Goal: Task Accomplishment & Management: Complete application form

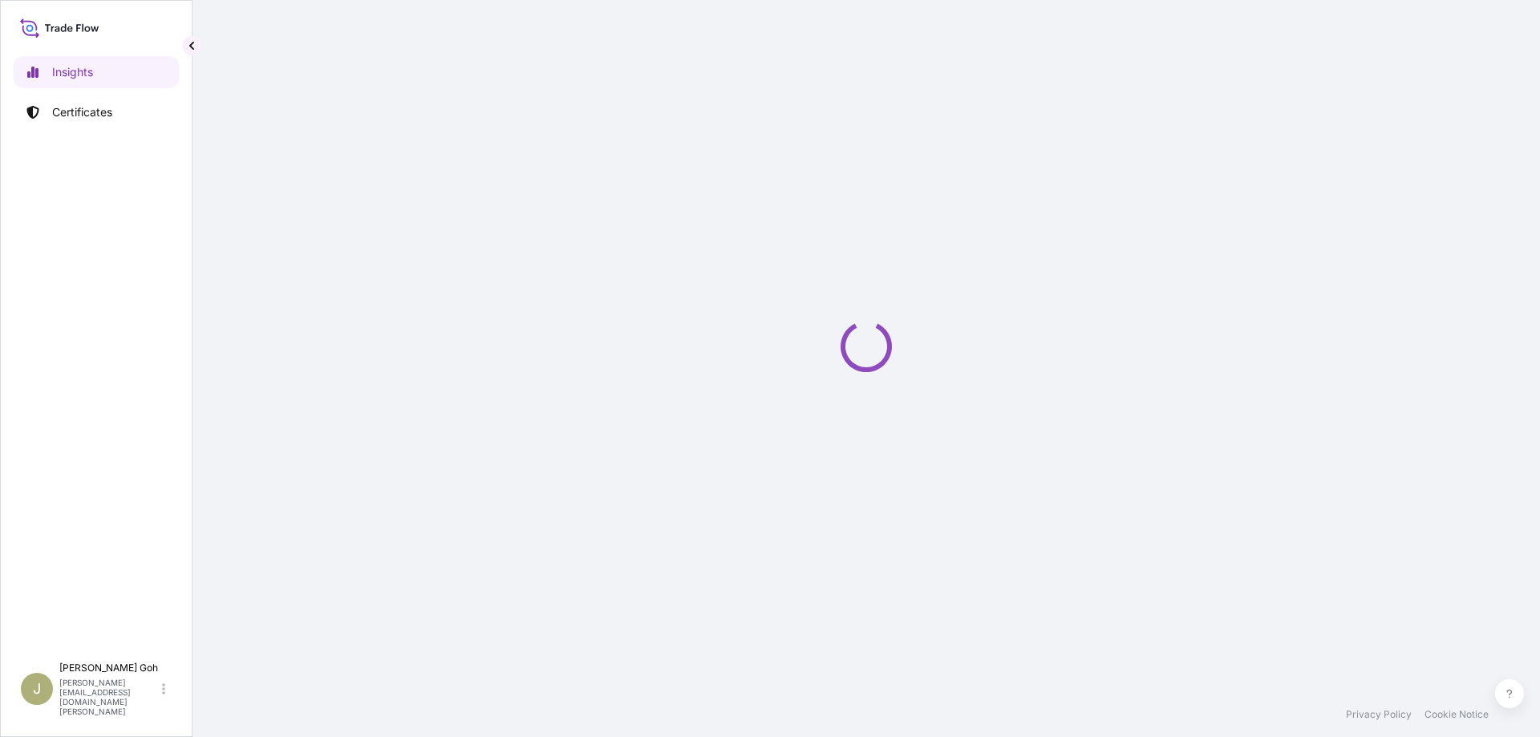
select select "2025"
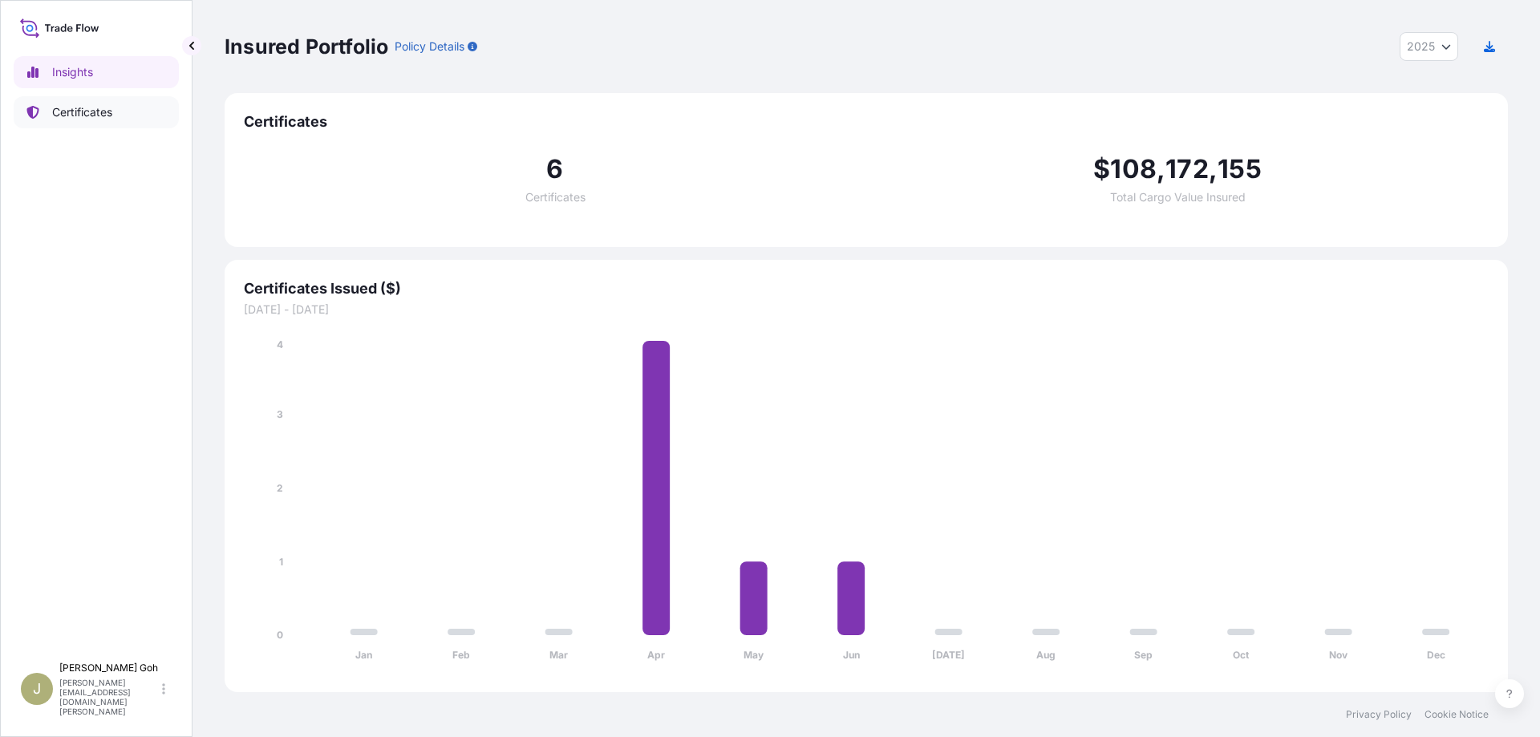
click at [117, 127] on link "Certificates" at bounding box center [96, 112] width 165 height 32
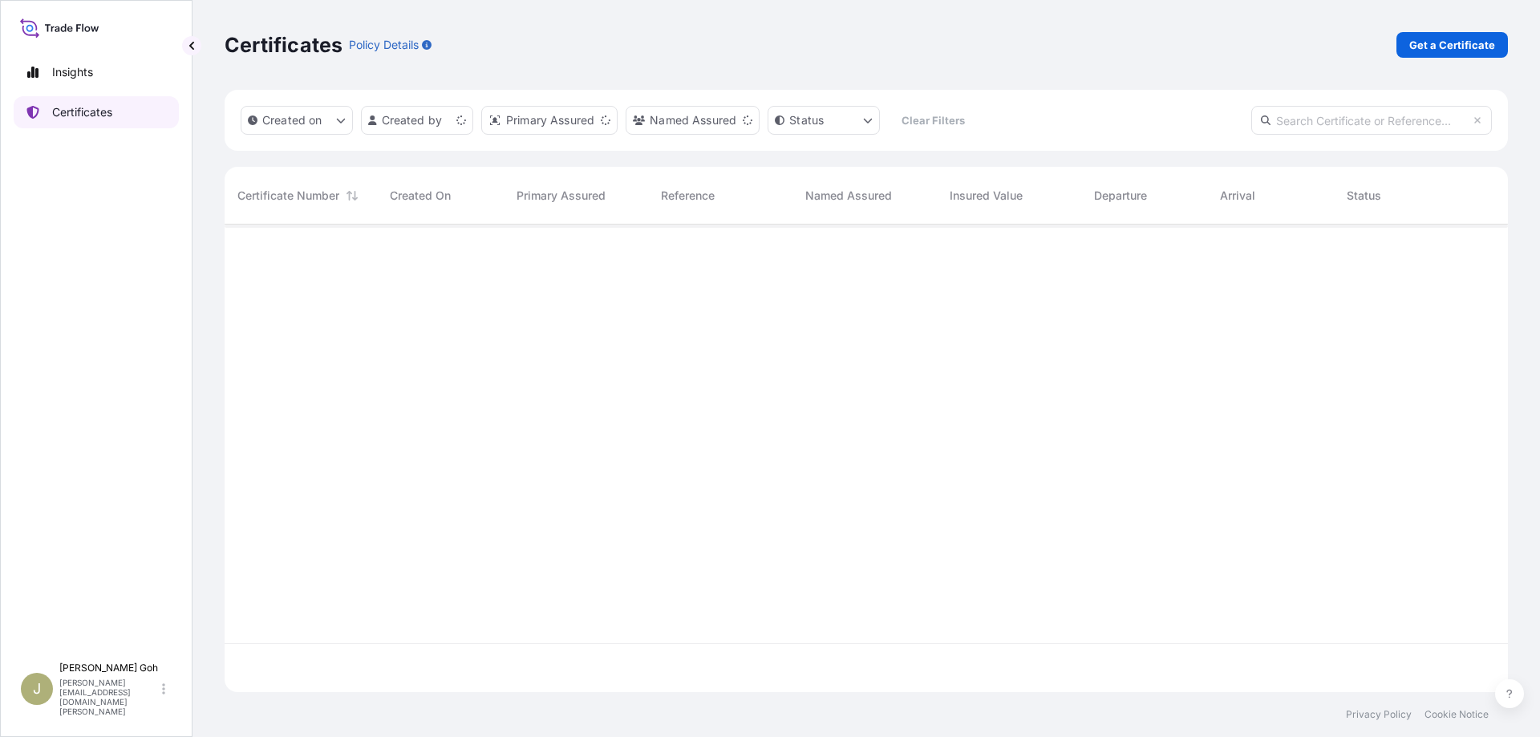
scroll to position [463, 1269]
click at [1487, 43] on p "Get a Certificate" at bounding box center [1452, 45] width 86 height 16
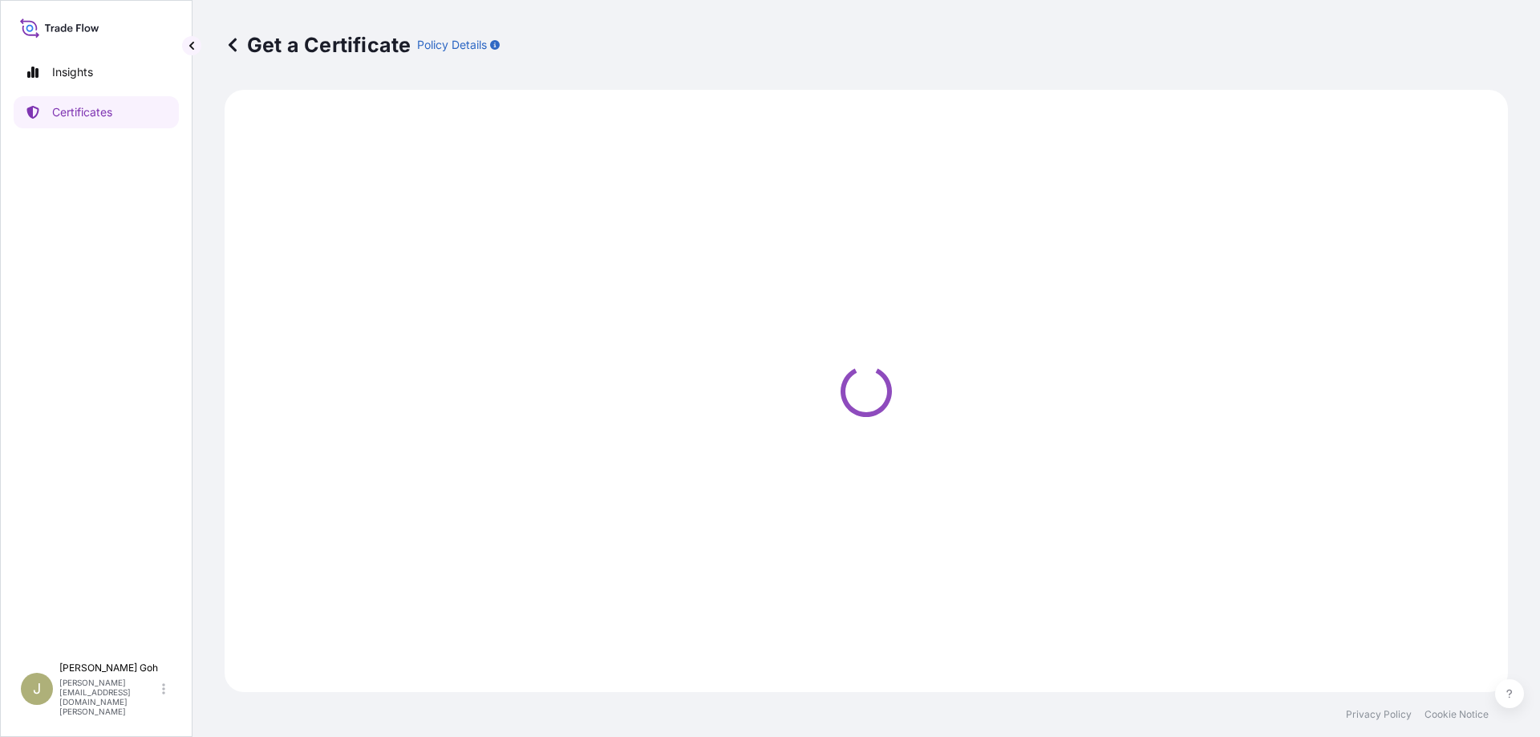
select select "Vessel"
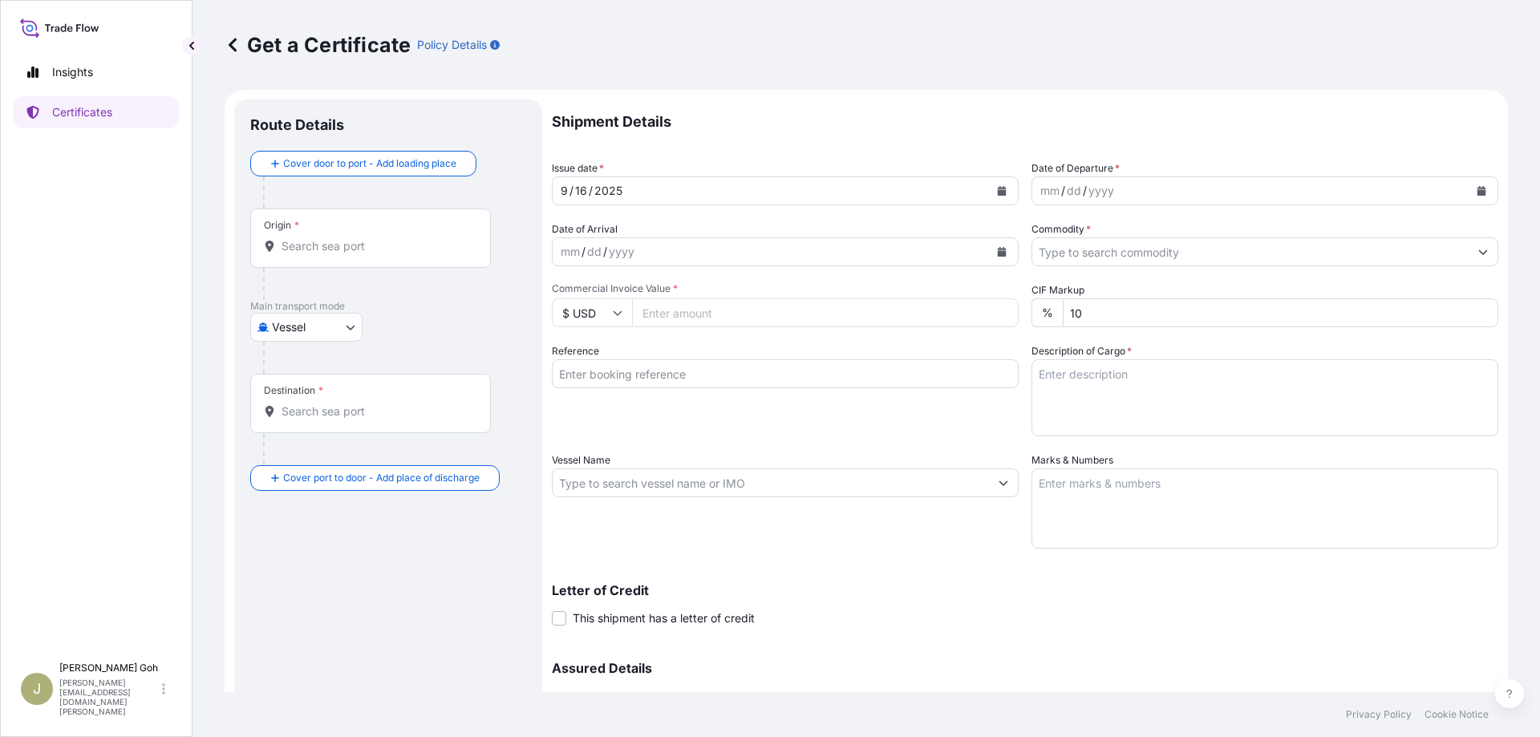
drag, startPoint x: 237, startPoint y: 642, endPoint x: 466, endPoint y: 202, distance: 496.4
click at [238, 634] on div "Route Details Cover door to port - Add loading place Place of loading Road / [G…" at bounding box center [388, 473] width 308 height 748
click at [402, 248] on input "Origin *" at bounding box center [375, 246] width 189 height 16
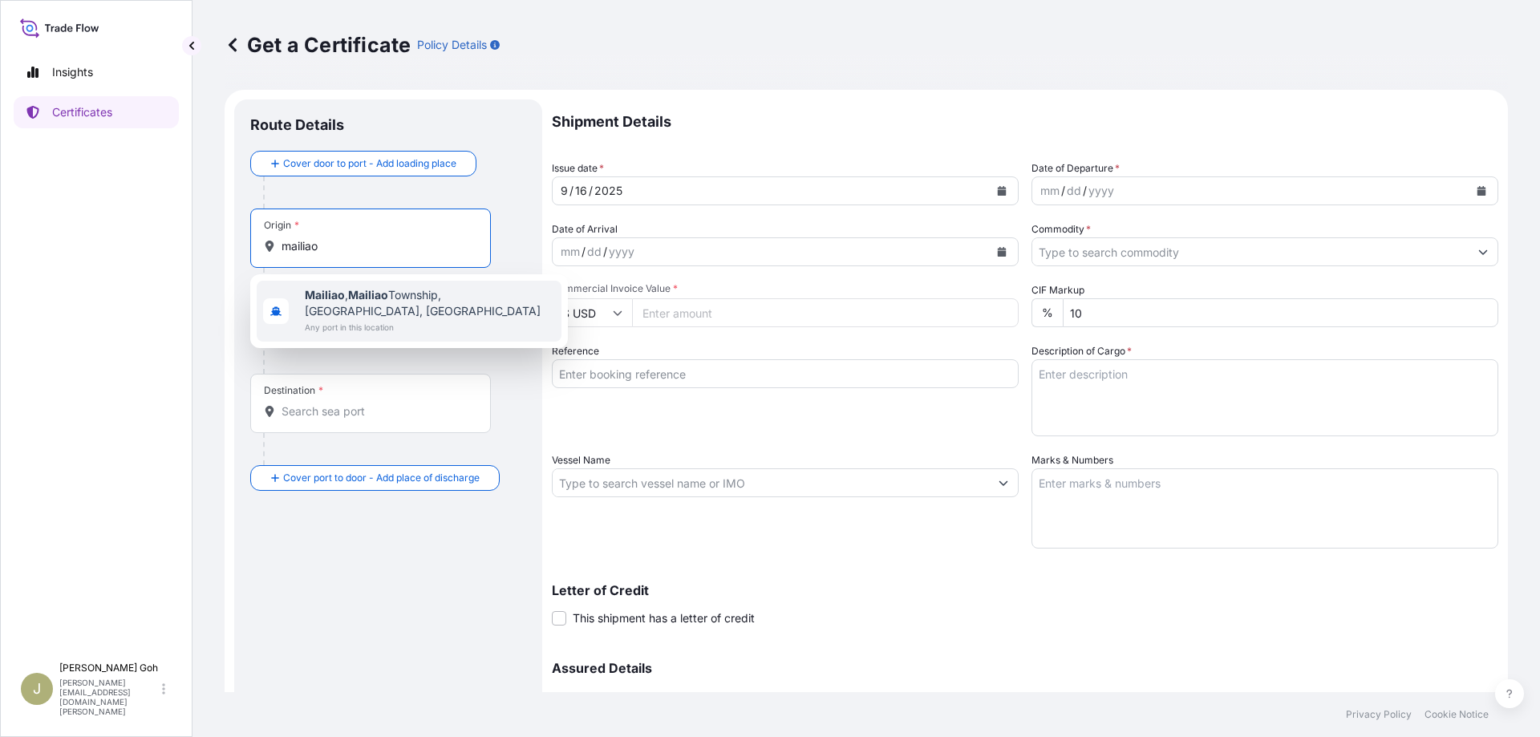
click at [361, 303] on span "Mailiao , [GEOGRAPHIC_DATA], [GEOGRAPHIC_DATA], [GEOGRAPHIC_DATA]" at bounding box center [430, 303] width 250 height 32
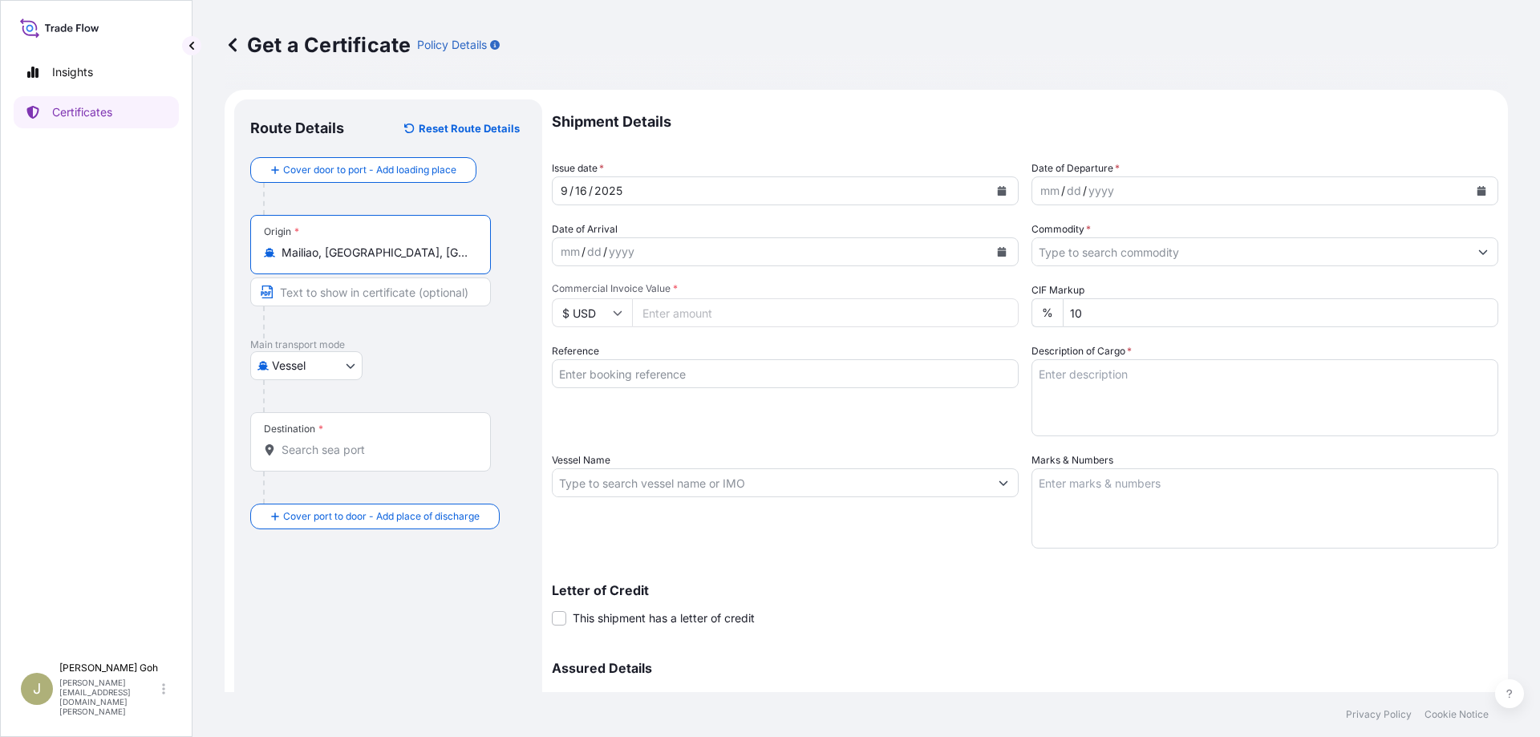
type input "Mailiao, [GEOGRAPHIC_DATA], [GEOGRAPHIC_DATA], [GEOGRAPHIC_DATA]"
click at [1230, 190] on div "mm / dd / yyyy" at bounding box center [1250, 190] width 436 height 29
click at [1475, 187] on button "Calendar" at bounding box center [1481, 191] width 26 height 26
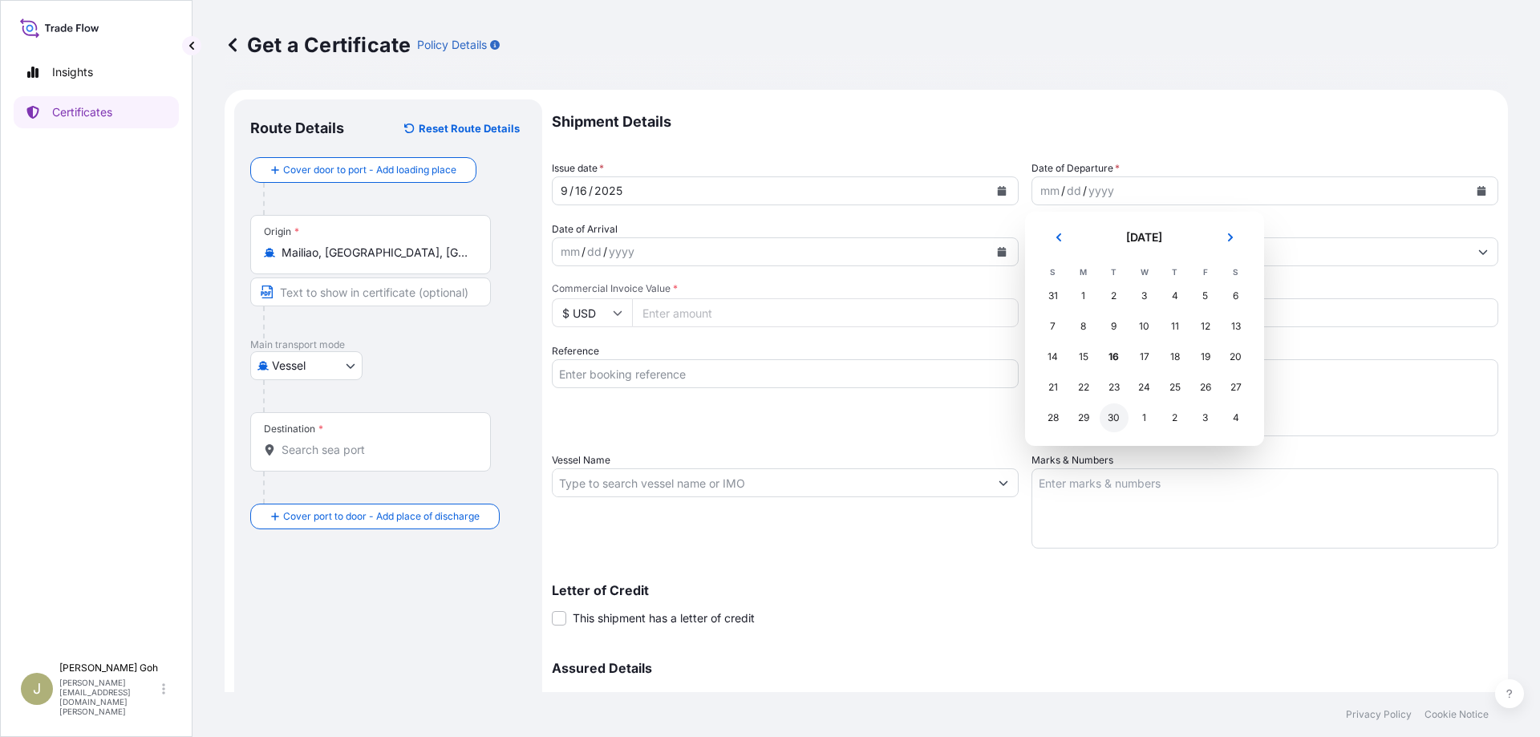
click at [1108, 416] on div "30" at bounding box center [1113, 417] width 29 height 29
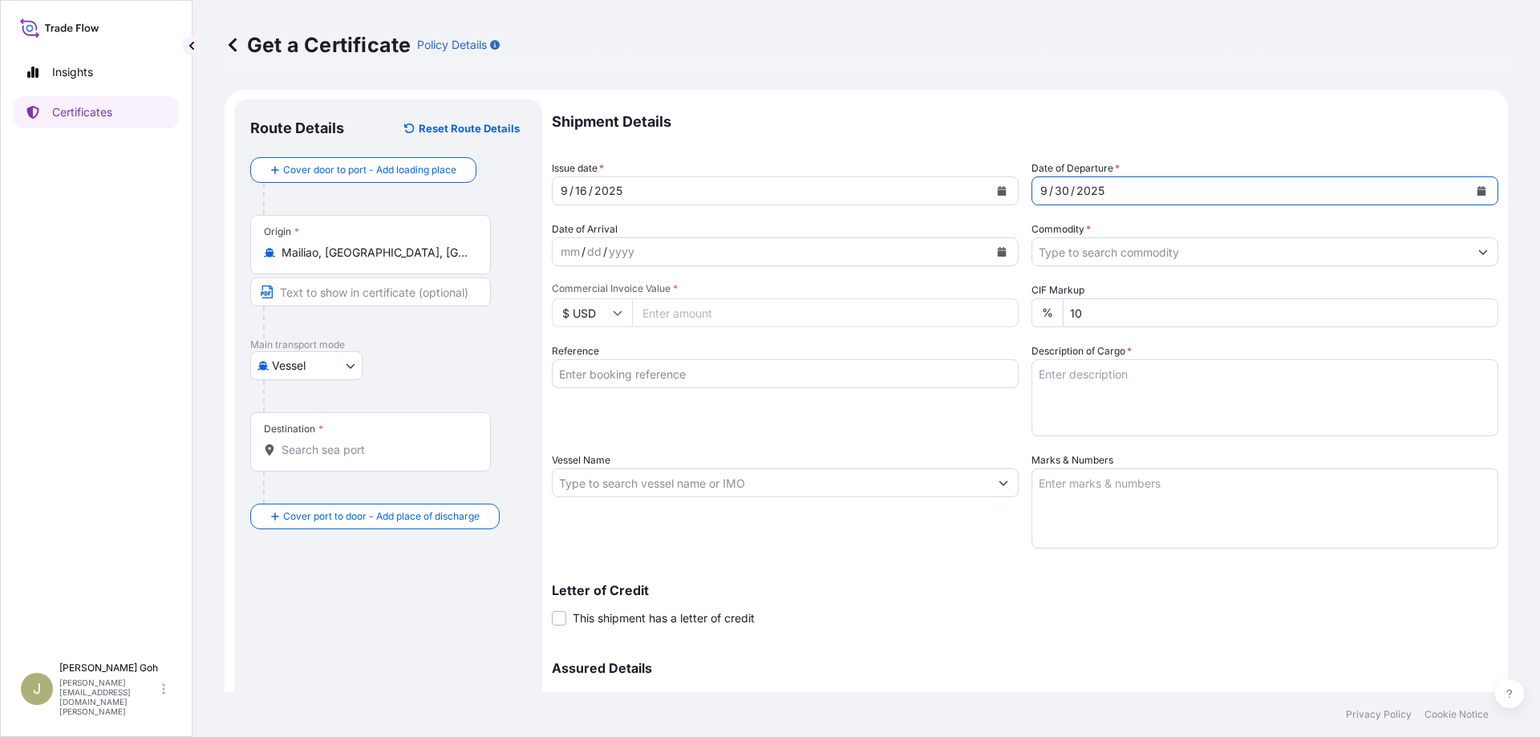
click at [684, 314] on input "Commercial Invoice Value *" at bounding box center [825, 312] width 387 height 29
type input "15540000.00"
click at [1092, 382] on textarea "Description of Cargo *" at bounding box center [1264, 397] width 467 height 77
click at [1122, 415] on textarea "Description of Cargo *" at bounding box center [1264, 397] width 467 height 77
type textarea "180,000 BBLS (+/-10%) OF GASOIL 0.05%S"
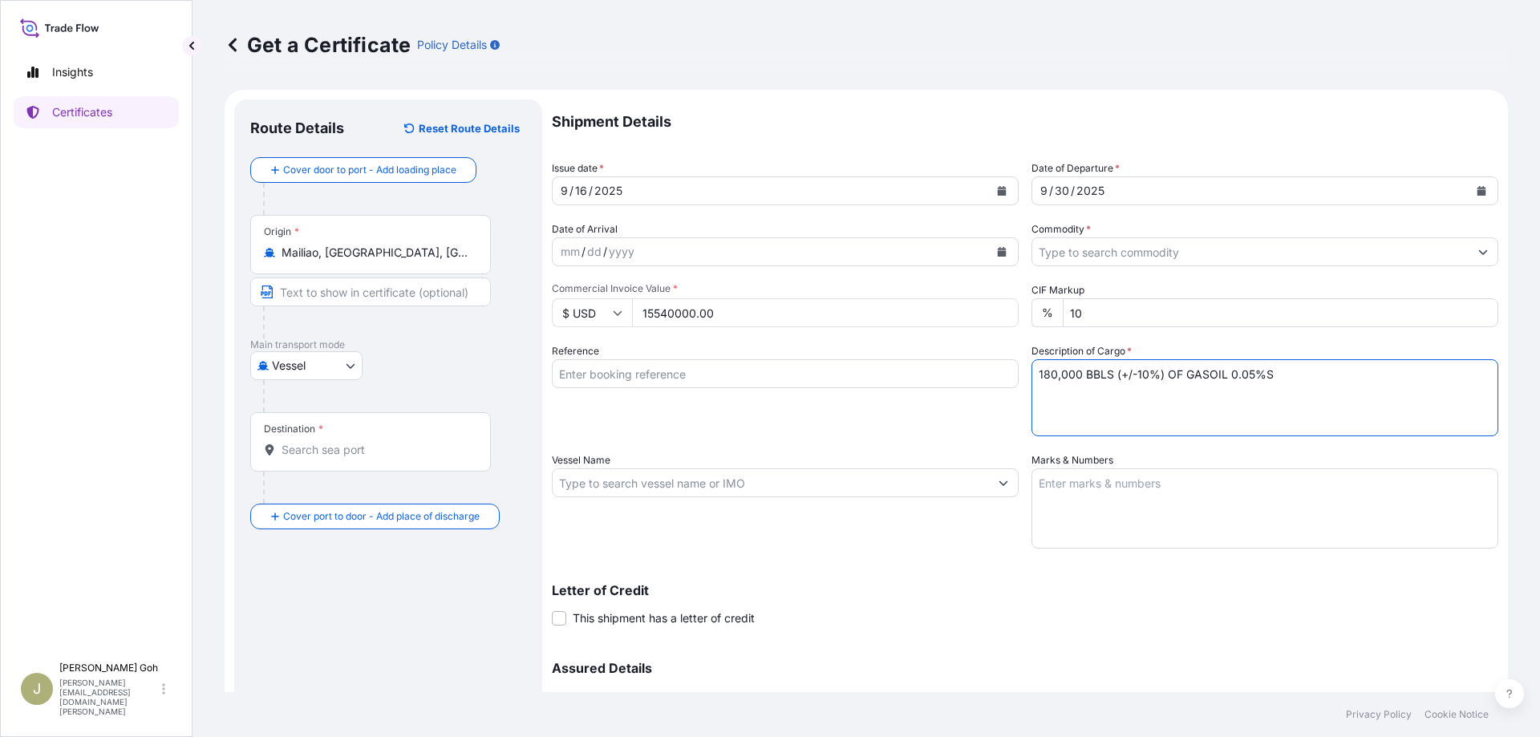
click at [792, 489] on input "Vessel Name" at bounding box center [770, 482] width 436 height 29
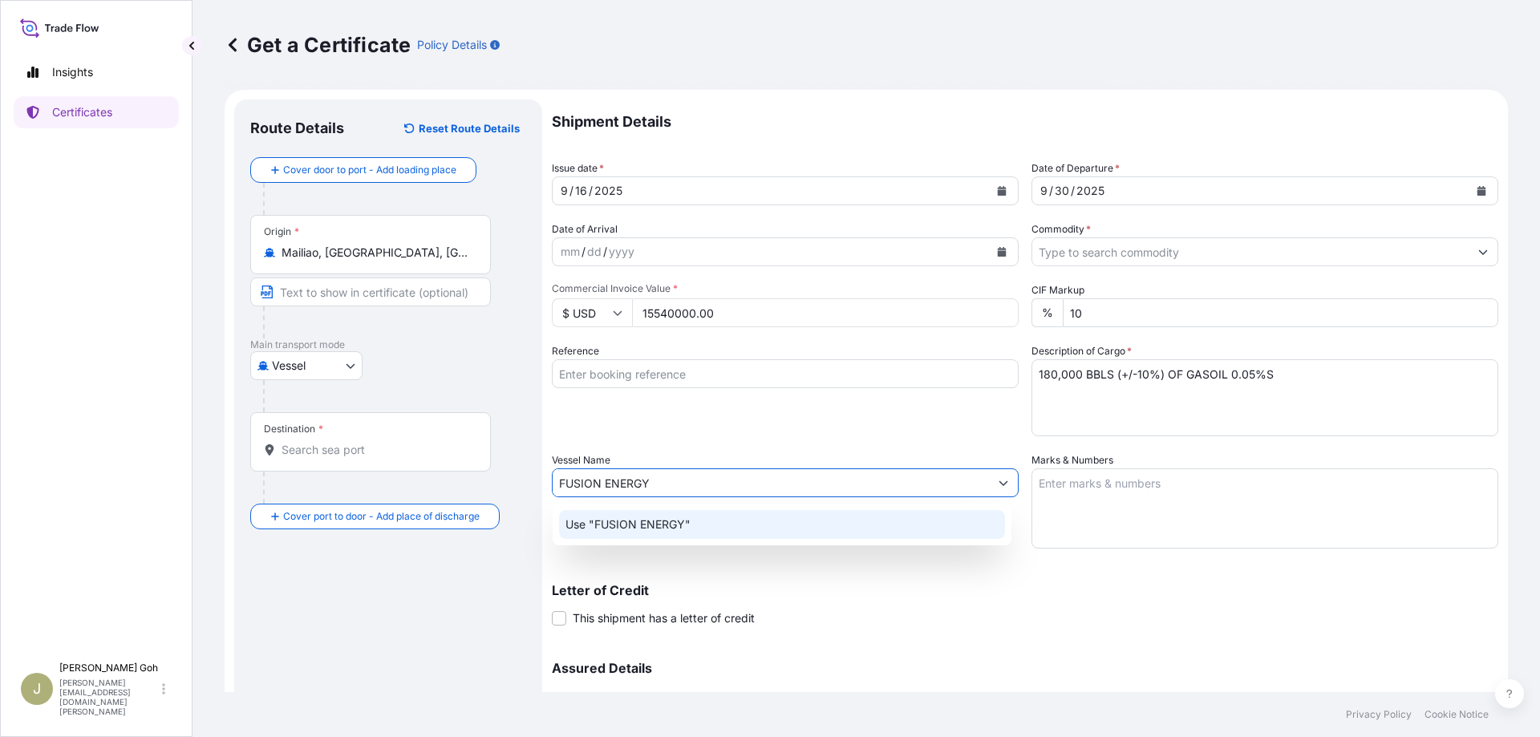
click at [713, 524] on div "Use "FUSION ENERGY"" at bounding box center [782, 524] width 446 height 29
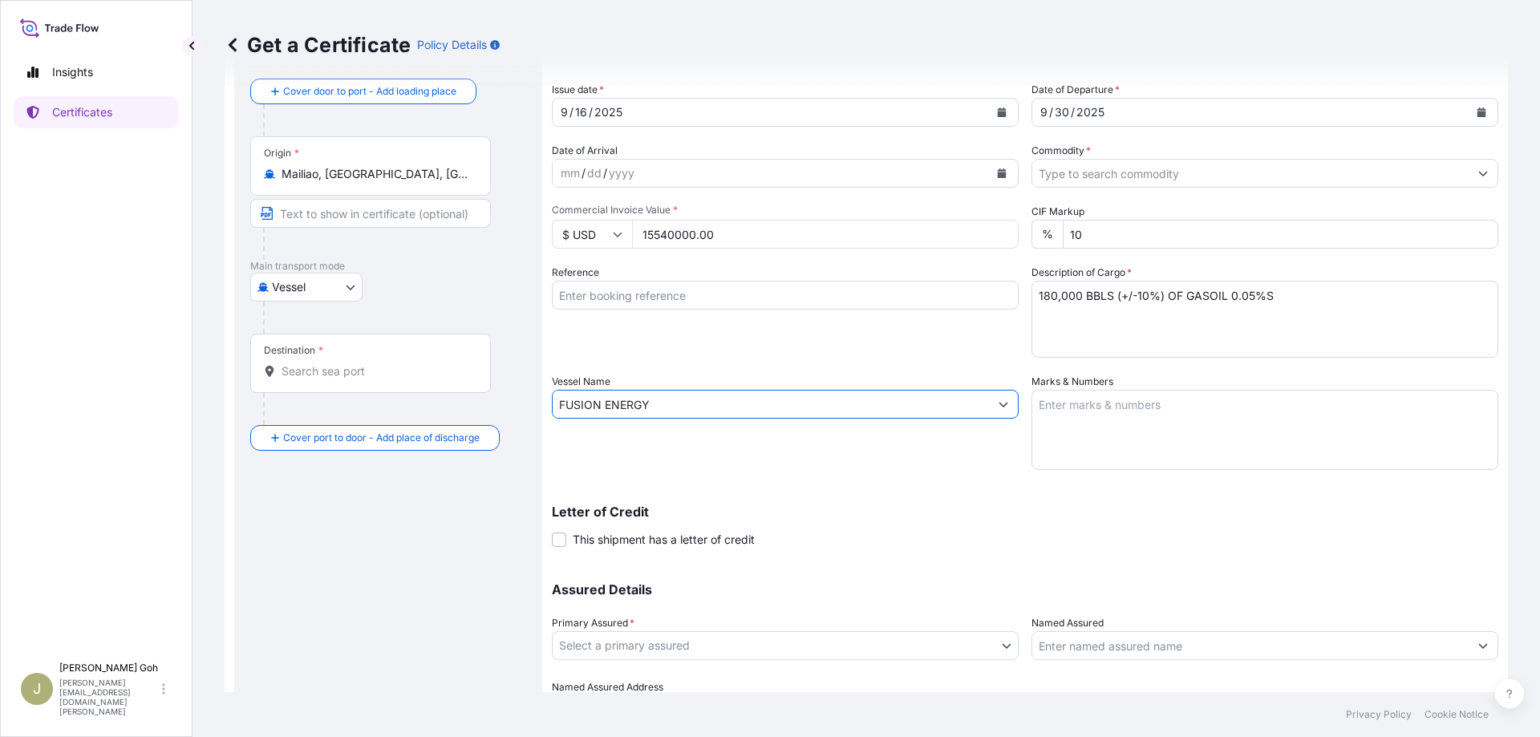
scroll to position [156, 0]
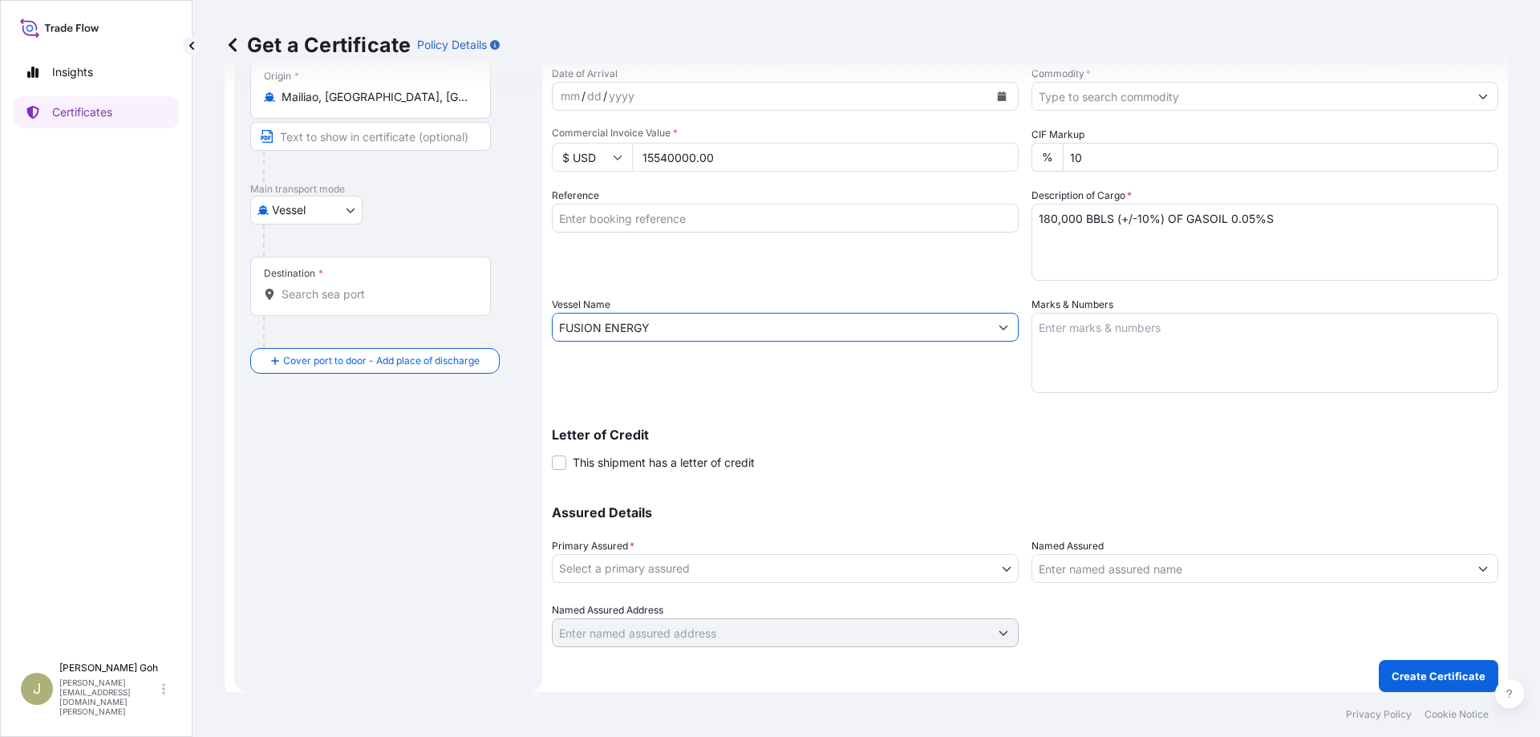
type input "FUSION ENERGY"
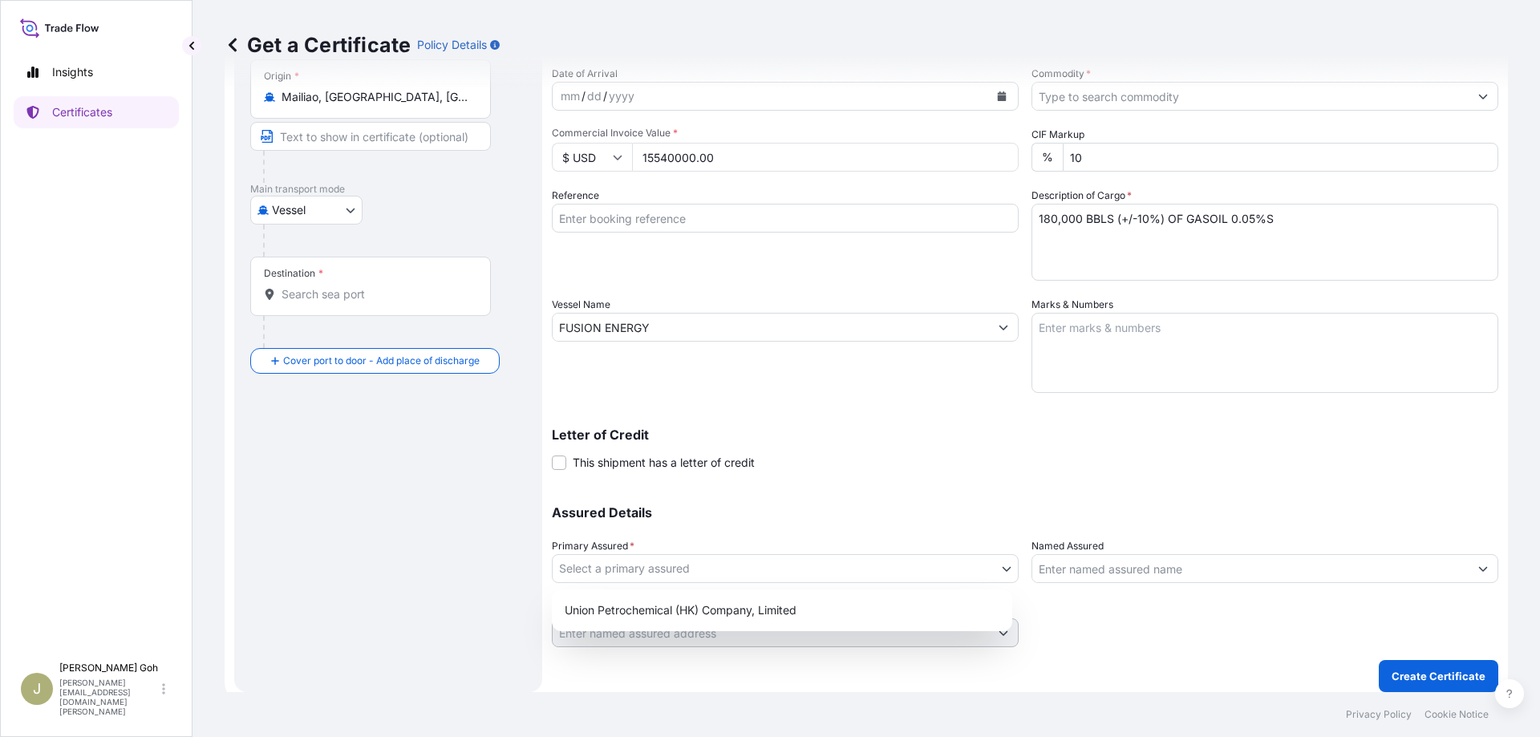
click at [637, 573] on body "0 options available. 1 option available. Insights Certificates [PERSON_NAME] [P…" at bounding box center [770, 368] width 1540 height 737
click at [651, 607] on div "Union Petrochemical (HK) Company, Limited" at bounding box center [781, 610] width 447 height 29
select select "31571"
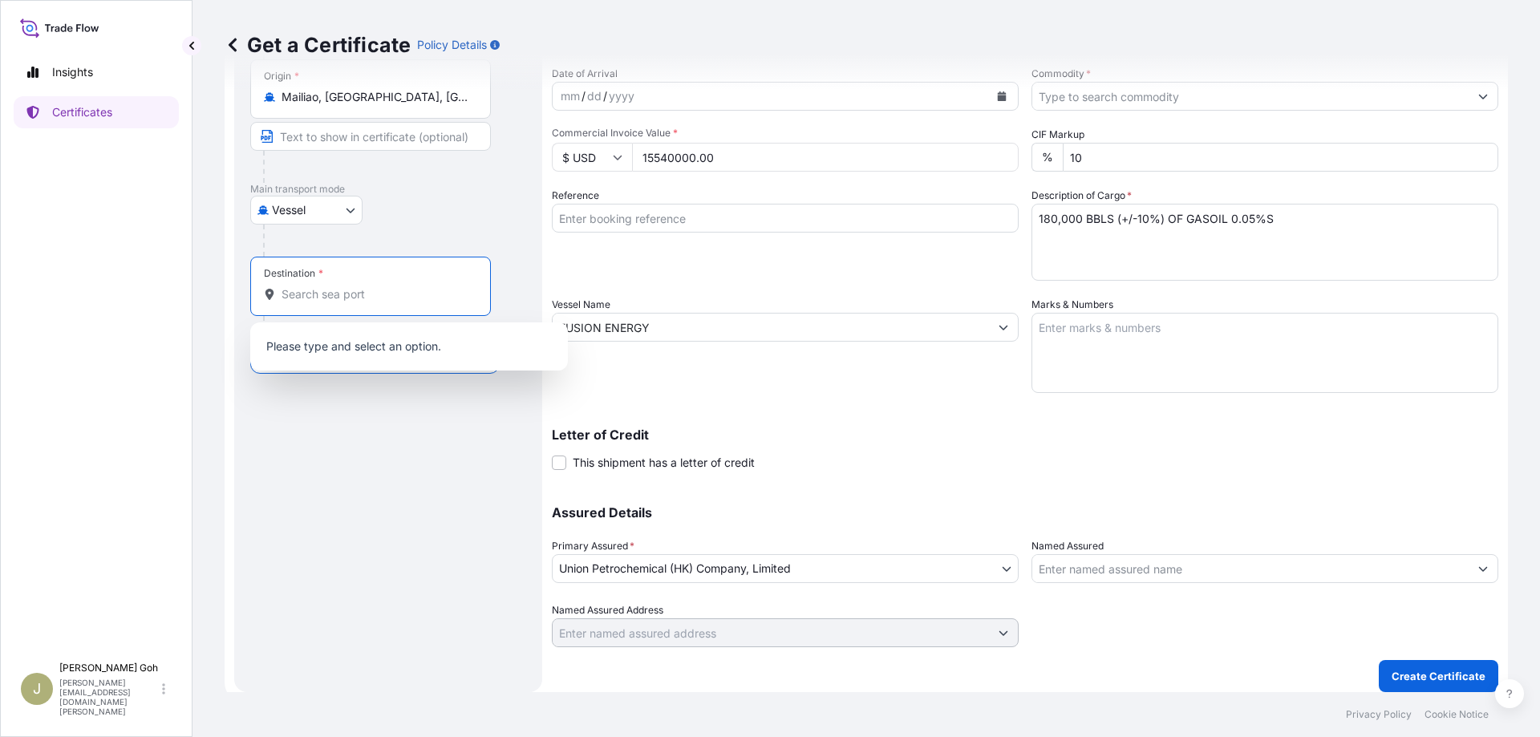
click at [409, 298] on input "Destination *" at bounding box center [375, 294] width 189 height 16
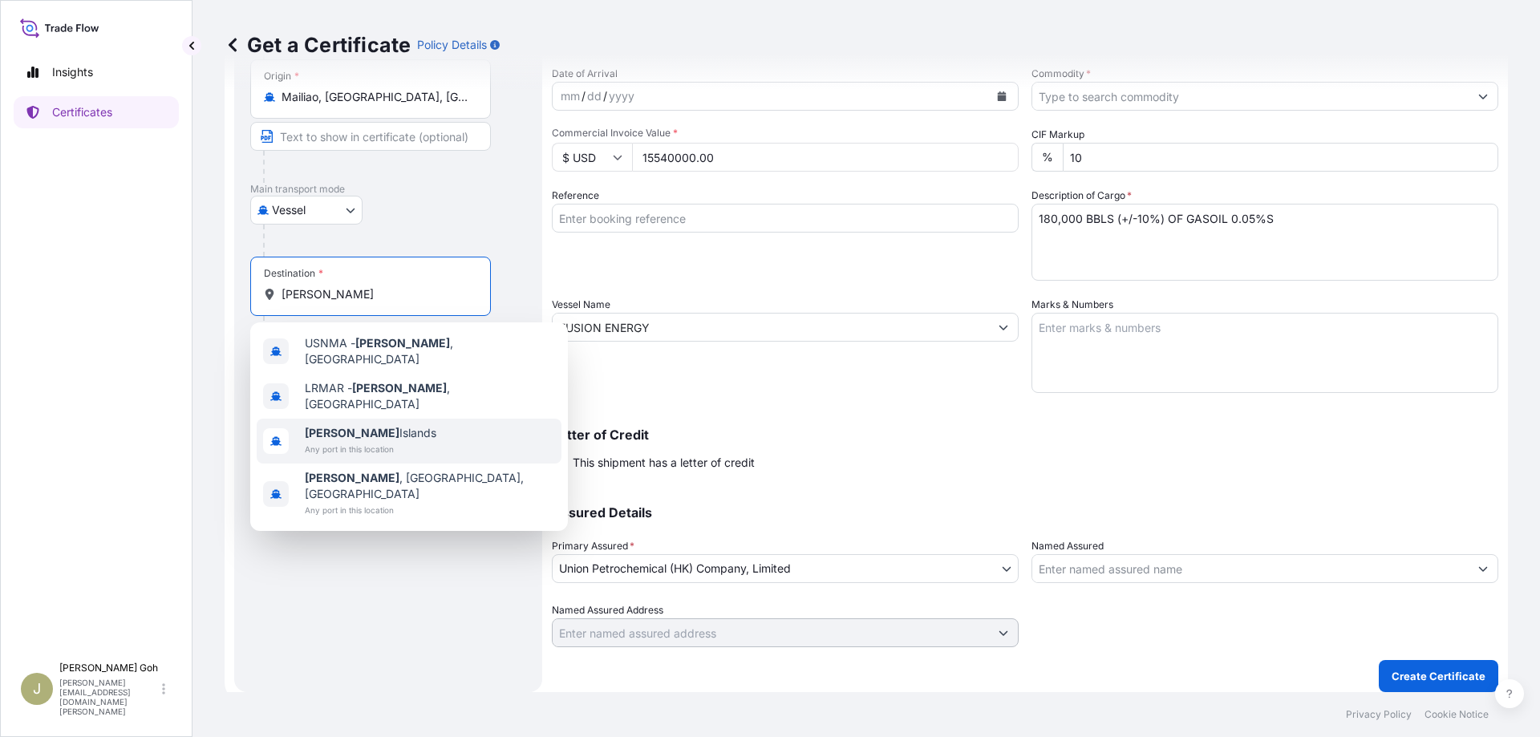
click at [341, 441] on span "Any port in this location" at bounding box center [371, 449] width 132 height 16
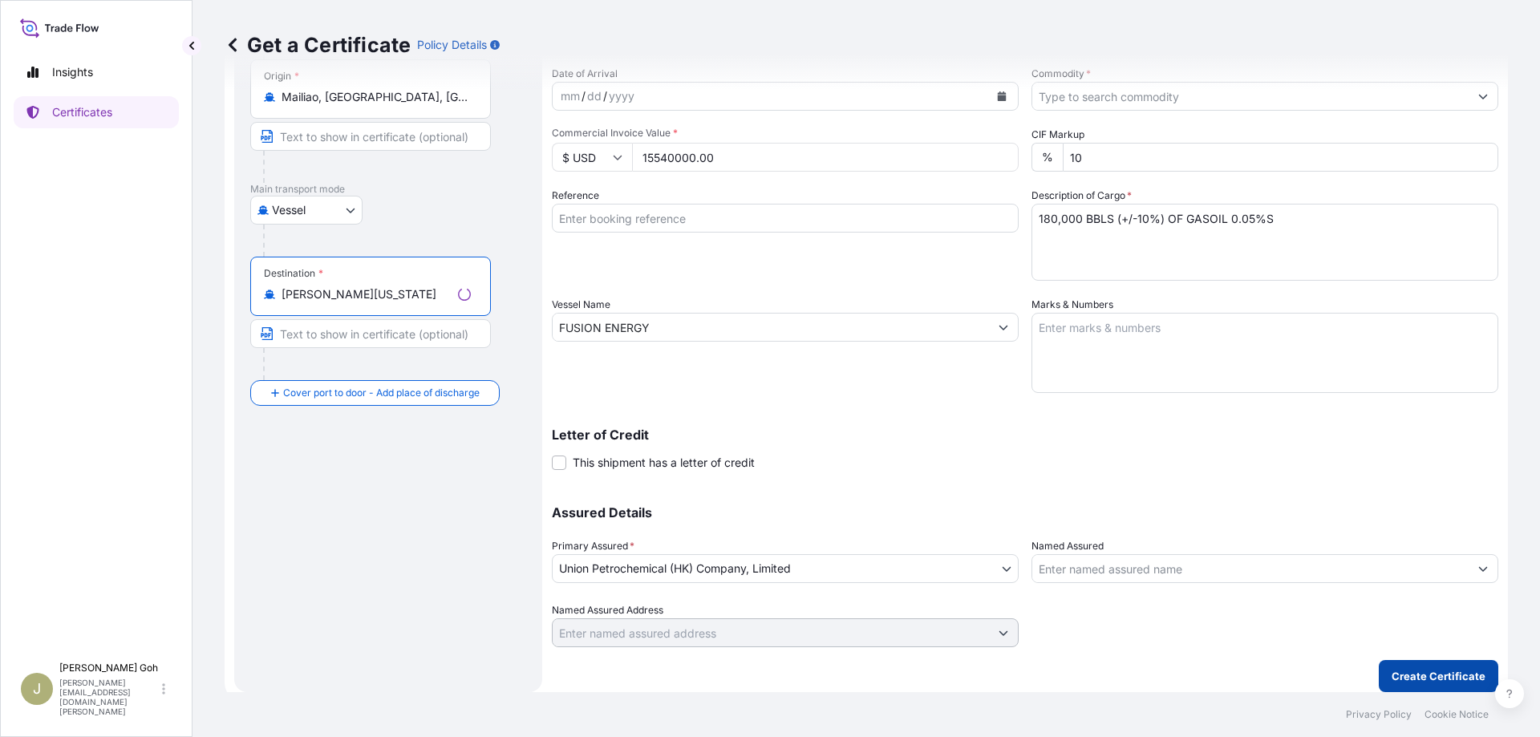
type input "[PERSON_NAME][US_STATE]"
click at [1442, 669] on p "Create Certificate" at bounding box center [1438, 676] width 94 height 16
click at [1136, 100] on input "Commodity *" at bounding box center [1250, 96] width 436 height 29
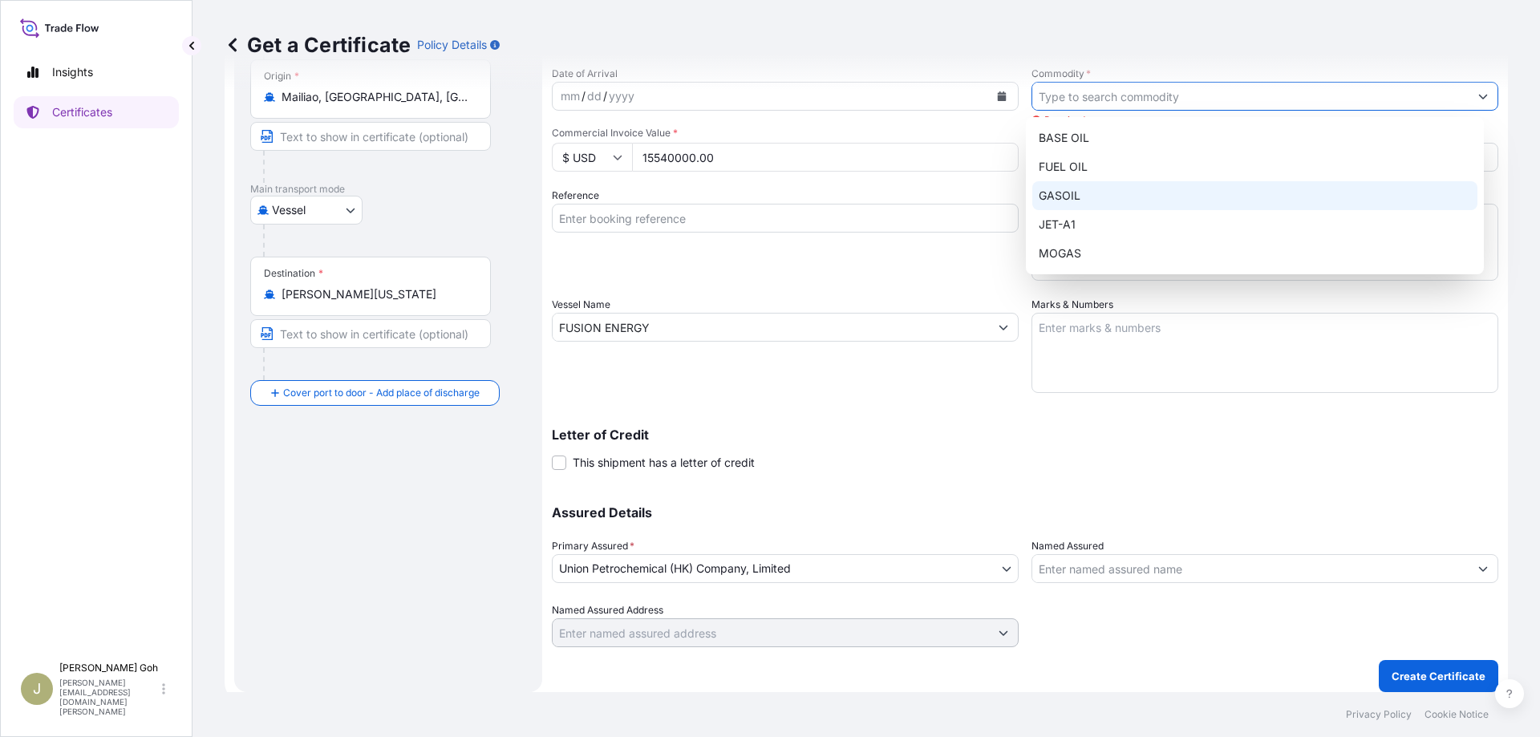
click at [1105, 197] on div "GASOIL" at bounding box center [1255, 195] width 446 height 29
type input "GASOIL"
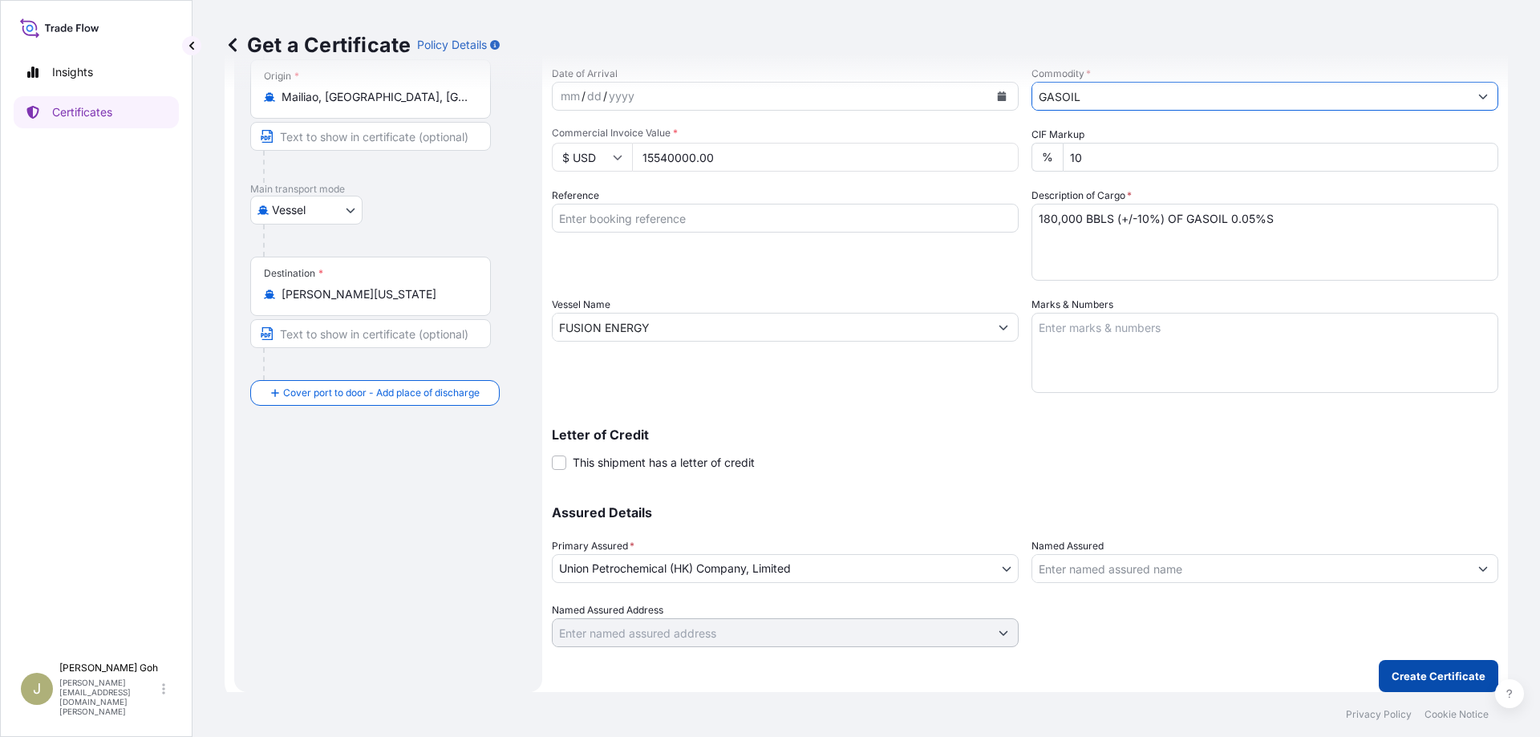
click at [1436, 671] on p "Create Certificate" at bounding box center [1438, 676] width 94 height 16
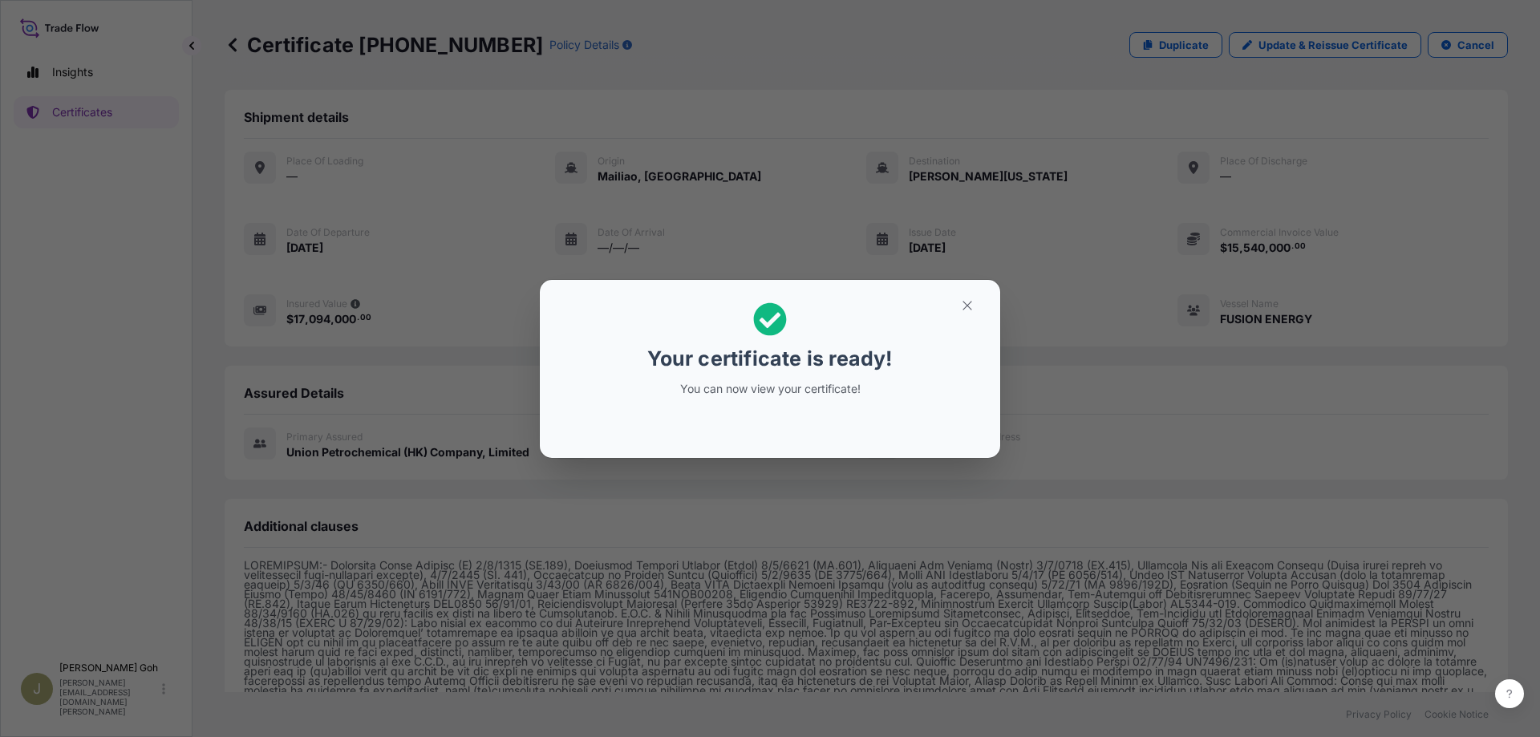
click at [786, 520] on div "Your certificate is ready! You can now view your certificate!" at bounding box center [770, 368] width 1540 height 737
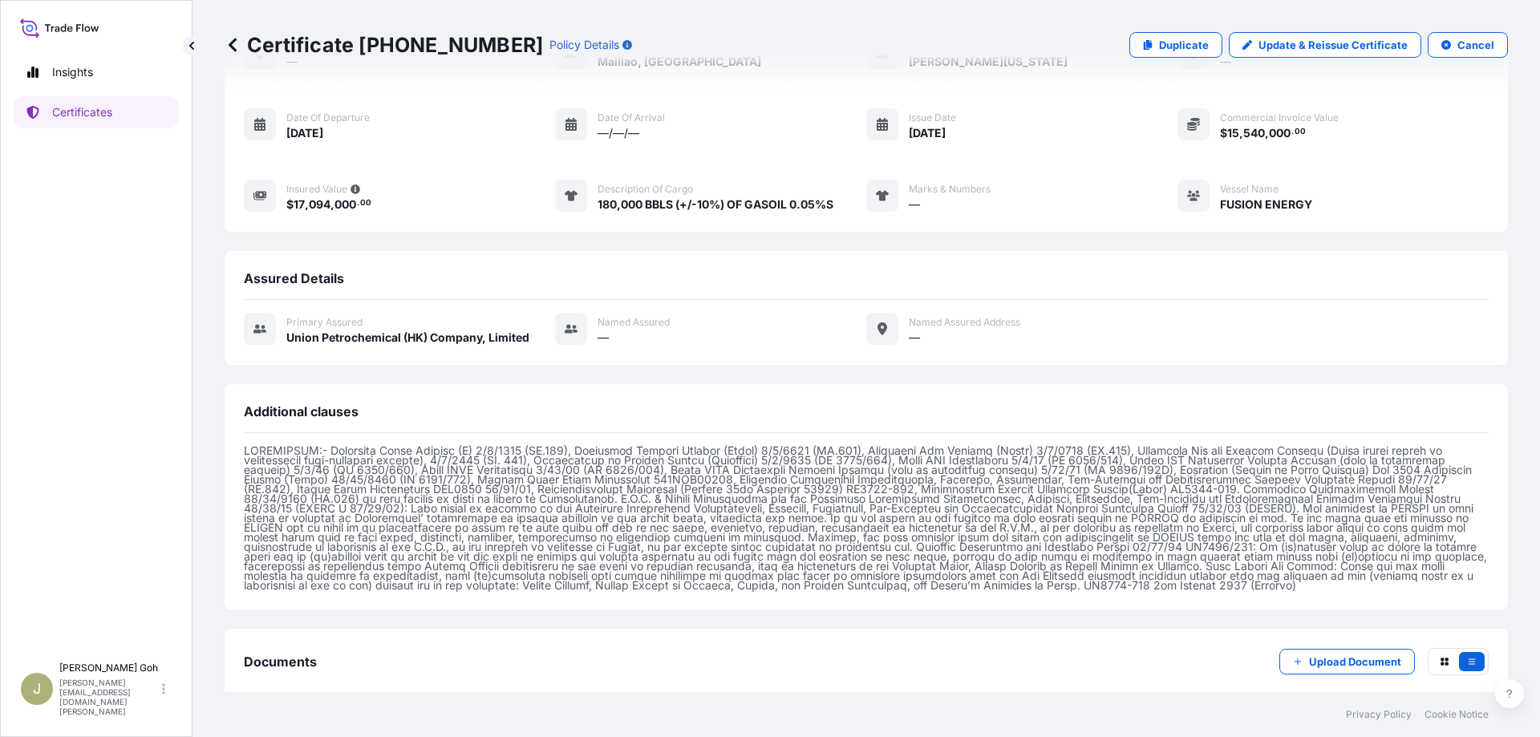
scroll to position [201, 0]
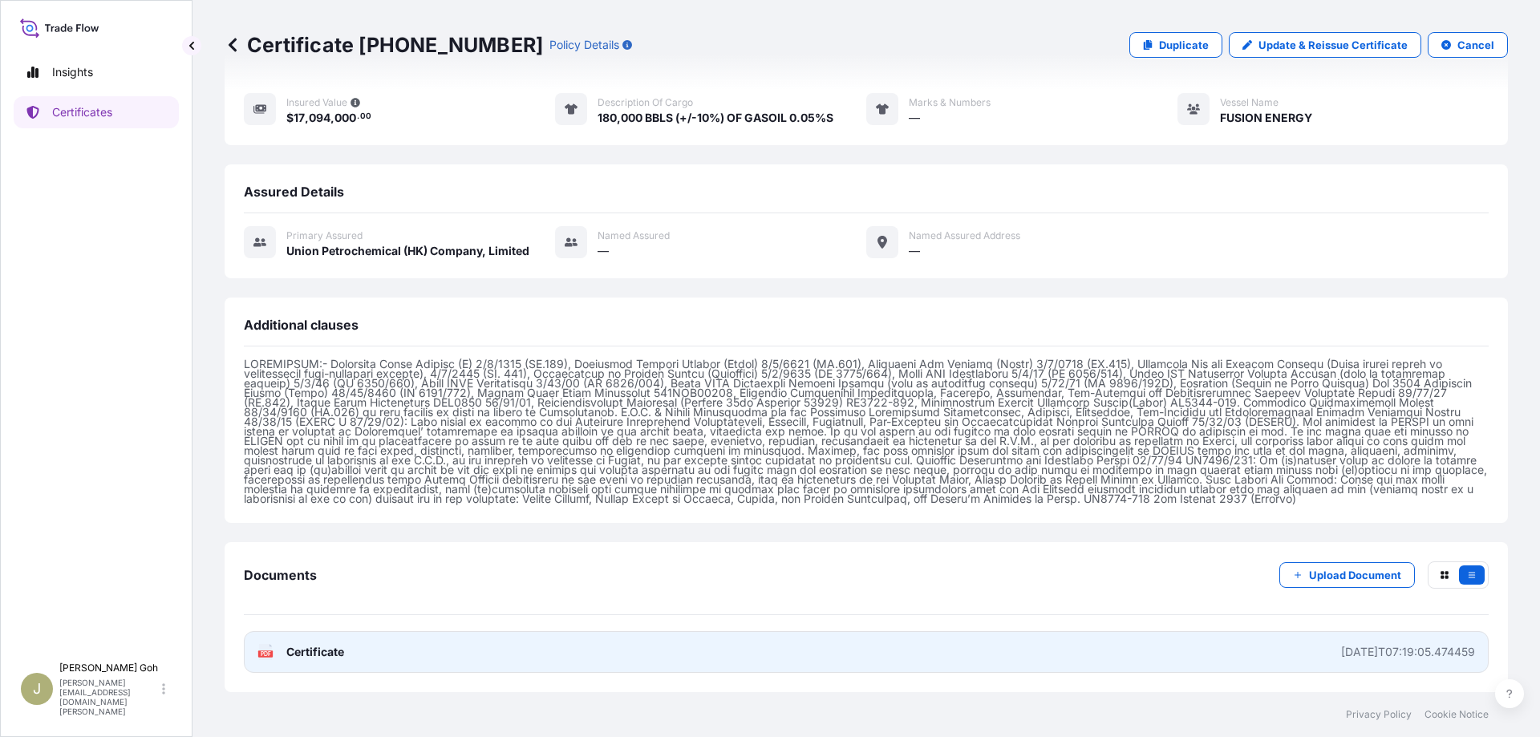
click at [376, 640] on link "PDF Certificate [DATE]T07:19:05.474459" at bounding box center [866, 652] width 1245 height 42
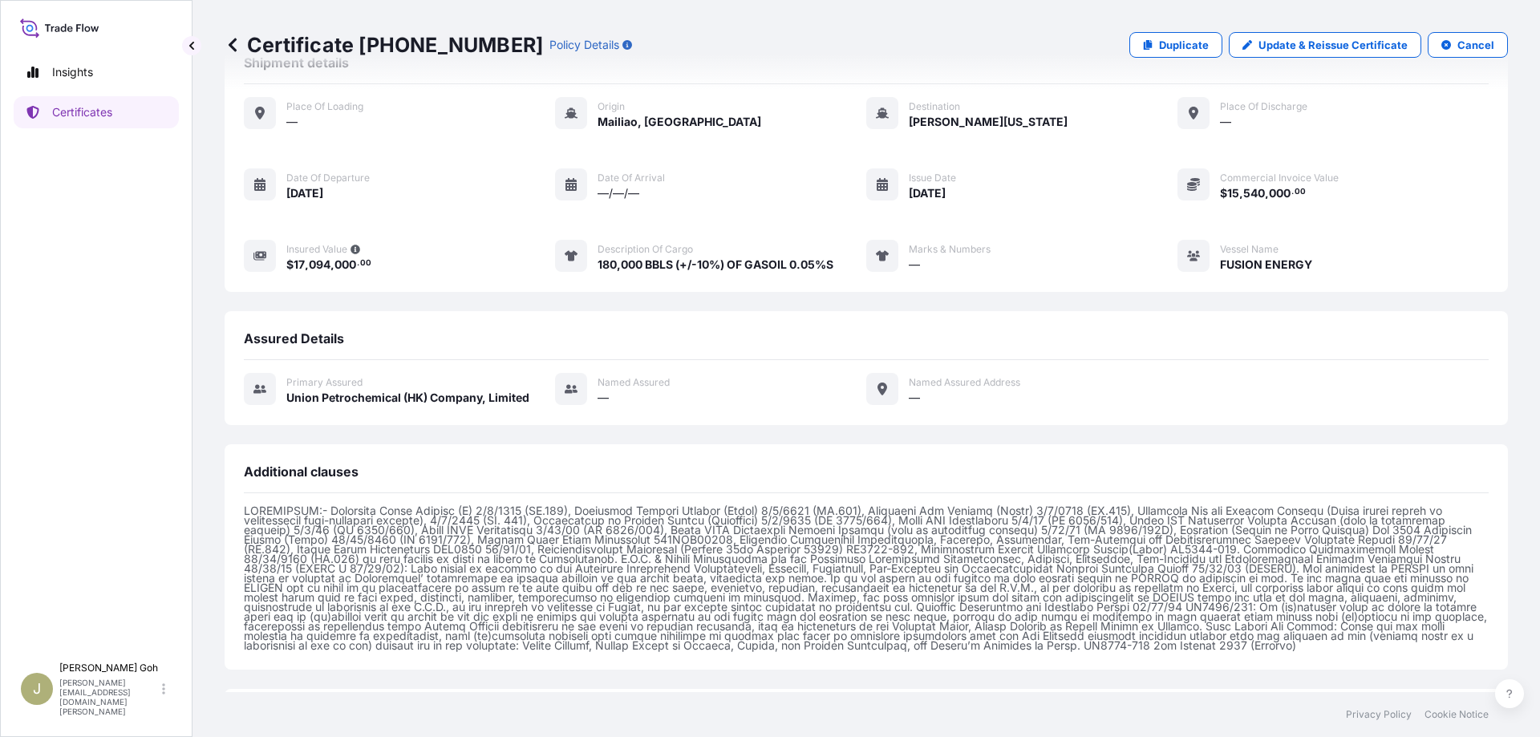
scroll to position [0, 0]
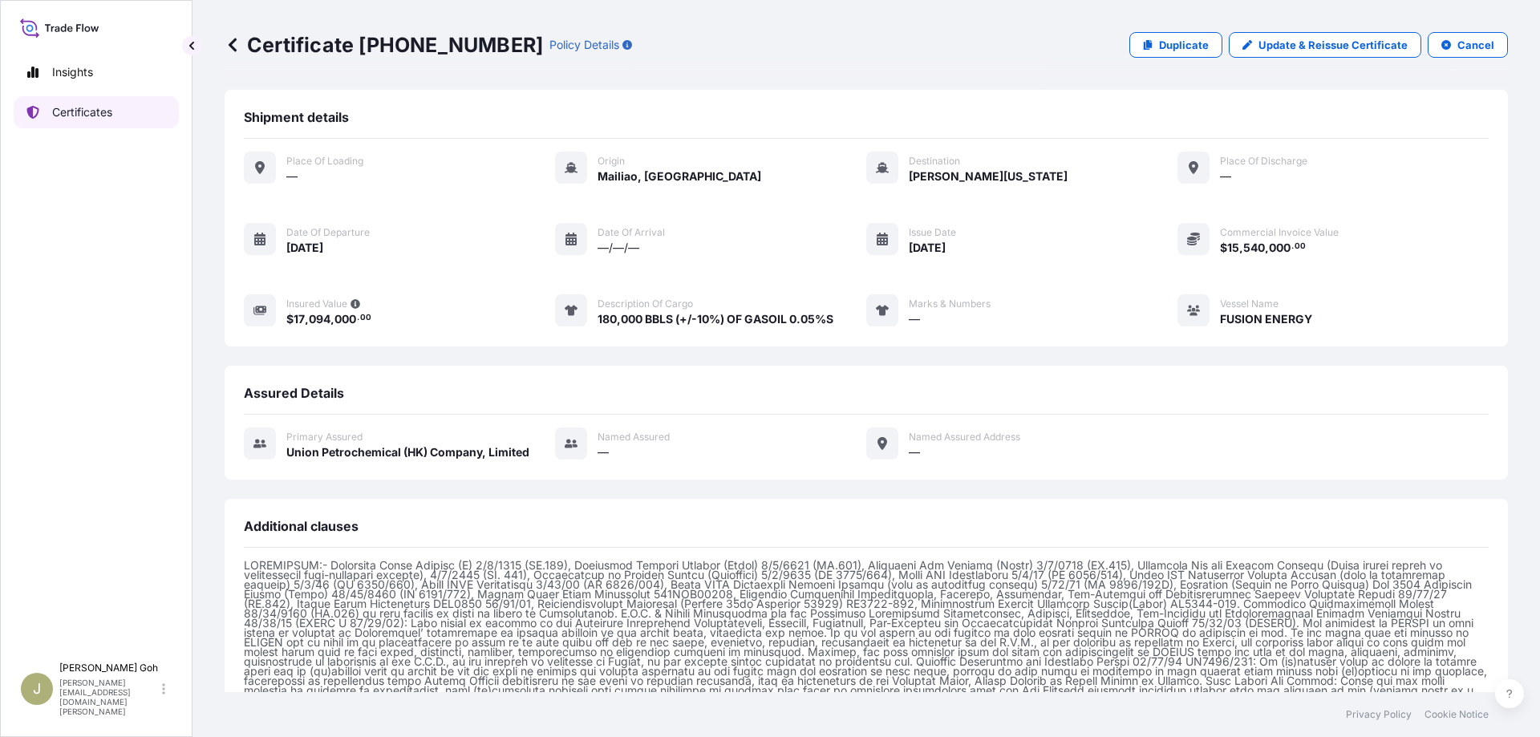
click at [50, 111] on link "Certificates" at bounding box center [96, 112] width 165 height 32
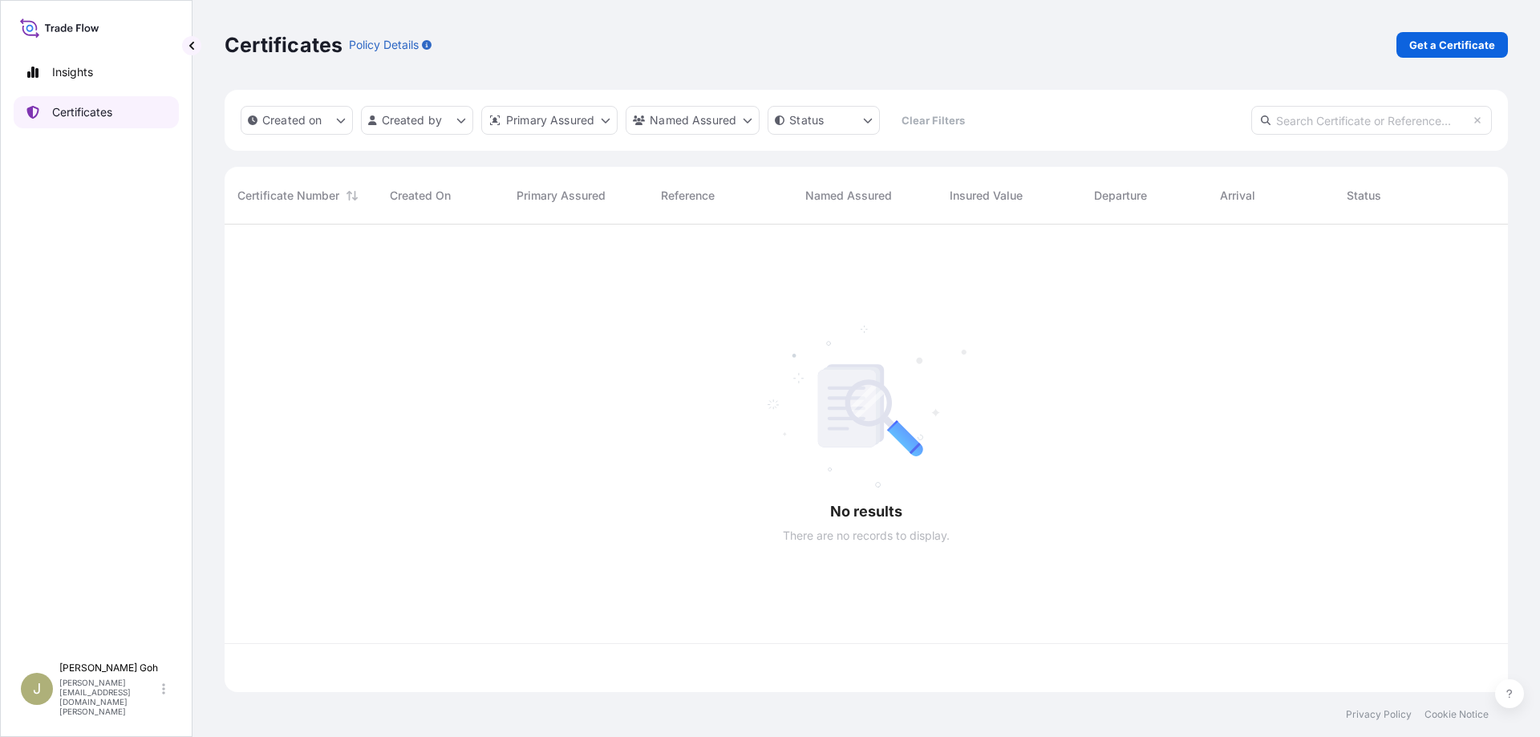
scroll to position [463, 1269]
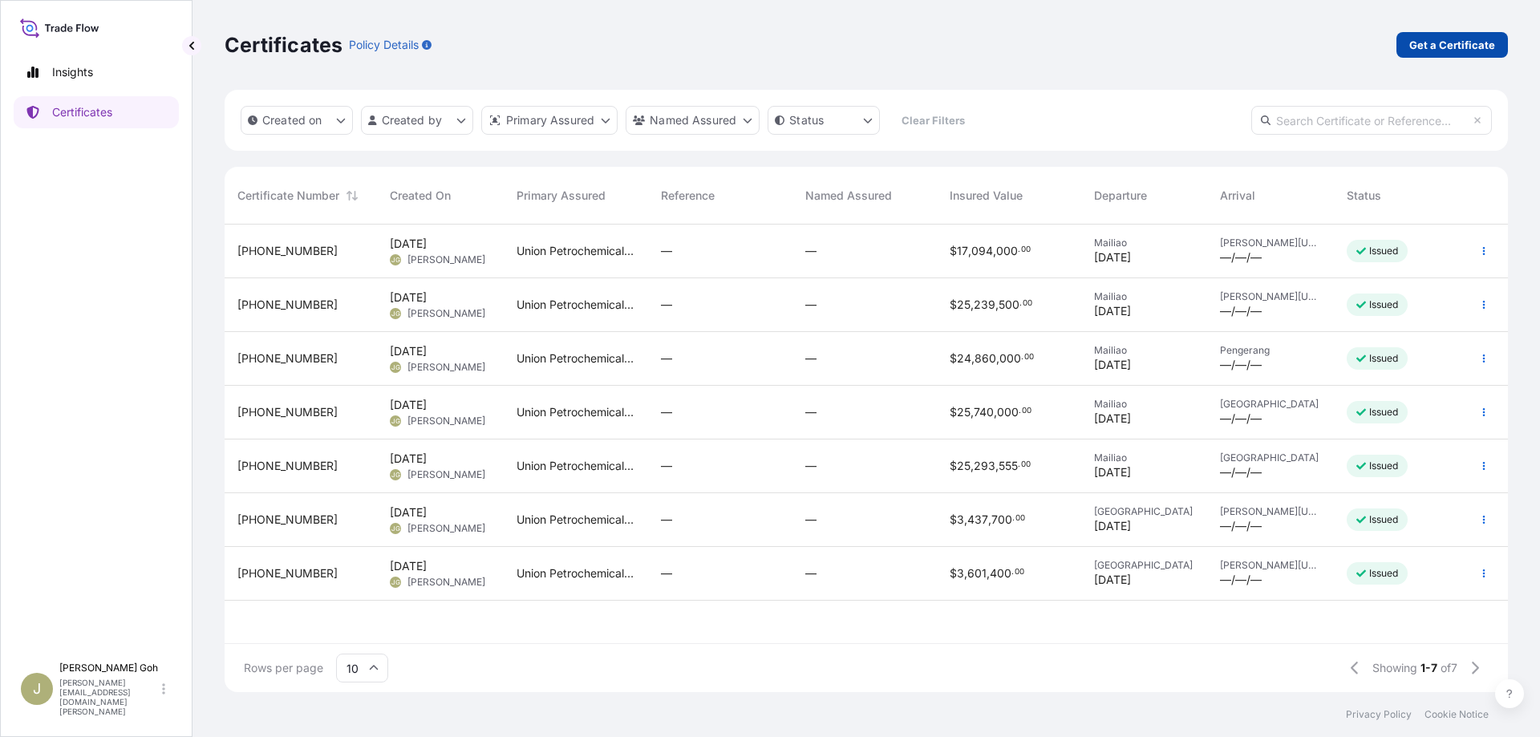
click at [1466, 45] on p "Get a Certificate" at bounding box center [1452, 45] width 86 height 16
select select "Vessel"
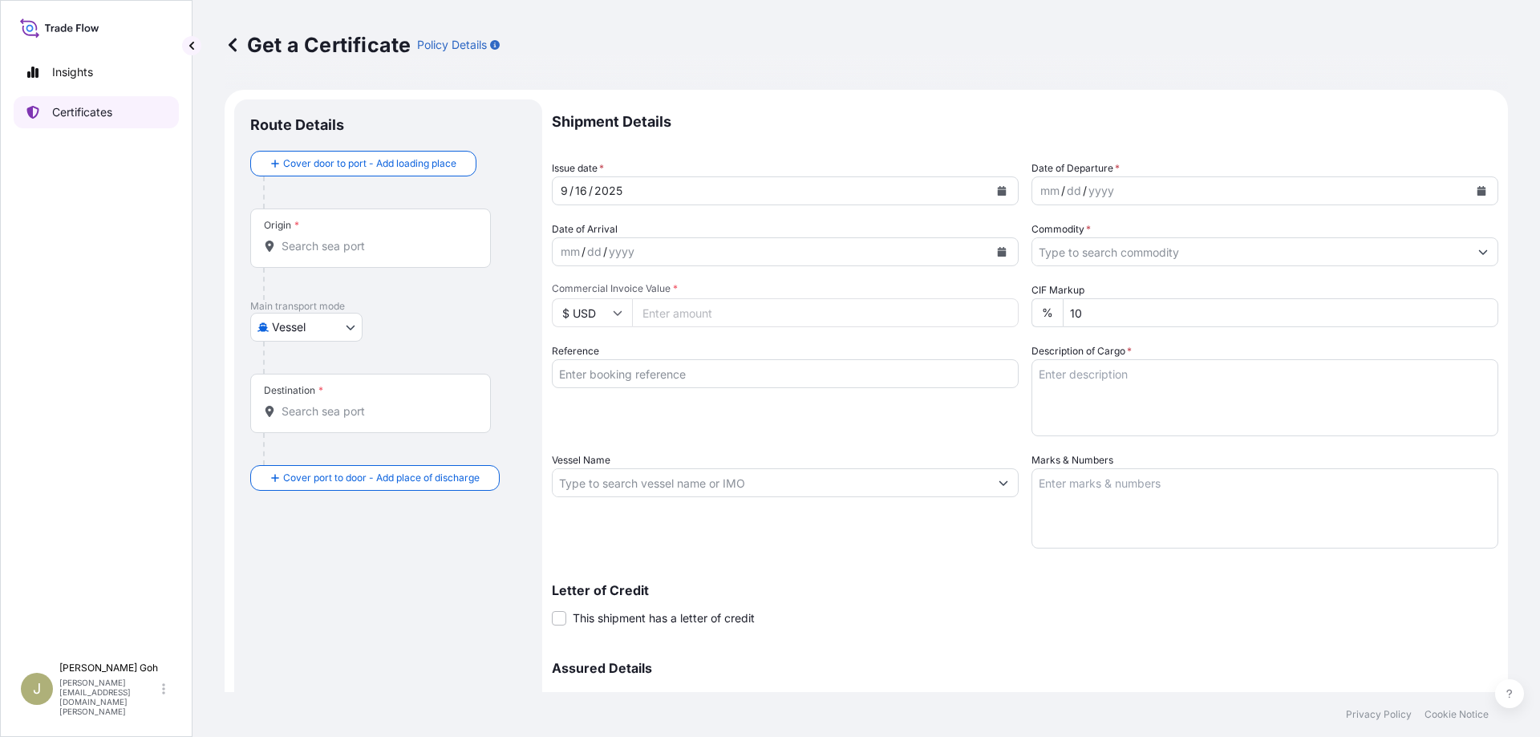
click at [81, 112] on p "Certificates" at bounding box center [82, 112] width 60 height 16
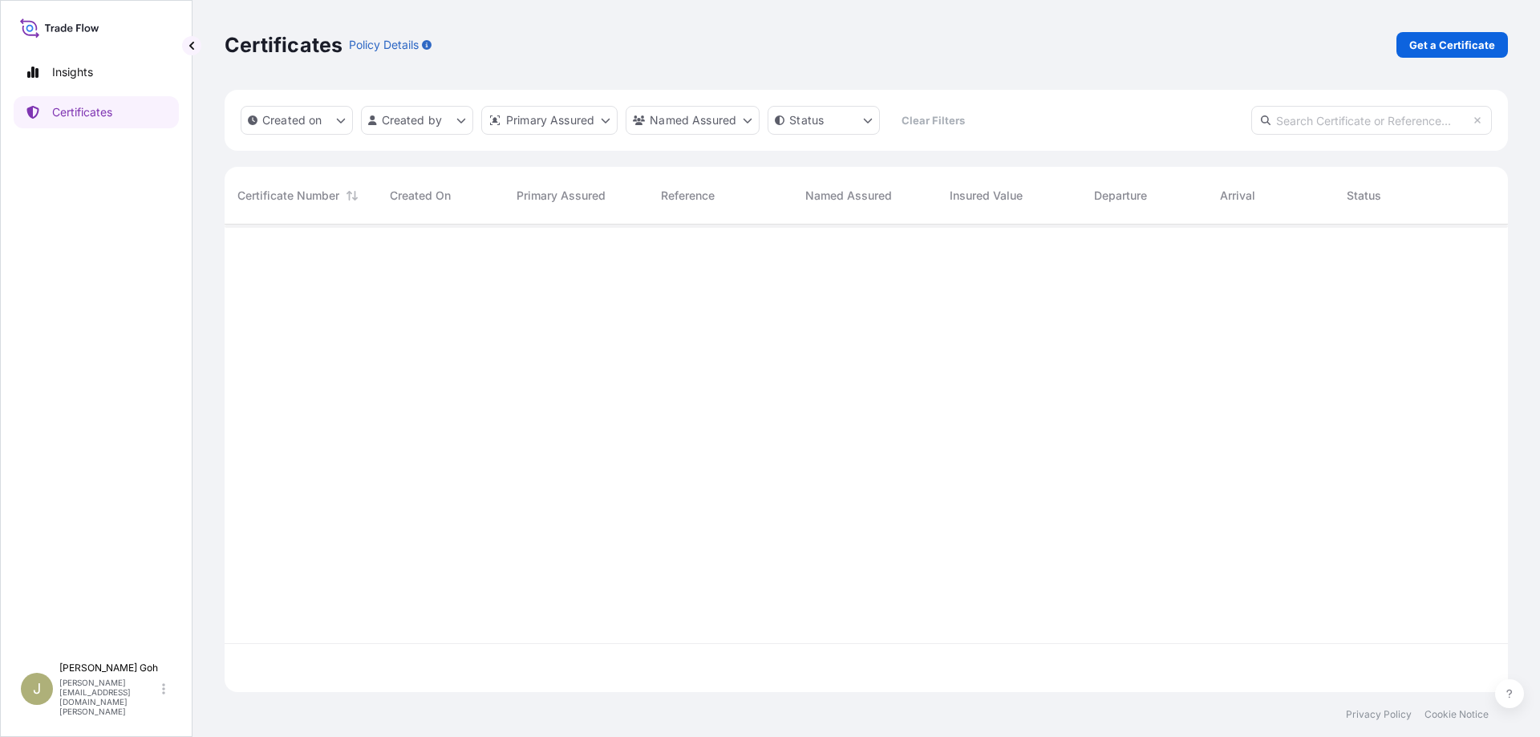
scroll to position [463, 1269]
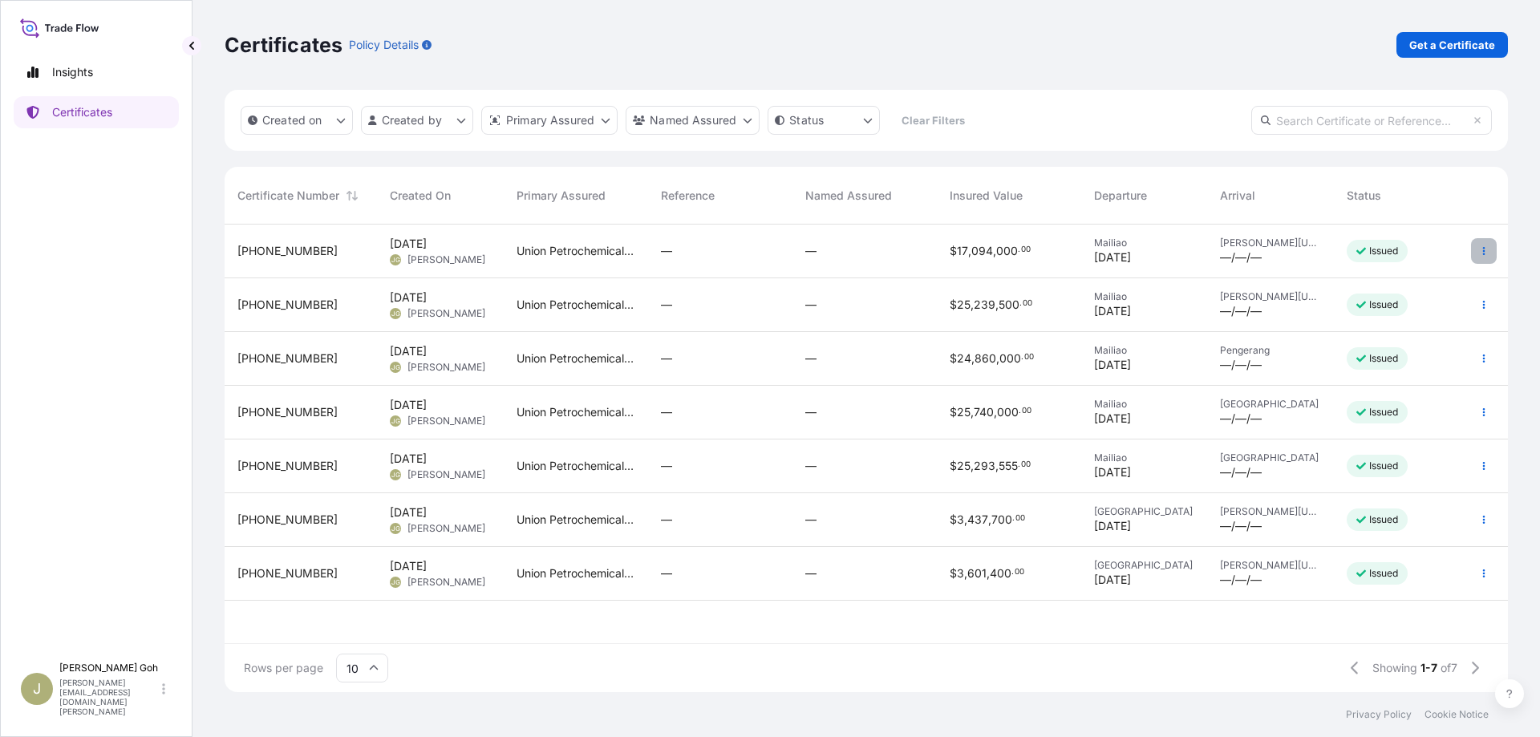
click at [1471, 254] on button "button" at bounding box center [1484, 251] width 26 height 26
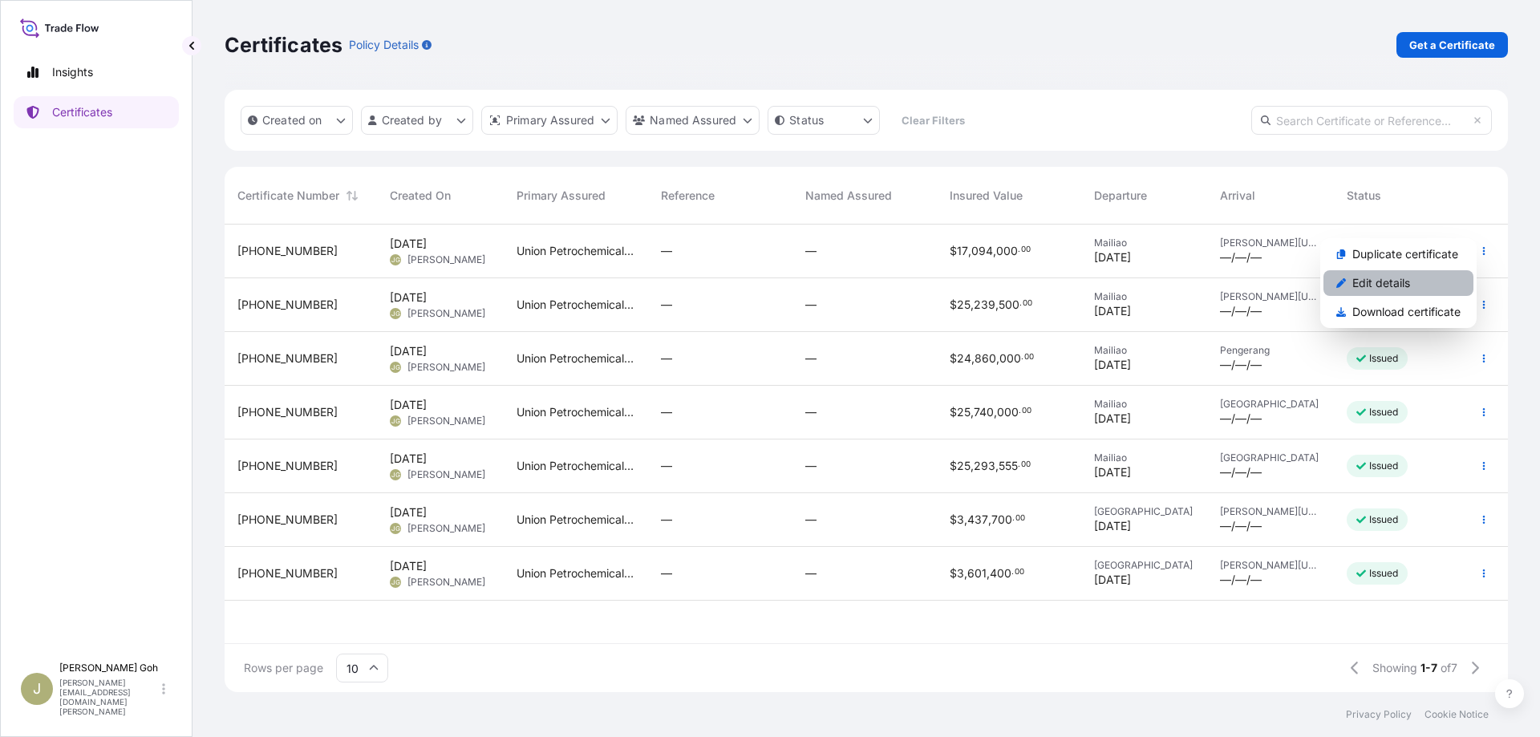
click at [1435, 283] on link "Edit details" at bounding box center [1398, 283] width 150 height 26
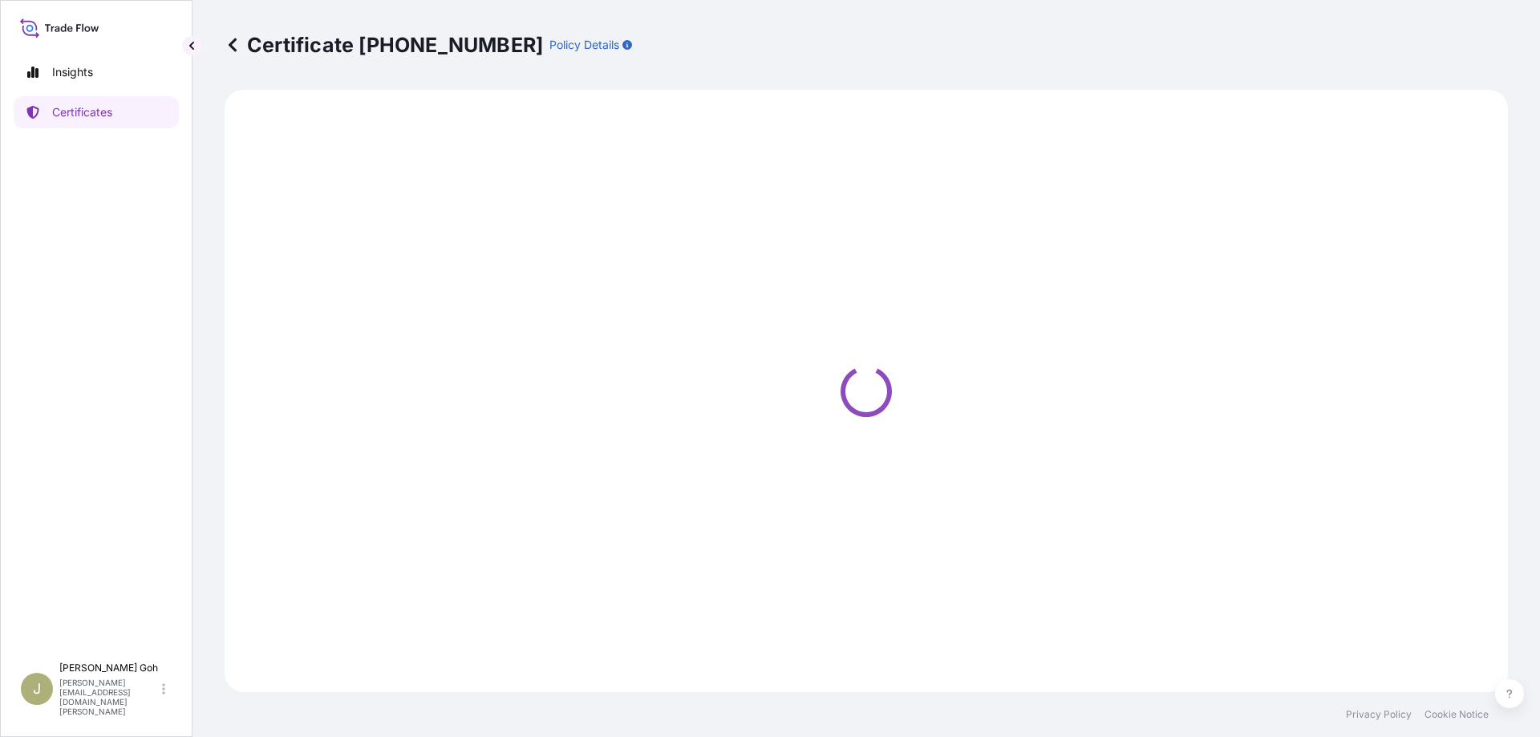
select select "Vessel"
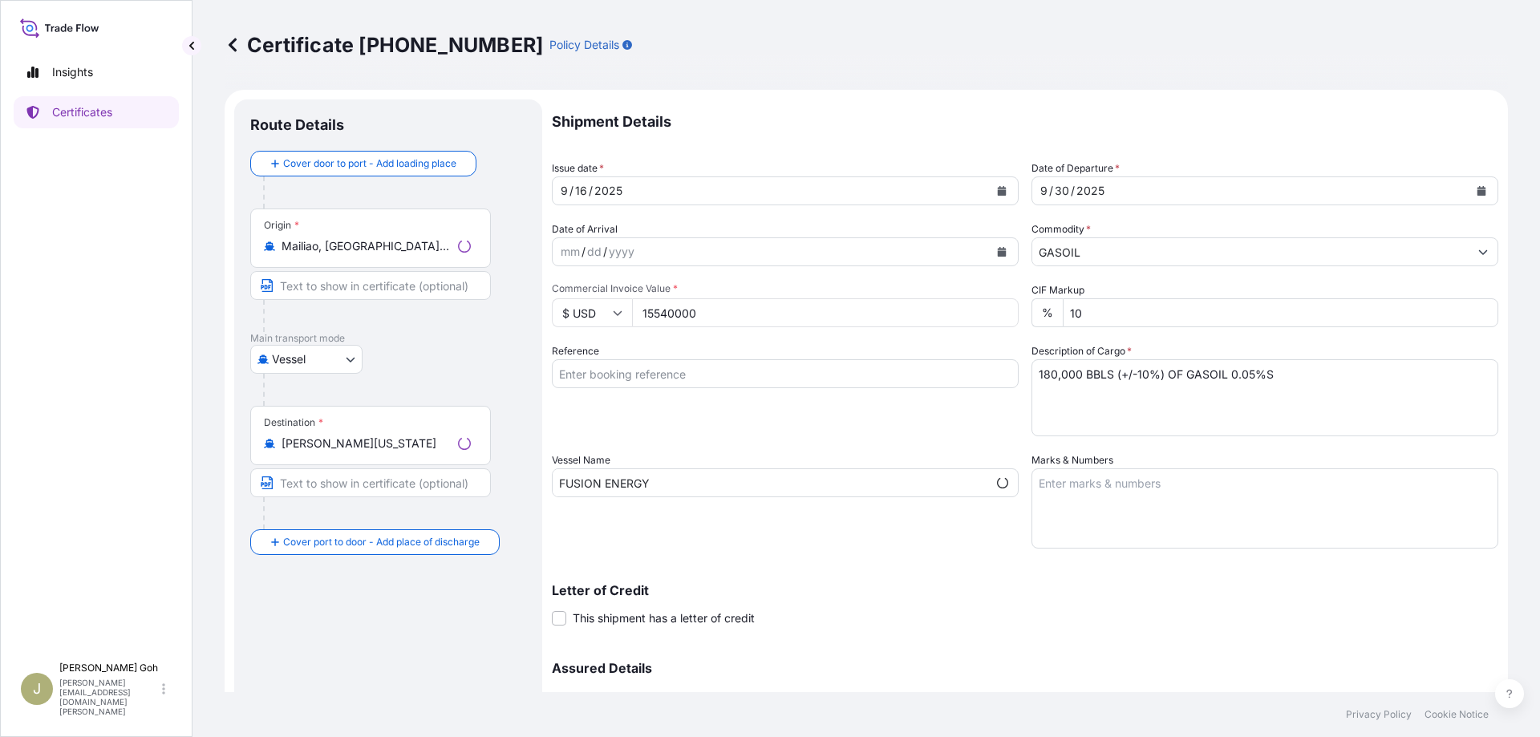
click at [666, 193] on div "[DATE]" at bounding box center [770, 190] width 436 height 29
select select "31571"
click at [998, 188] on icon "Calendar" at bounding box center [1002, 191] width 9 height 10
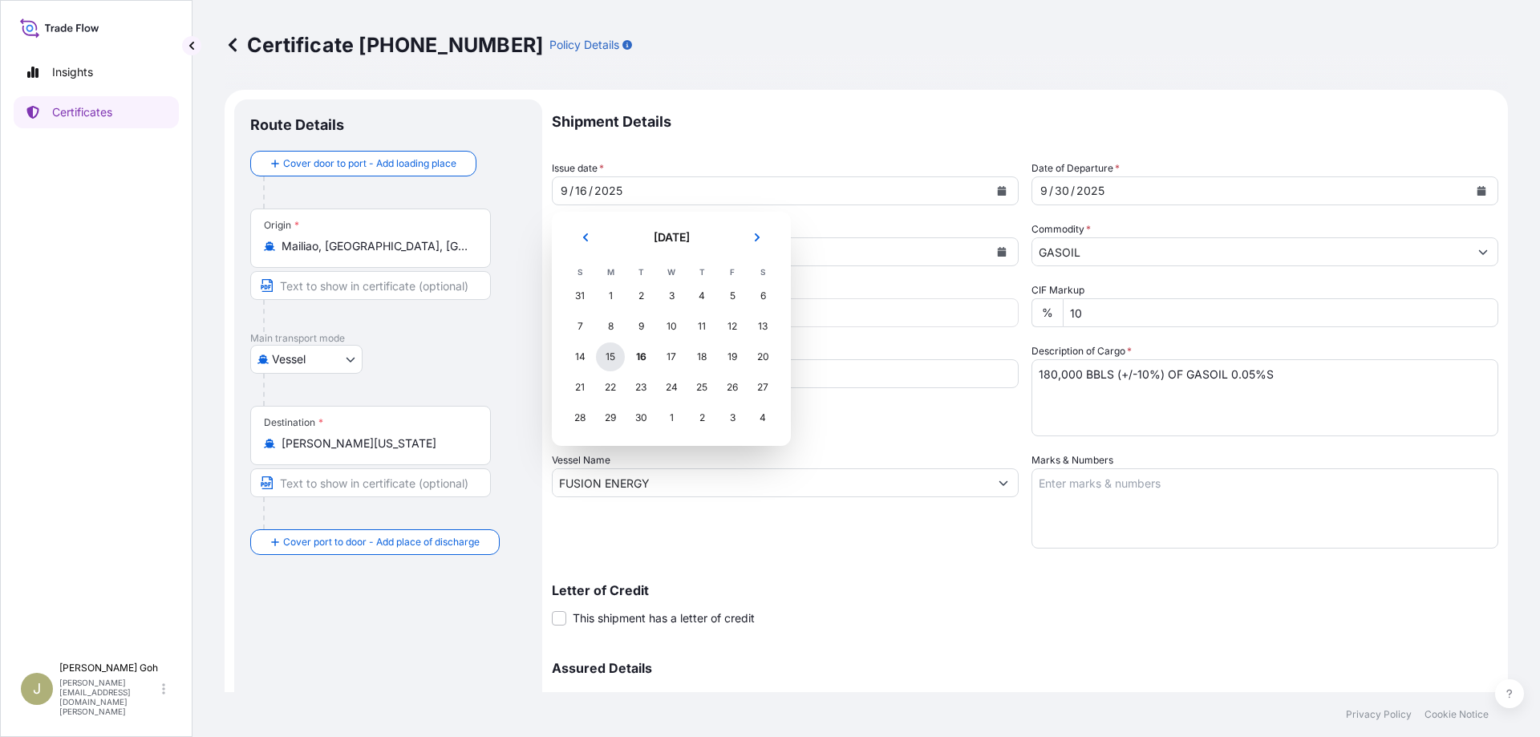
click at [617, 355] on div "15" at bounding box center [610, 356] width 29 height 29
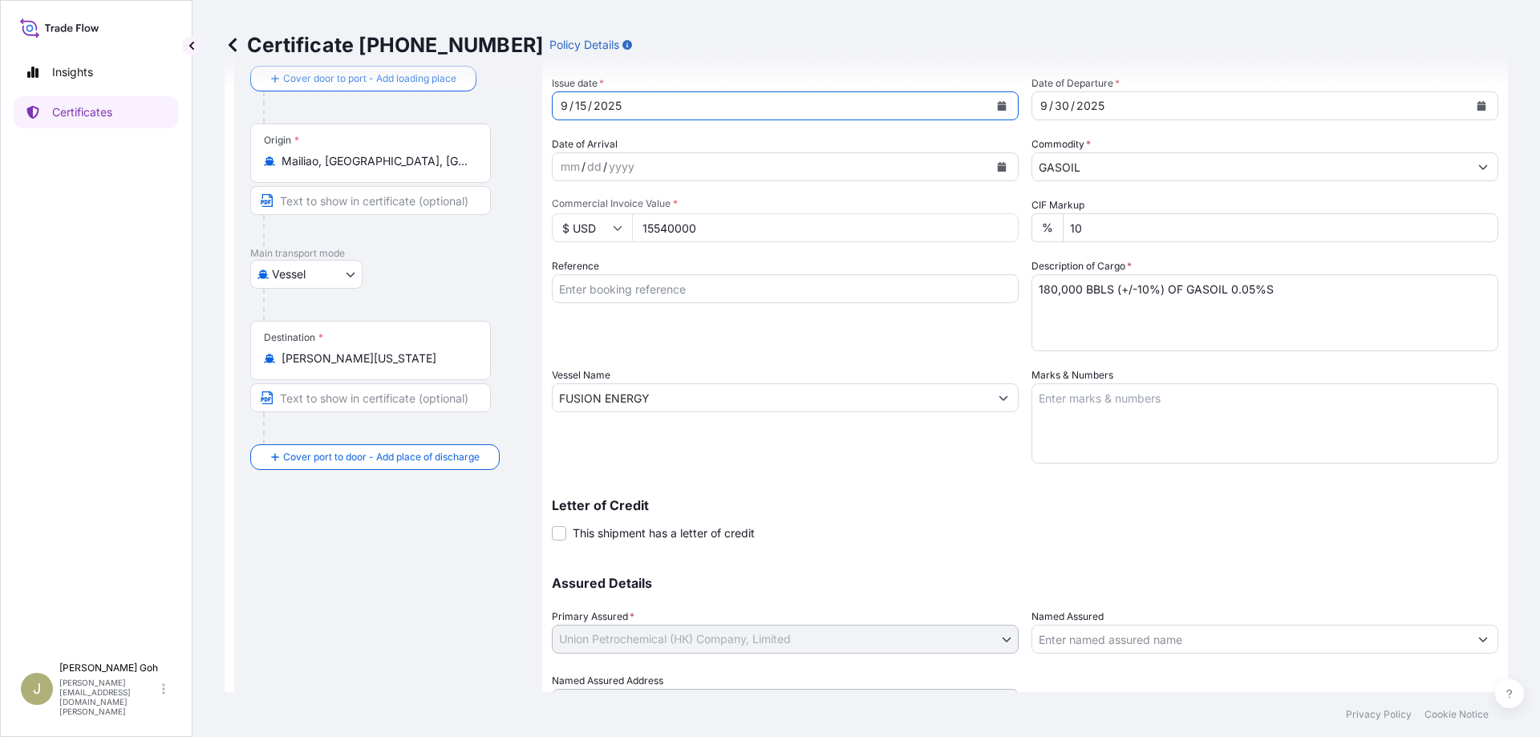
scroll to position [156, 0]
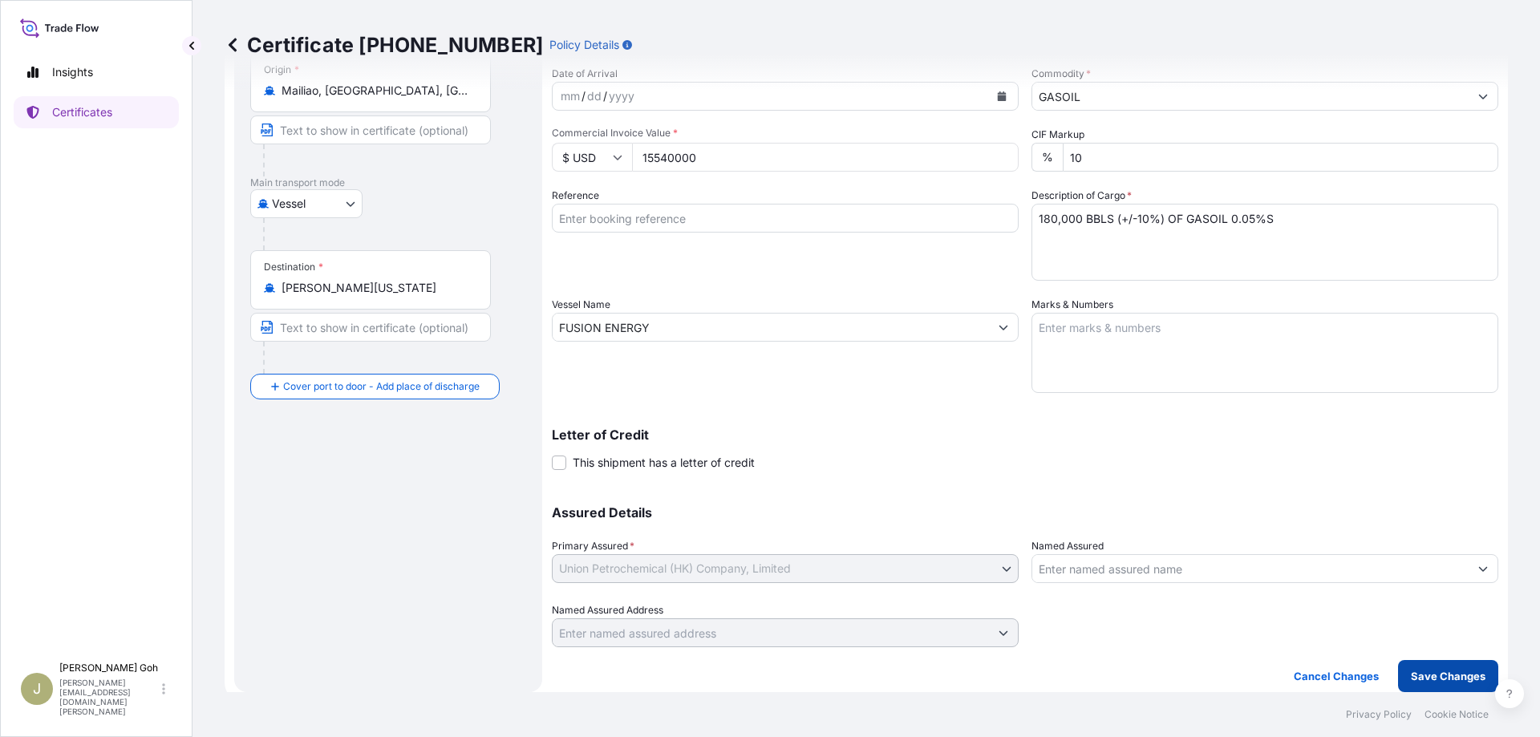
click at [1434, 675] on p "Save Changes" at bounding box center [1447, 676] width 75 height 16
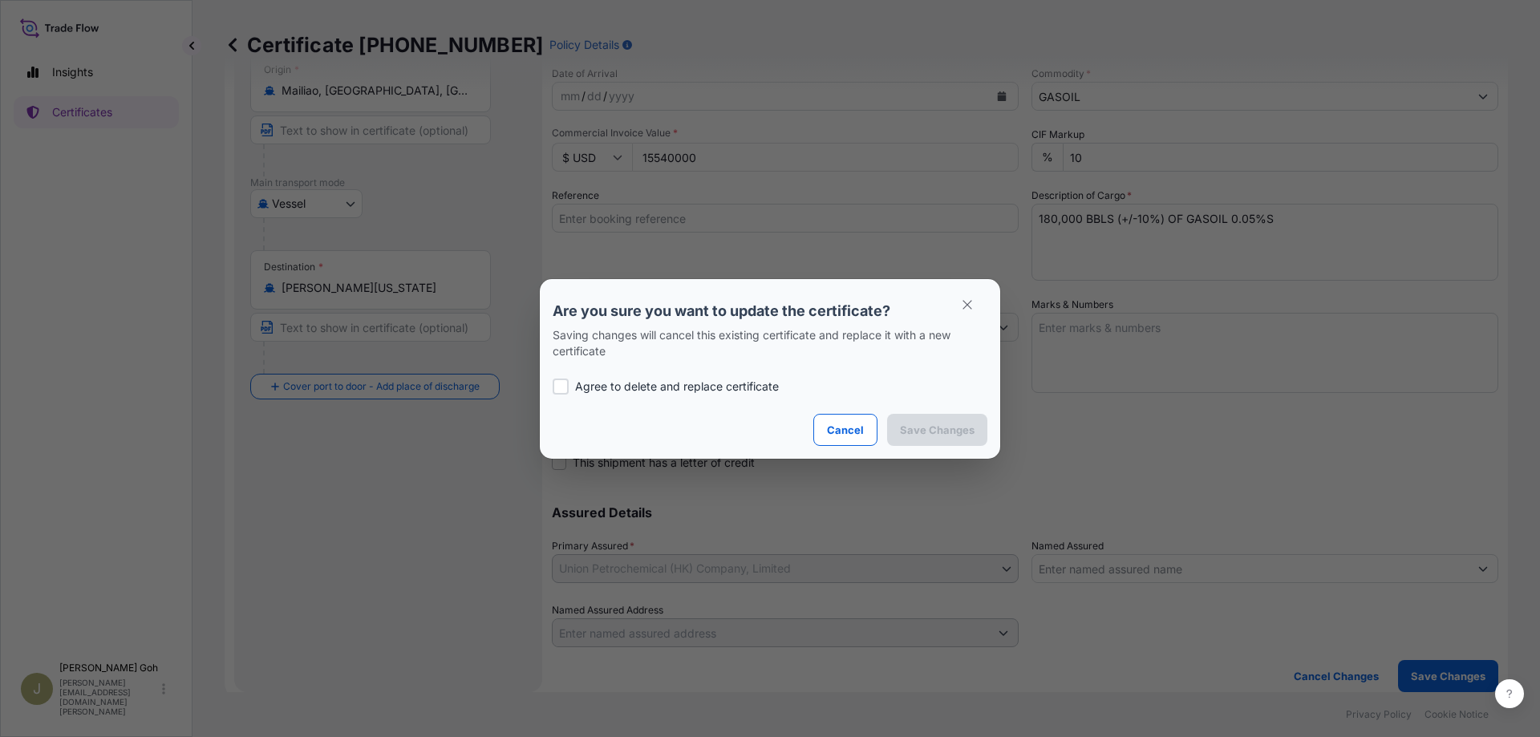
click at [579, 382] on p "Agree to delete and replace certificate" at bounding box center [677, 386] width 204 height 16
checkbox input "true"
click at [921, 418] on button "Save Changes" at bounding box center [937, 430] width 100 height 32
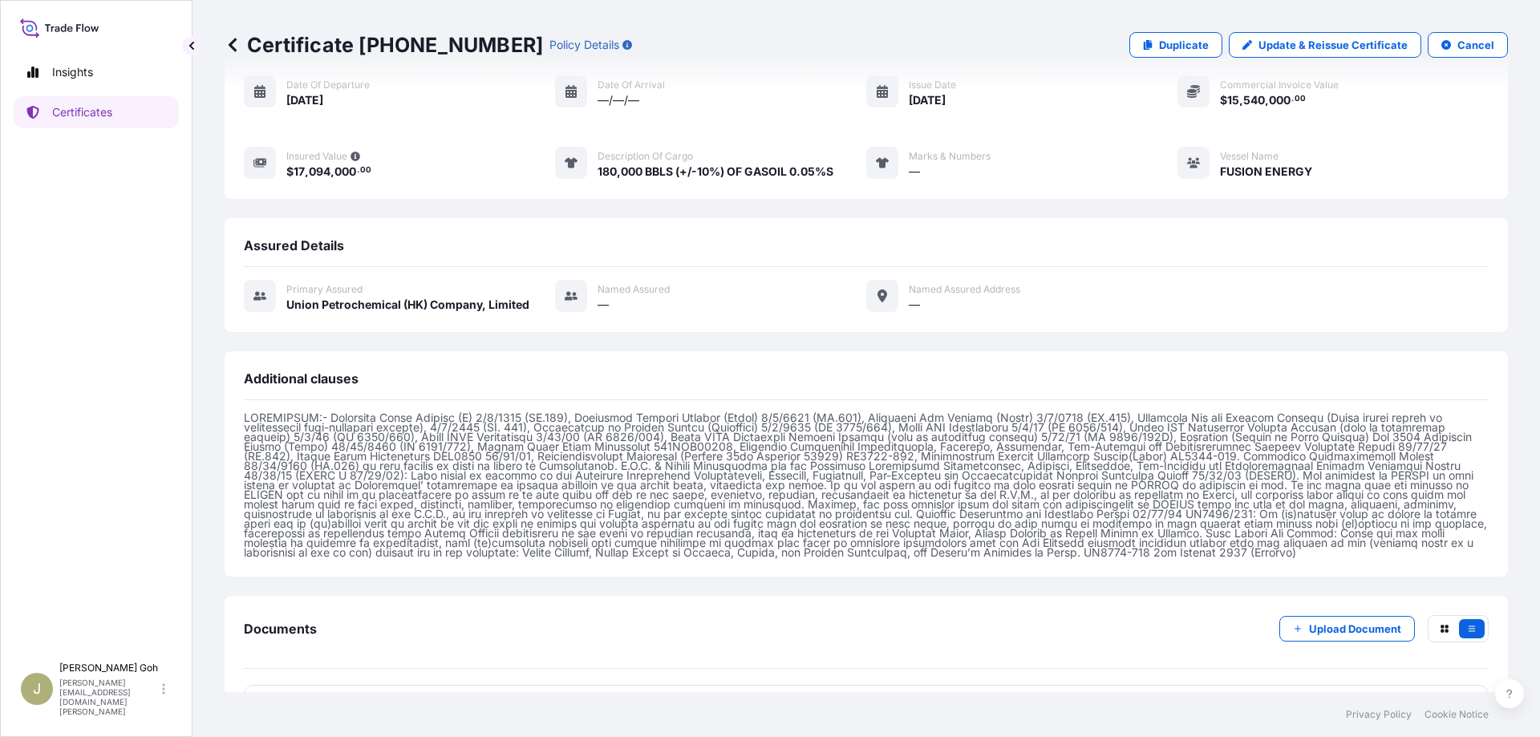
scroll to position [201, 0]
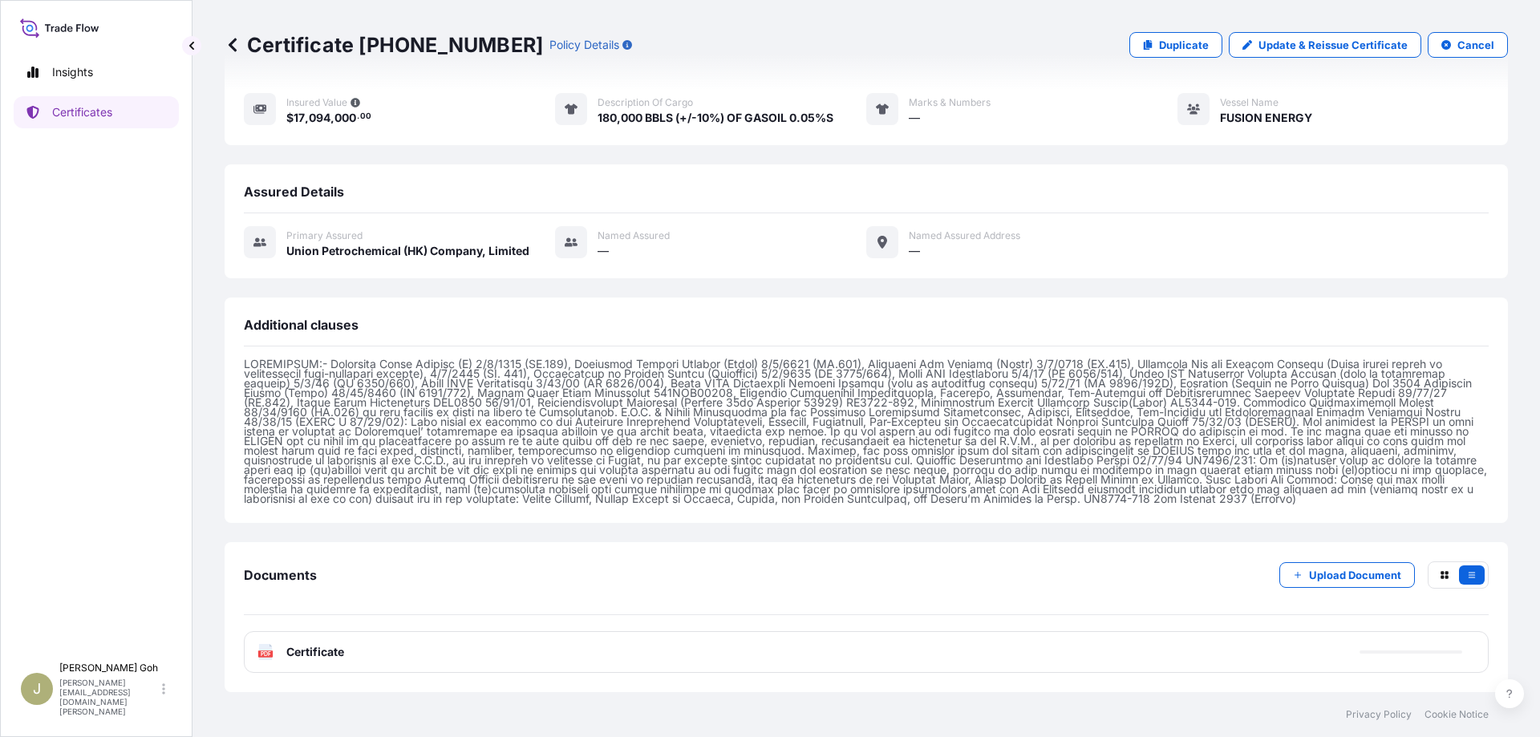
click at [549, 661] on div "PDF Certificate" at bounding box center [866, 652] width 1245 height 42
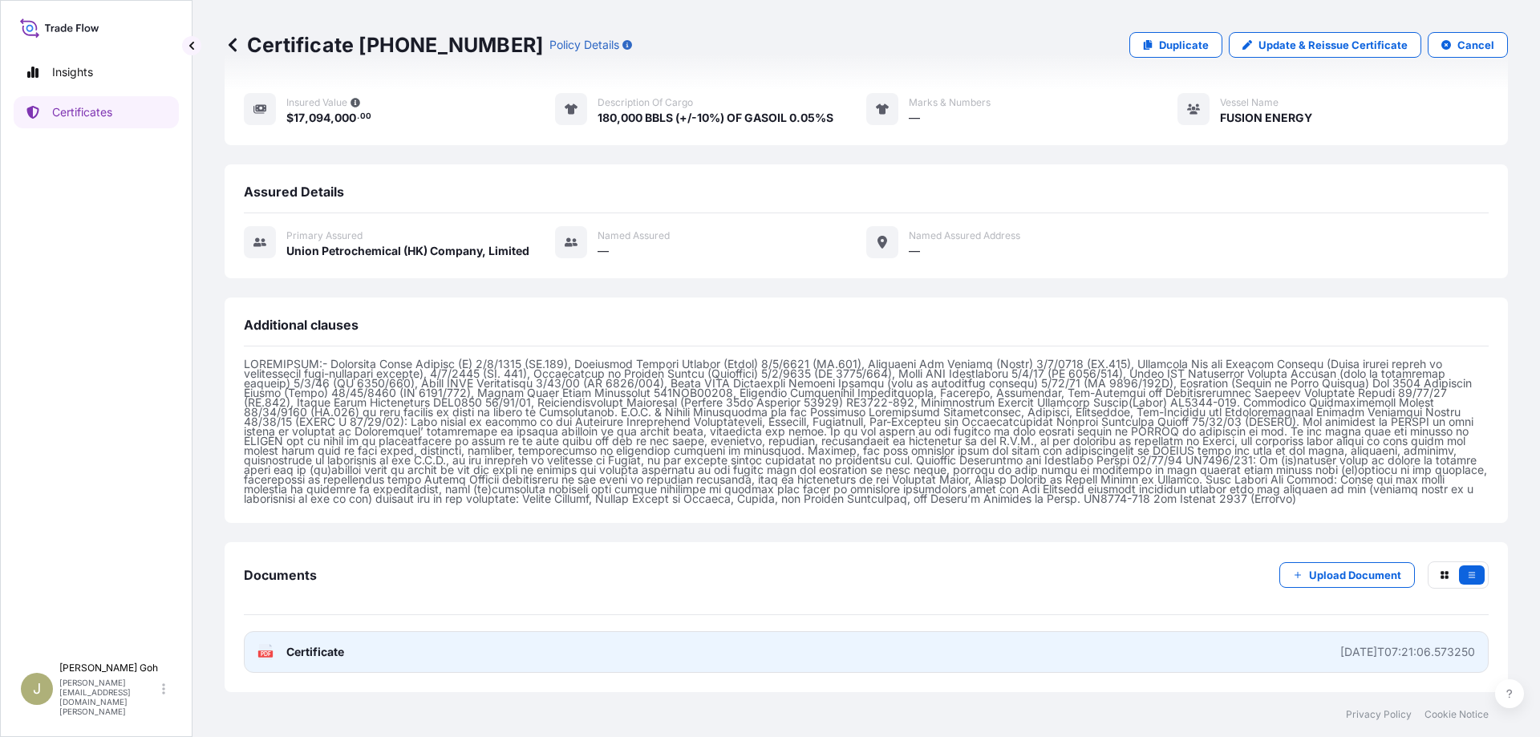
click at [286, 649] on span "Certificate" at bounding box center [315, 652] width 58 height 16
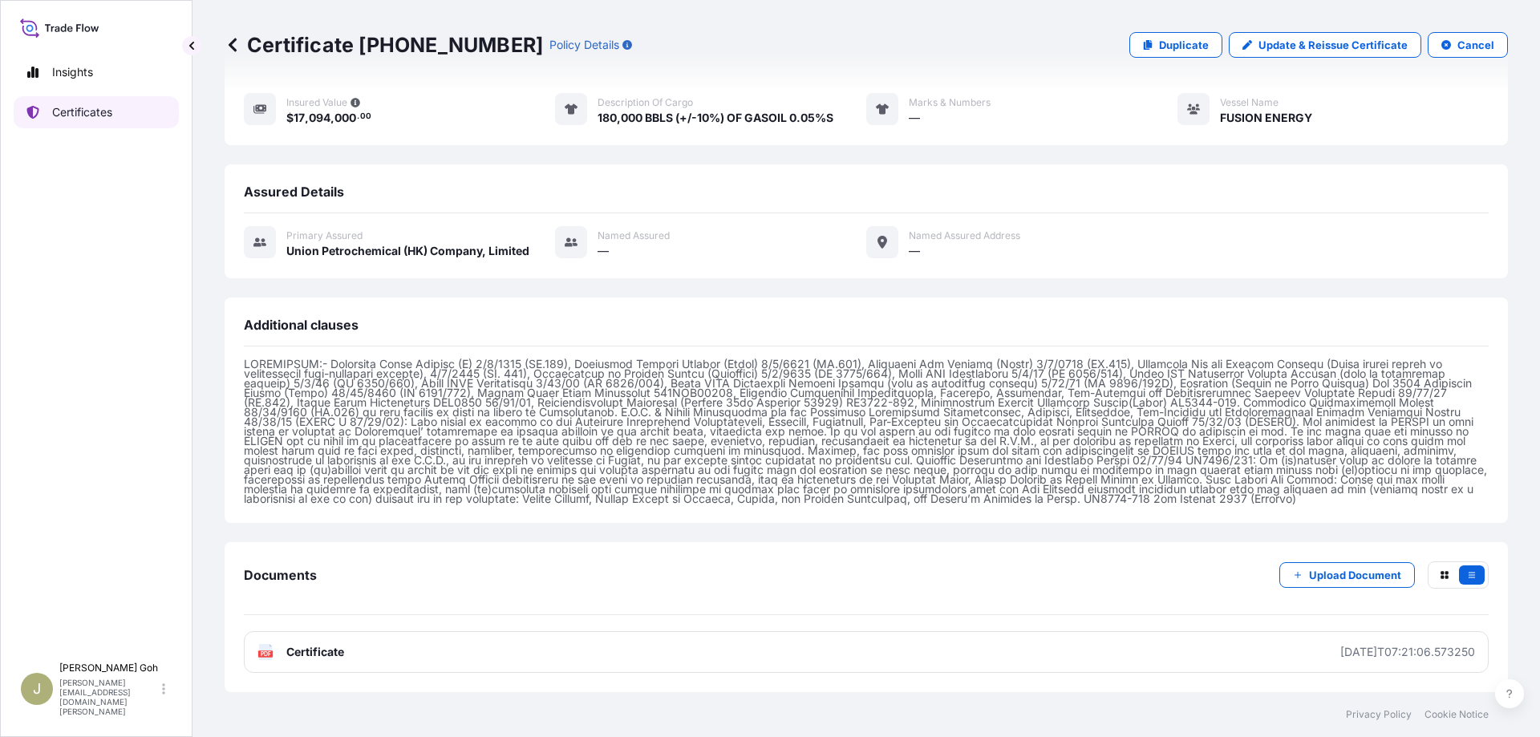
click at [79, 111] on p "Certificates" at bounding box center [82, 112] width 60 height 16
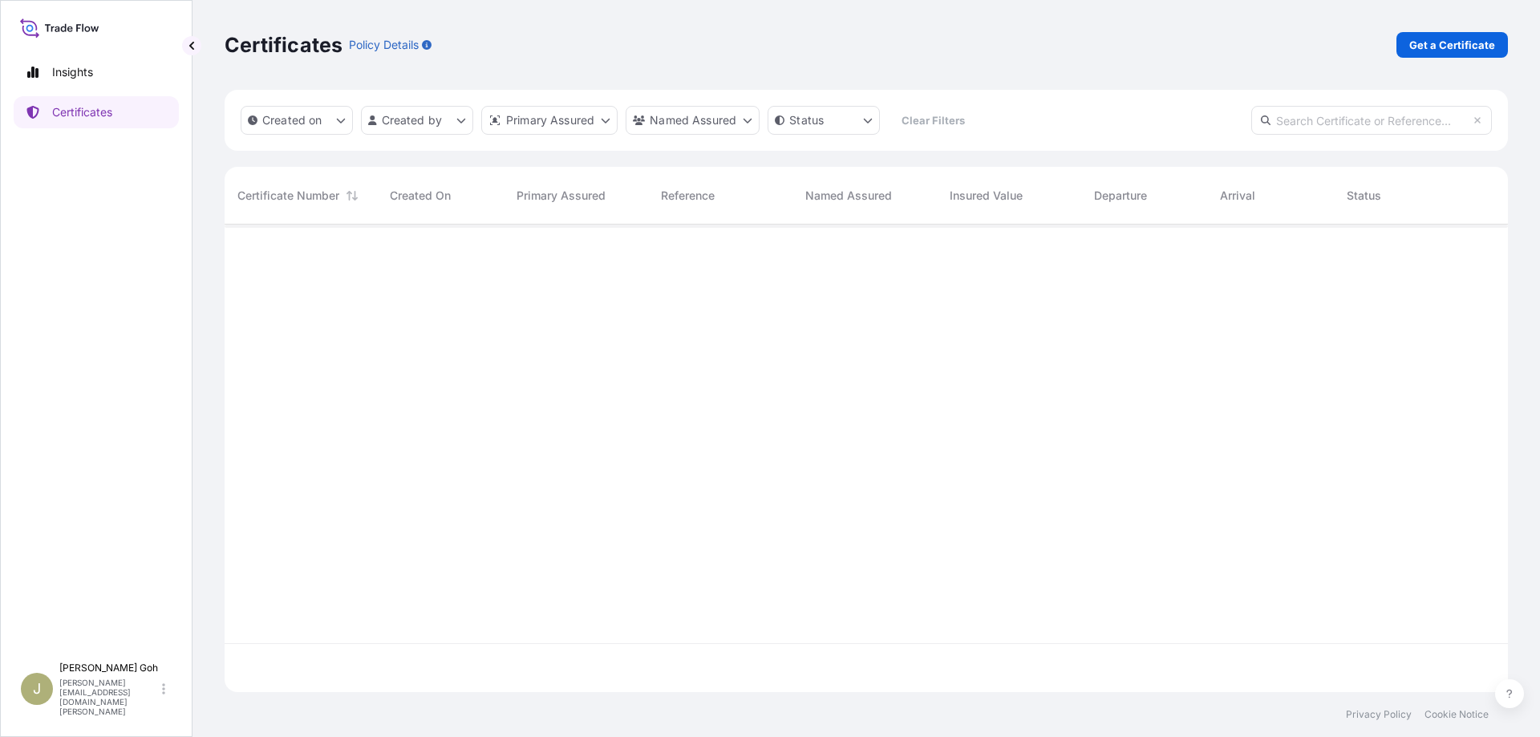
scroll to position [463, 1269]
click at [1432, 42] on p "Get a Certificate" at bounding box center [1452, 45] width 86 height 16
select select "Vessel"
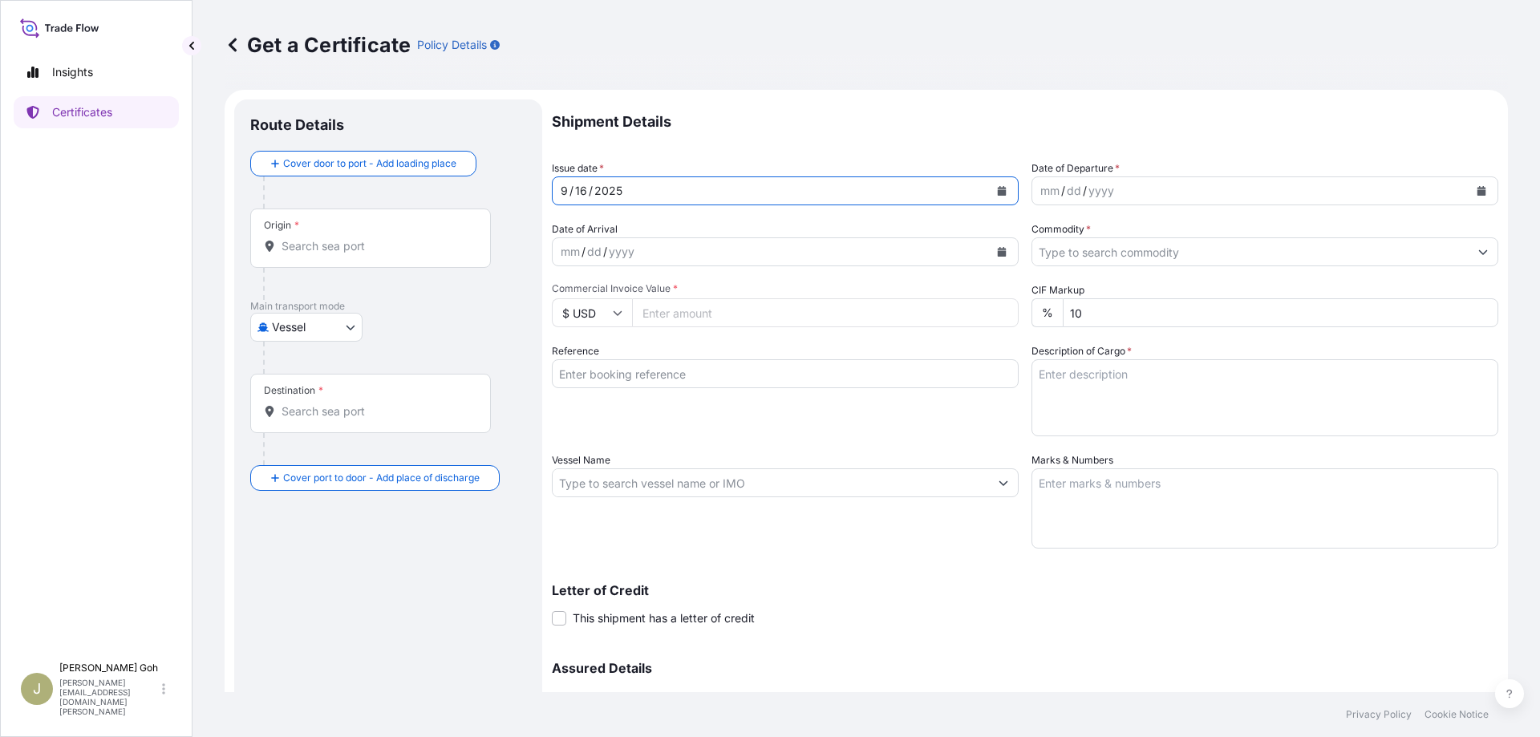
click at [998, 194] on icon "Calendar" at bounding box center [1002, 191] width 9 height 10
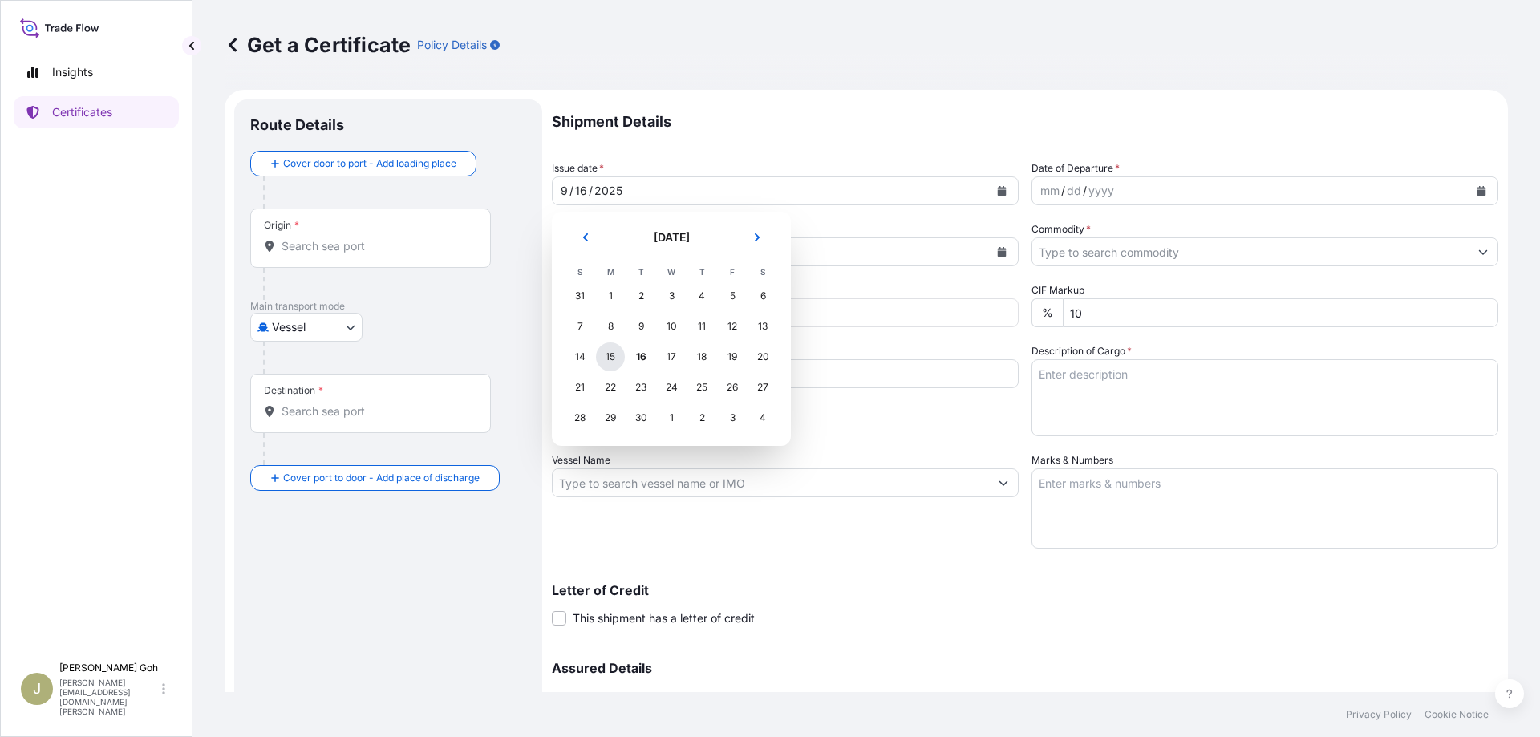
click at [621, 354] on div "15" at bounding box center [610, 356] width 29 height 29
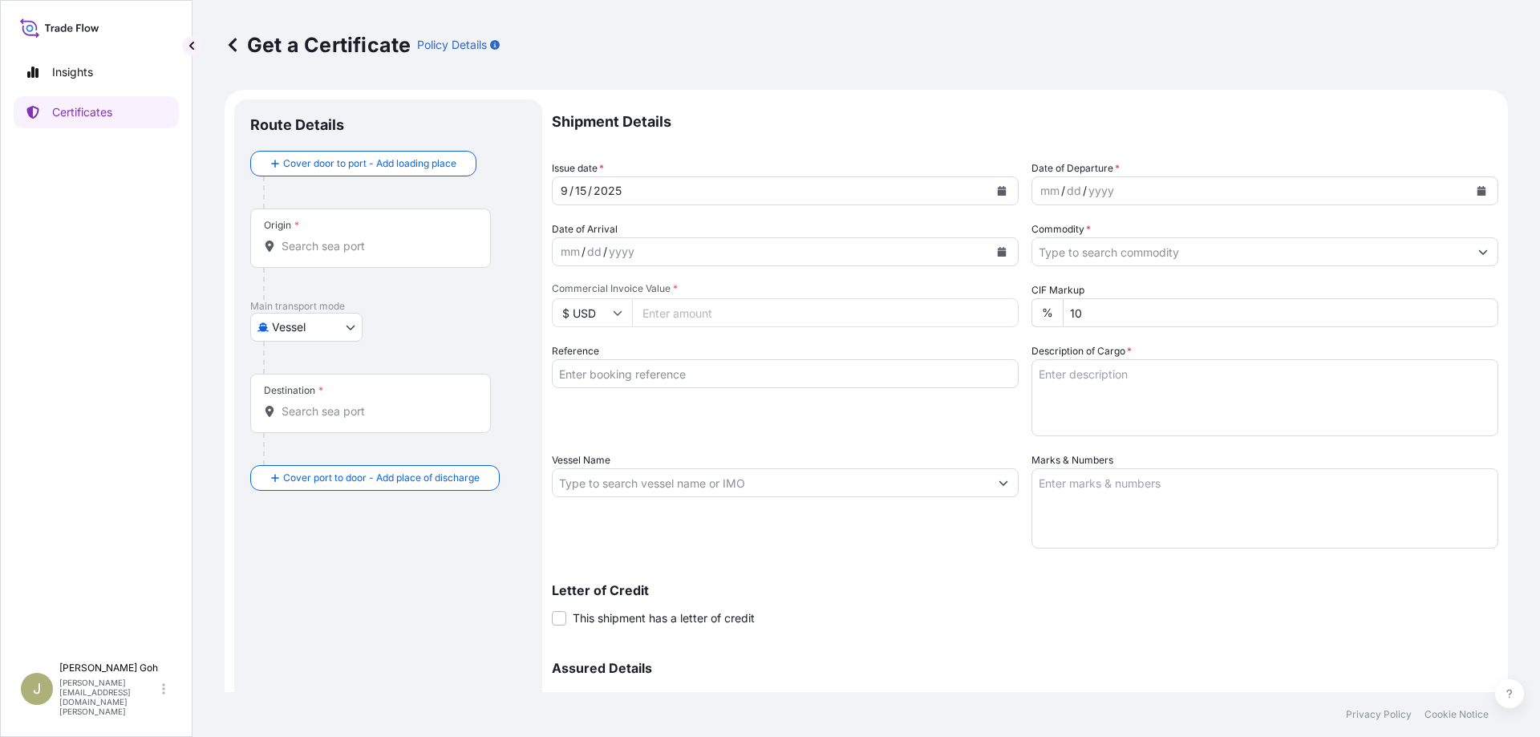
click at [364, 256] on div "Origin *" at bounding box center [370, 237] width 241 height 59
click at [364, 254] on input "Origin *" at bounding box center [375, 246] width 189 height 16
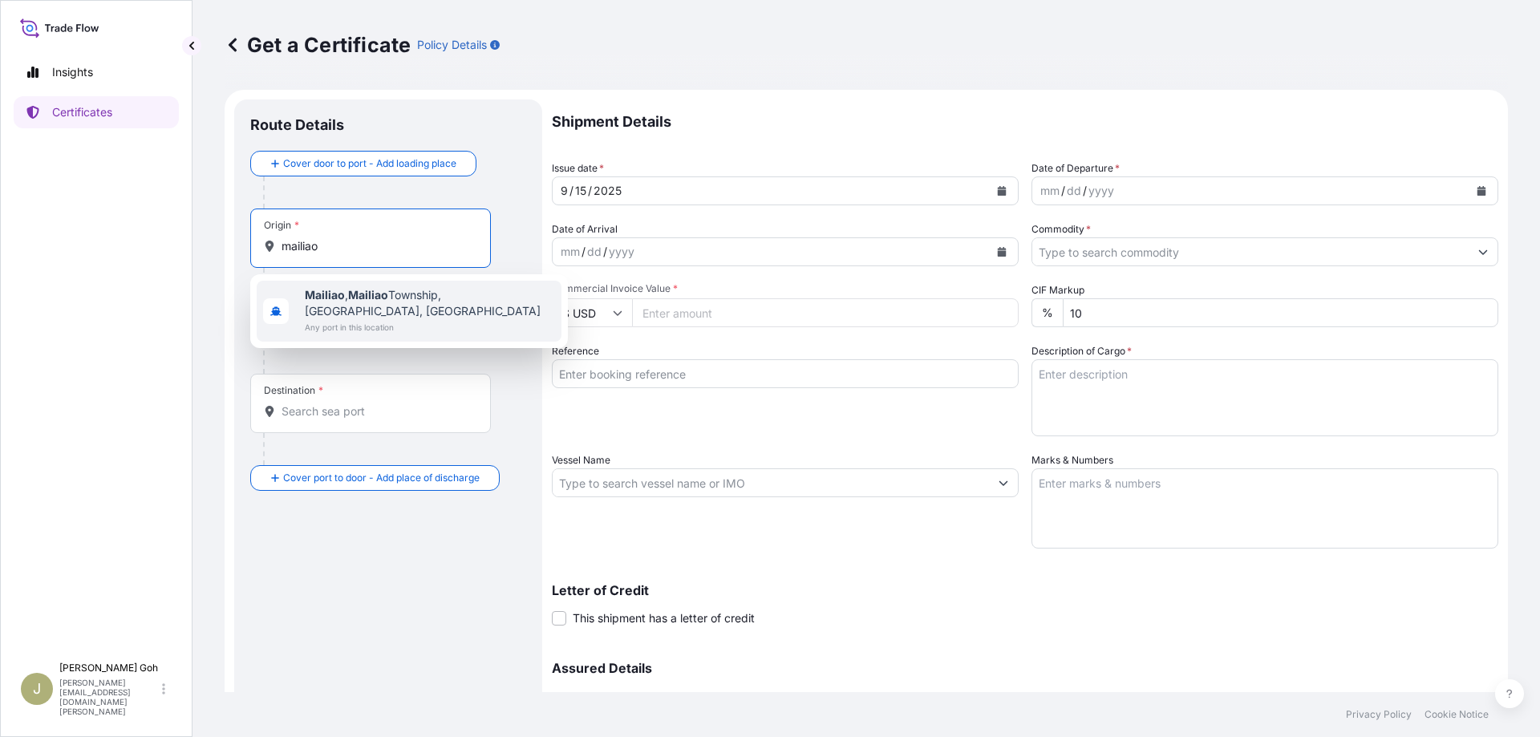
click at [357, 302] on span "Mailiao , [GEOGRAPHIC_DATA], [GEOGRAPHIC_DATA], [GEOGRAPHIC_DATA]" at bounding box center [430, 303] width 250 height 32
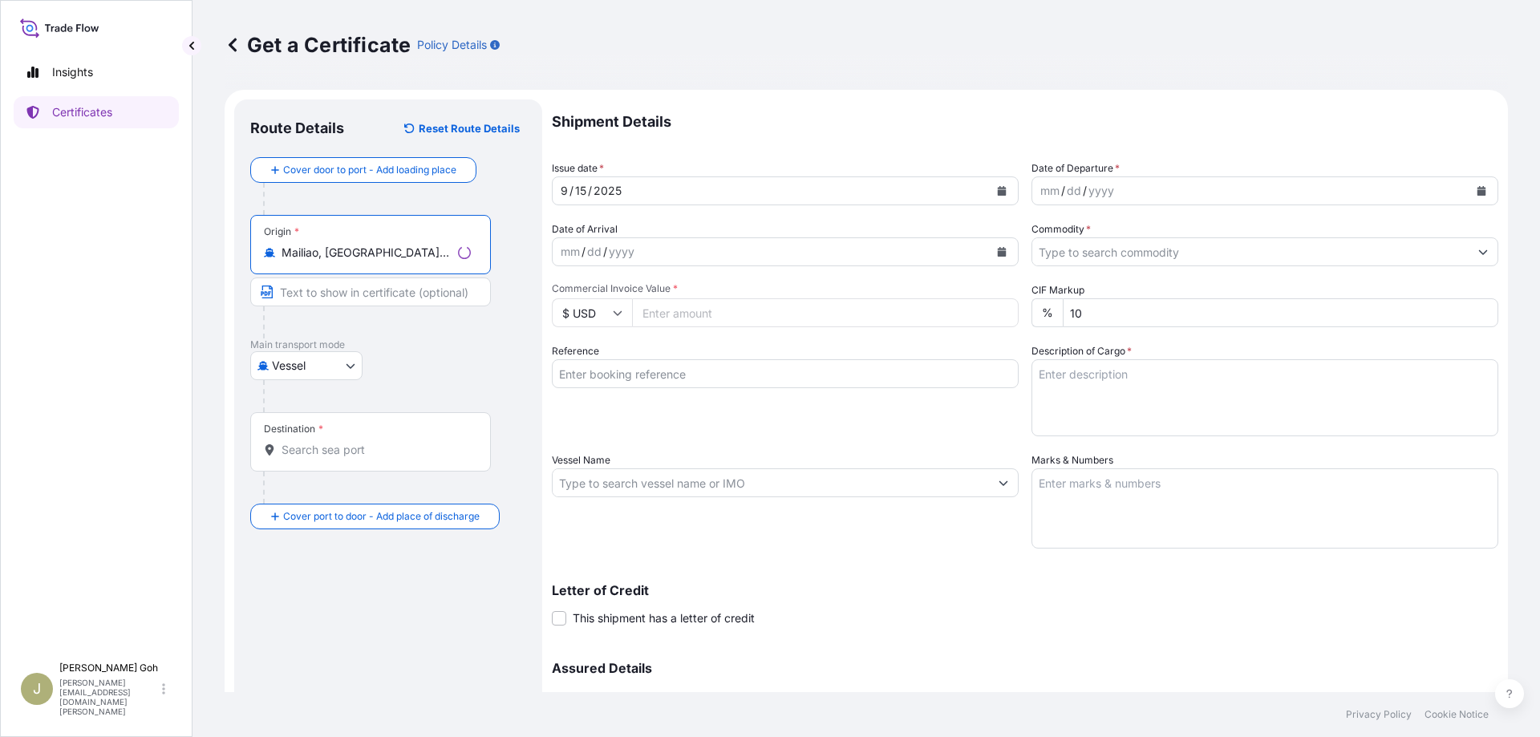
type input "Mailiao, [GEOGRAPHIC_DATA], [GEOGRAPHIC_DATA], [GEOGRAPHIC_DATA]"
click at [302, 434] on div "Destination *" at bounding box center [293, 429] width 59 height 13
click at [302, 442] on input "Destination *" at bounding box center [375, 450] width 189 height 16
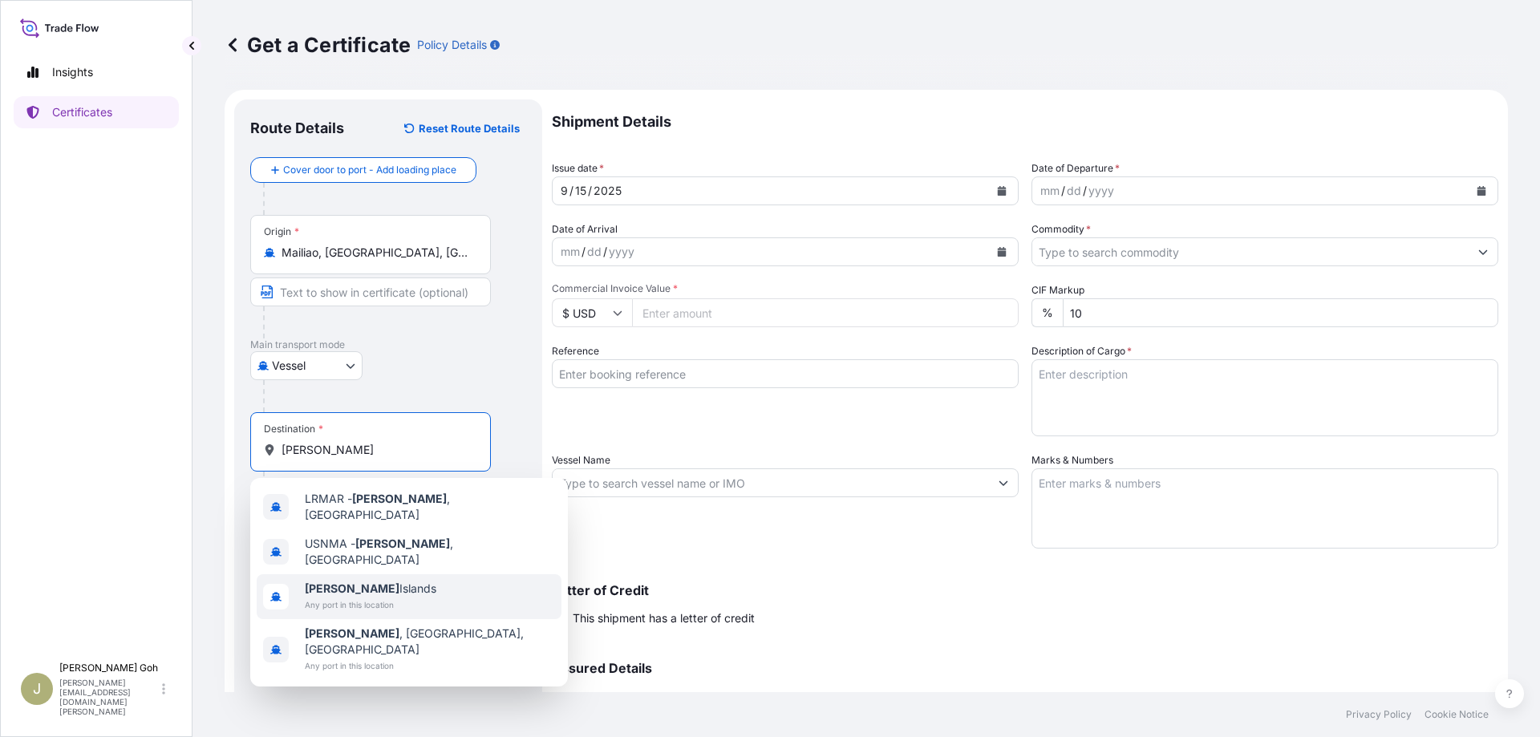
click at [356, 581] on span "[PERSON_NAME][GEOGRAPHIC_DATA]" at bounding box center [371, 589] width 132 height 16
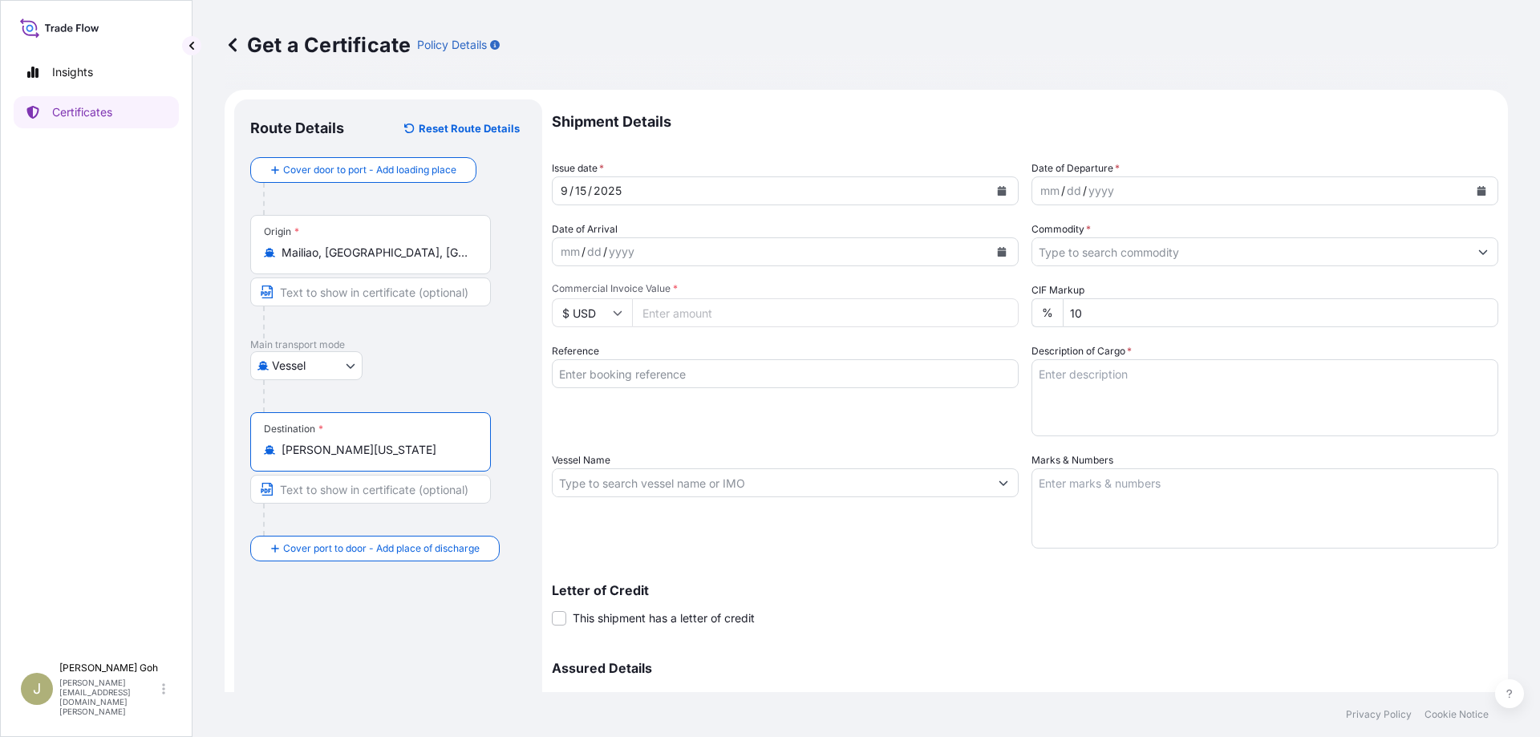
type input "[PERSON_NAME][US_STATE]"
click at [1477, 190] on icon "Calendar" at bounding box center [1481, 191] width 9 height 10
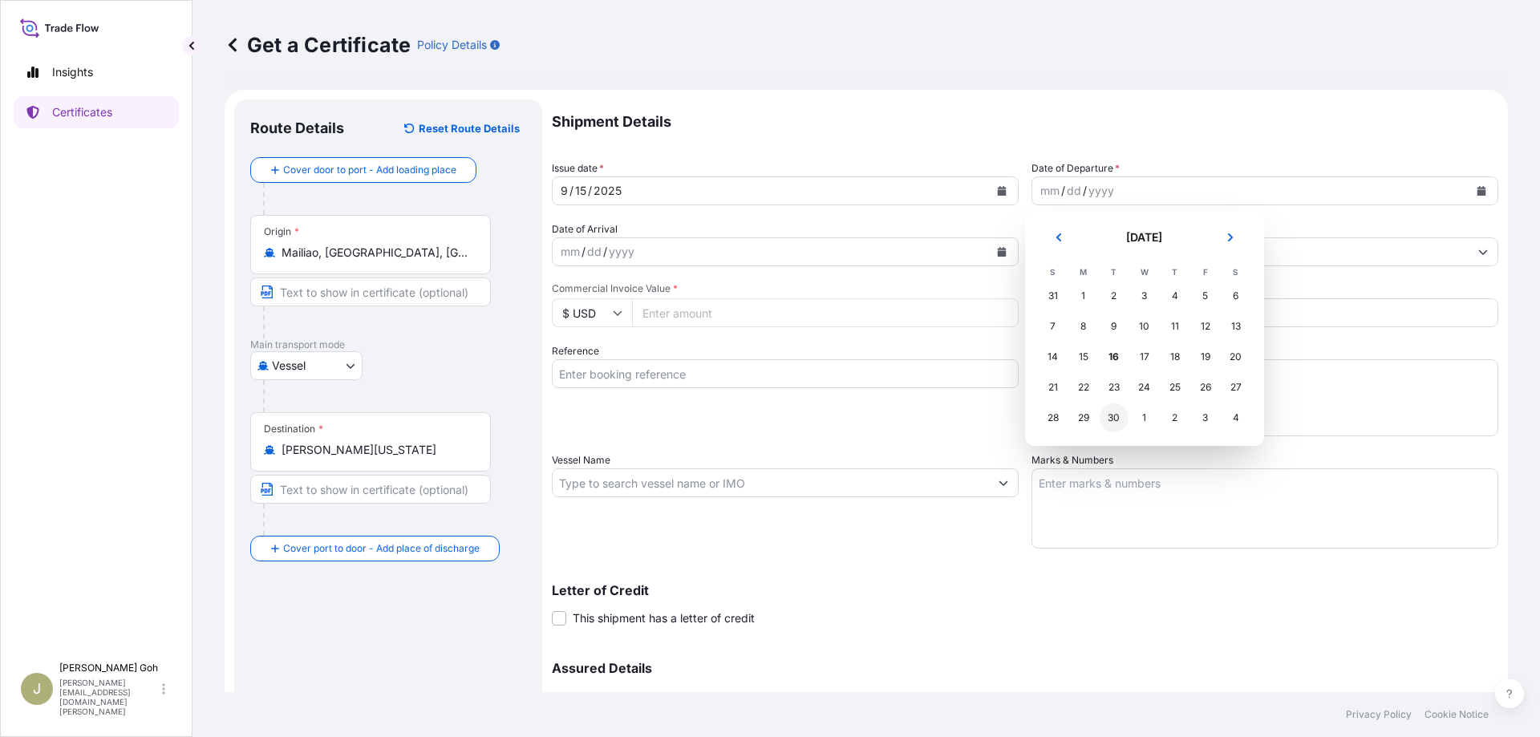
click at [1117, 419] on div "30" at bounding box center [1113, 417] width 29 height 29
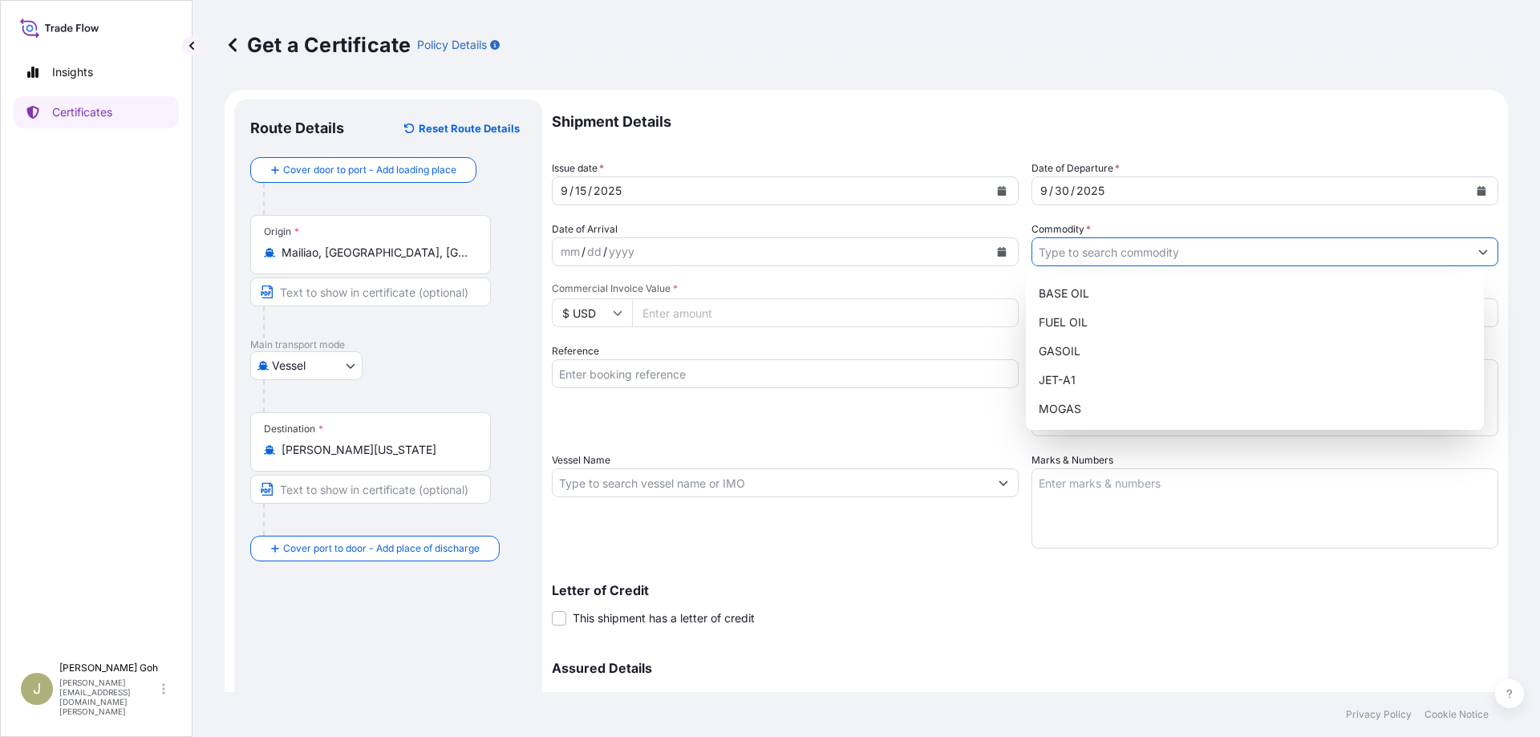
click at [1069, 251] on input "Commodity *" at bounding box center [1250, 251] width 436 height 29
click at [1076, 348] on div "GASOIL" at bounding box center [1255, 351] width 446 height 29
type input "GASOIL"
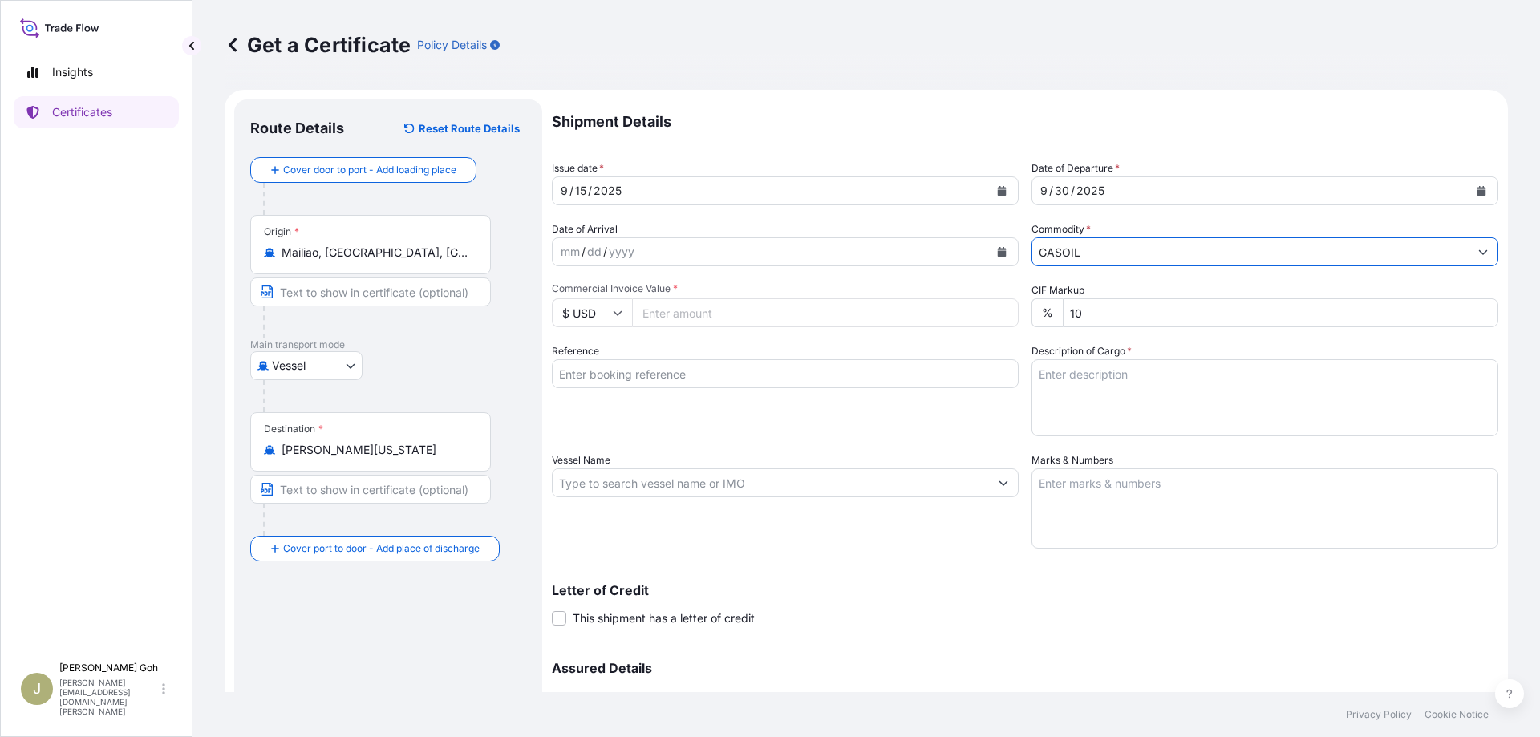
click at [686, 318] on input "Commercial Invoice Value *" at bounding box center [825, 312] width 387 height 29
type input "10360000.00"
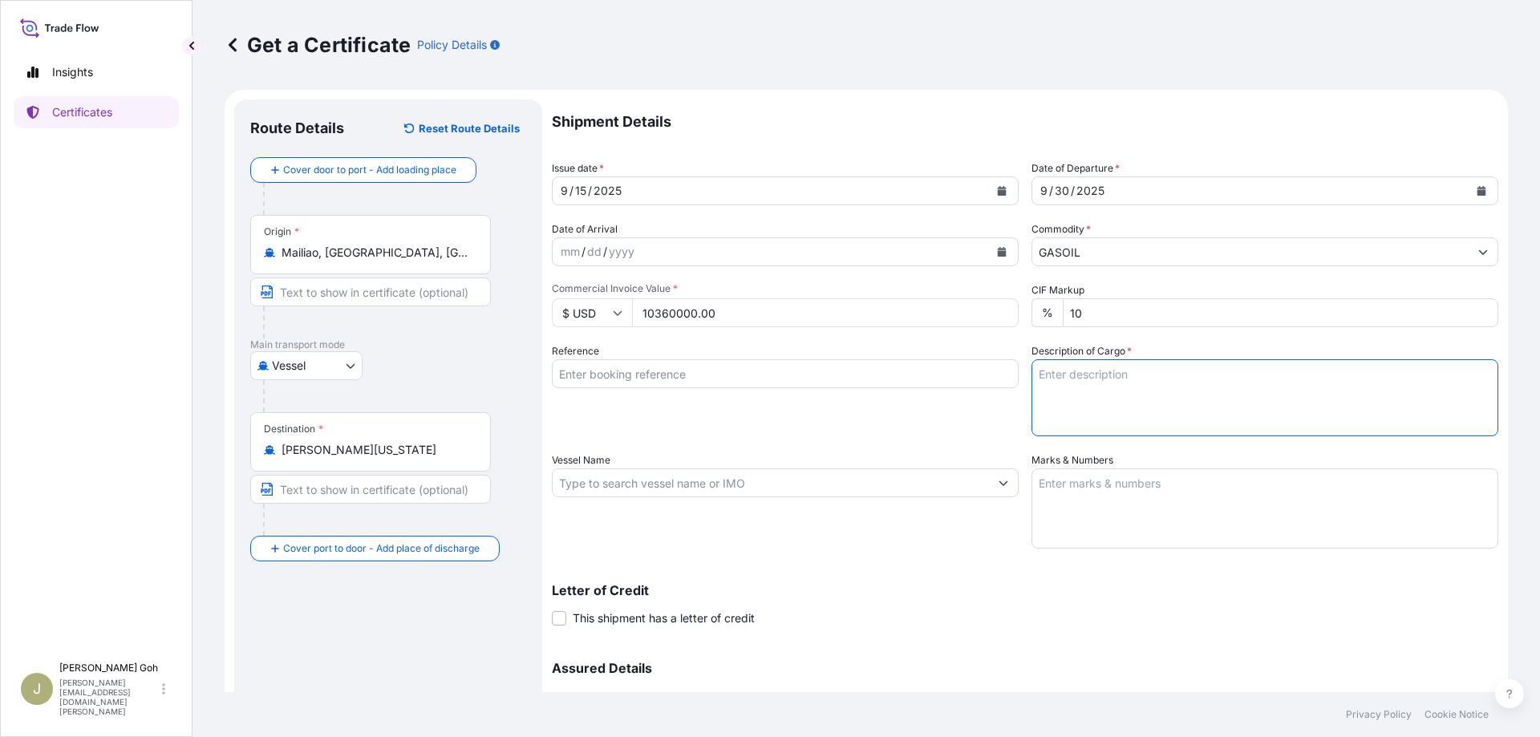
click at [1104, 361] on textarea "Description of Cargo *" at bounding box center [1264, 397] width 467 height 77
paste textarea "180,000 BBLS (+/-10%) OF GASOIL 0.05%S"
click at [1031, 391] on textarea "180,000 BBLS (+/-10%) OF GASOIL 0.05%S" at bounding box center [1264, 397] width 467 height 77
click at [1042, 372] on textarea "180,000 BBLS (+/-10%) OF GASOIL 0.05%S" at bounding box center [1264, 397] width 467 height 77
type textarea "120,000 BBLS (+/-10%) OF GASOIL 0.05%S"
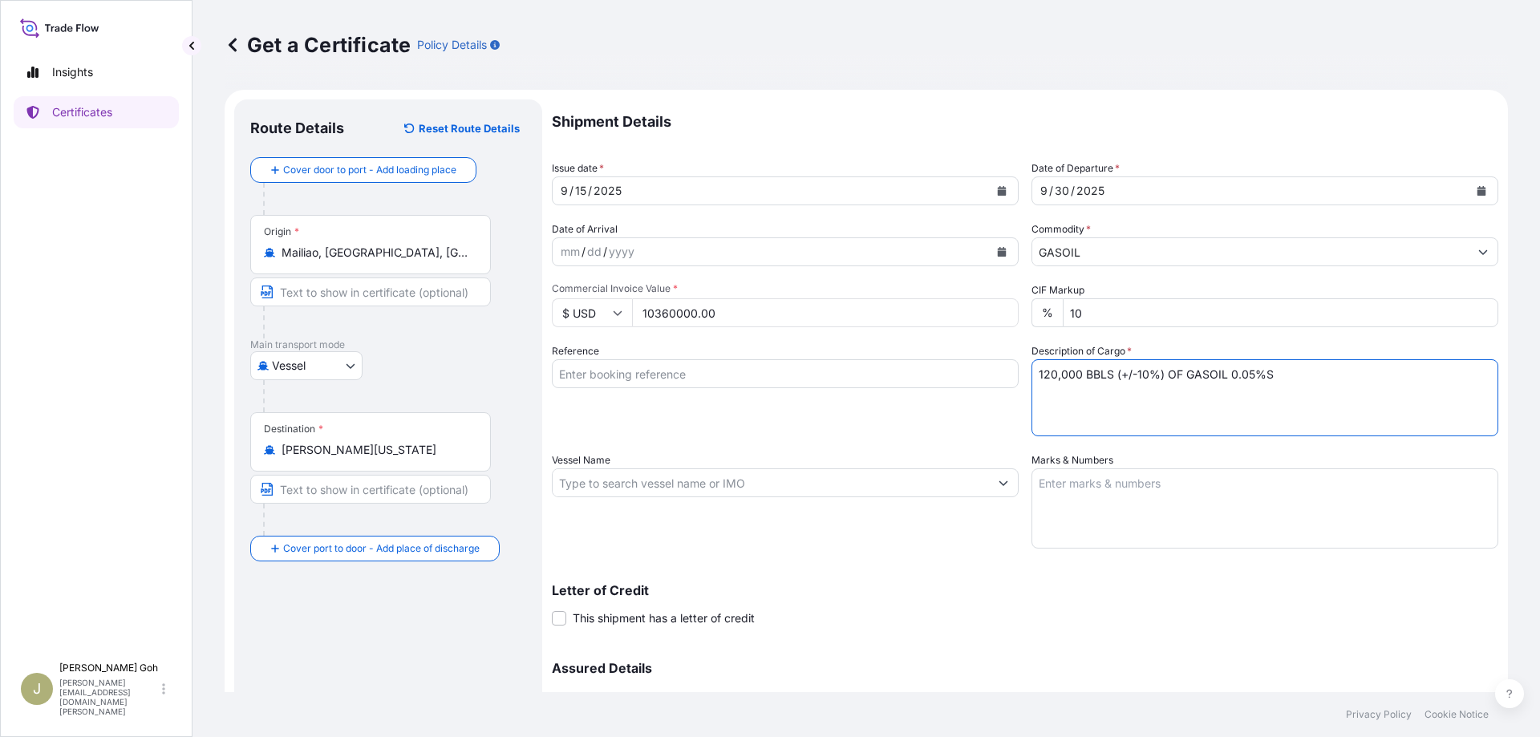
click at [666, 484] on input "Vessel Name" at bounding box center [770, 482] width 436 height 29
click at [663, 488] on input "ocean splendid" at bounding box center [770, 482] width 436 height 29
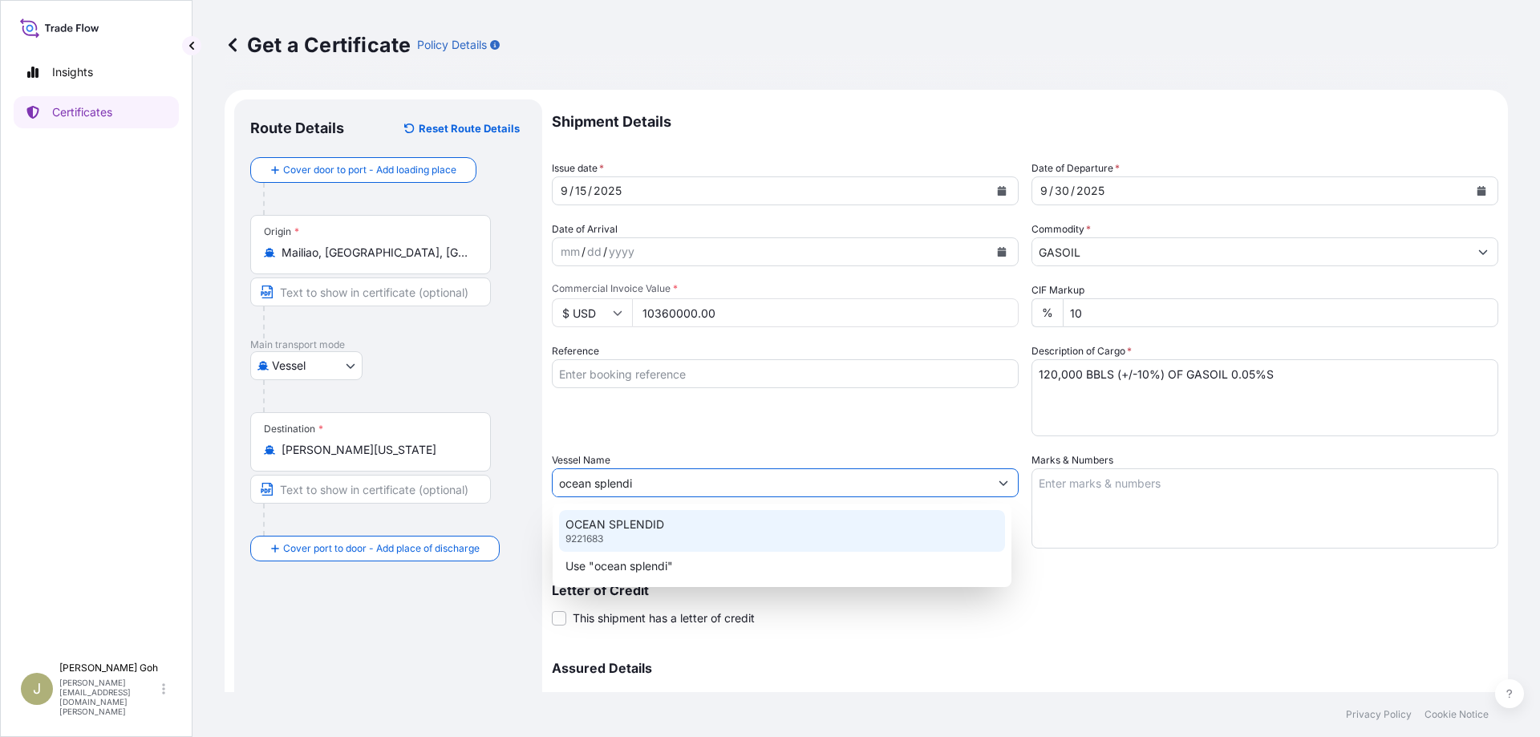
click at [659, 518] on p "OCEAN SPLENDID" at bounding box center [614, 524] width 99 height 16
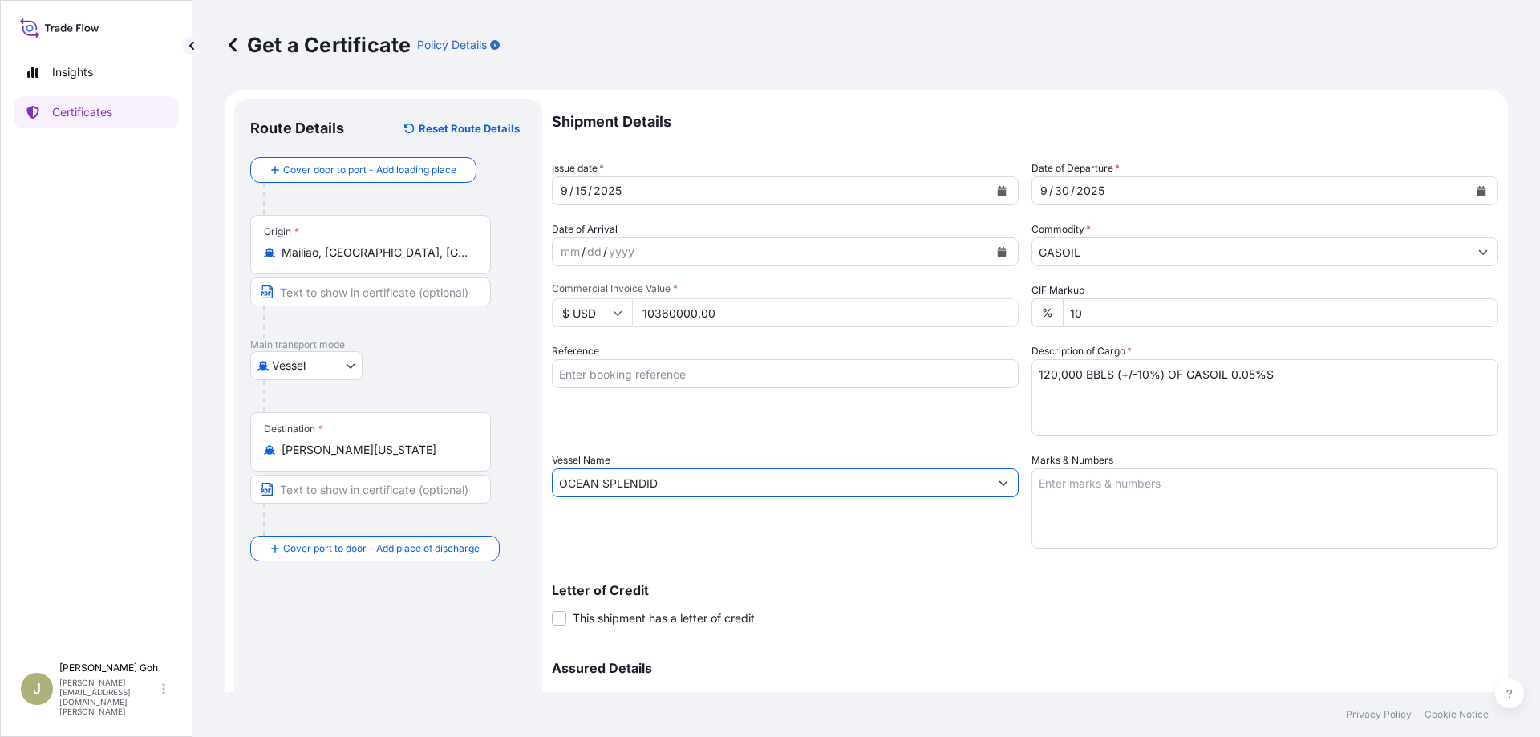
click at [789, 537] on div "Vessel Name OCEAN SPLENDID" at bounding box center [785, 500] width 467 height 96
click at [674, 490] on input "OCEAN SPLENDID" at bounding box center [770, 482] width 436 height 29
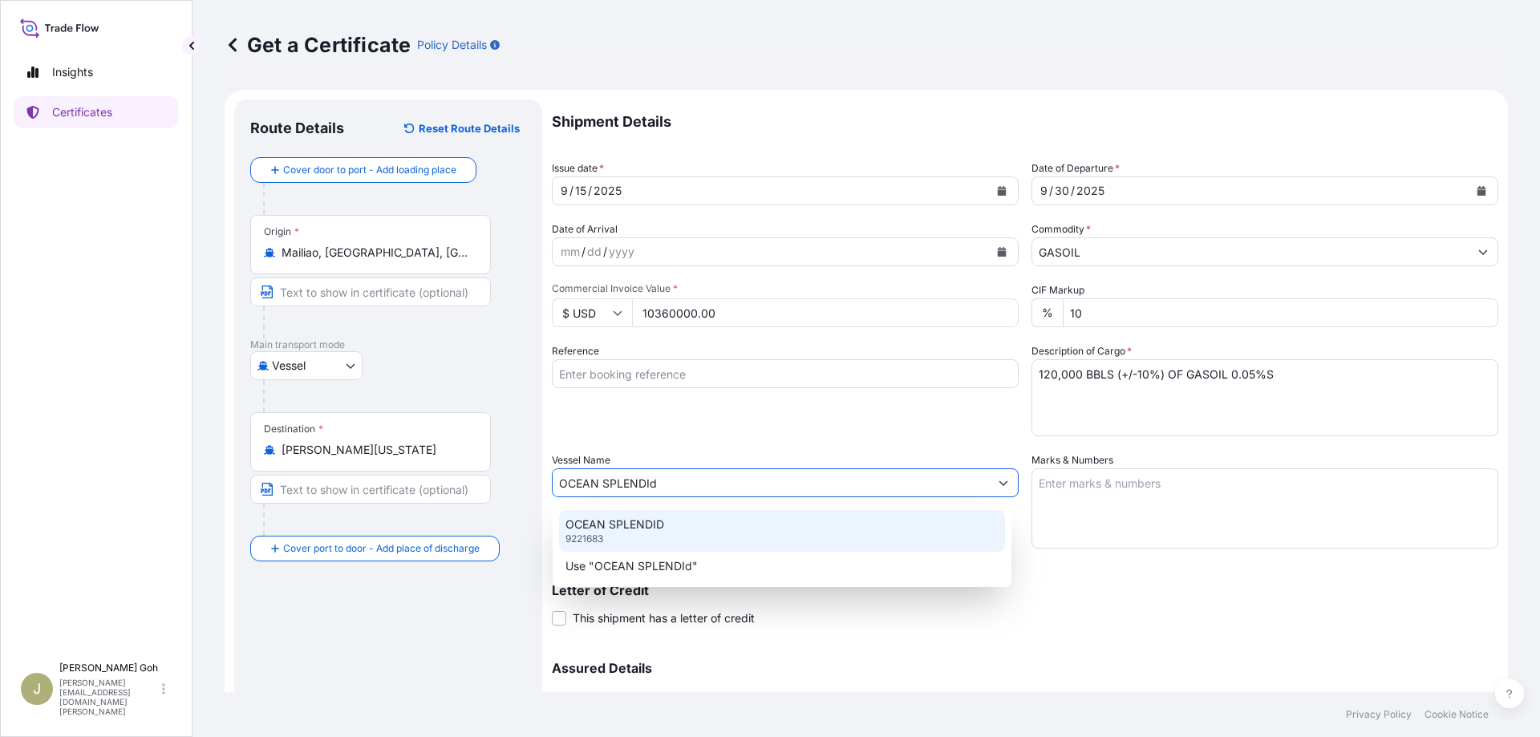
click at [637, 526] on p "OCEAN SPLENDID" at bounding box center [614, 524] width 99 height 16
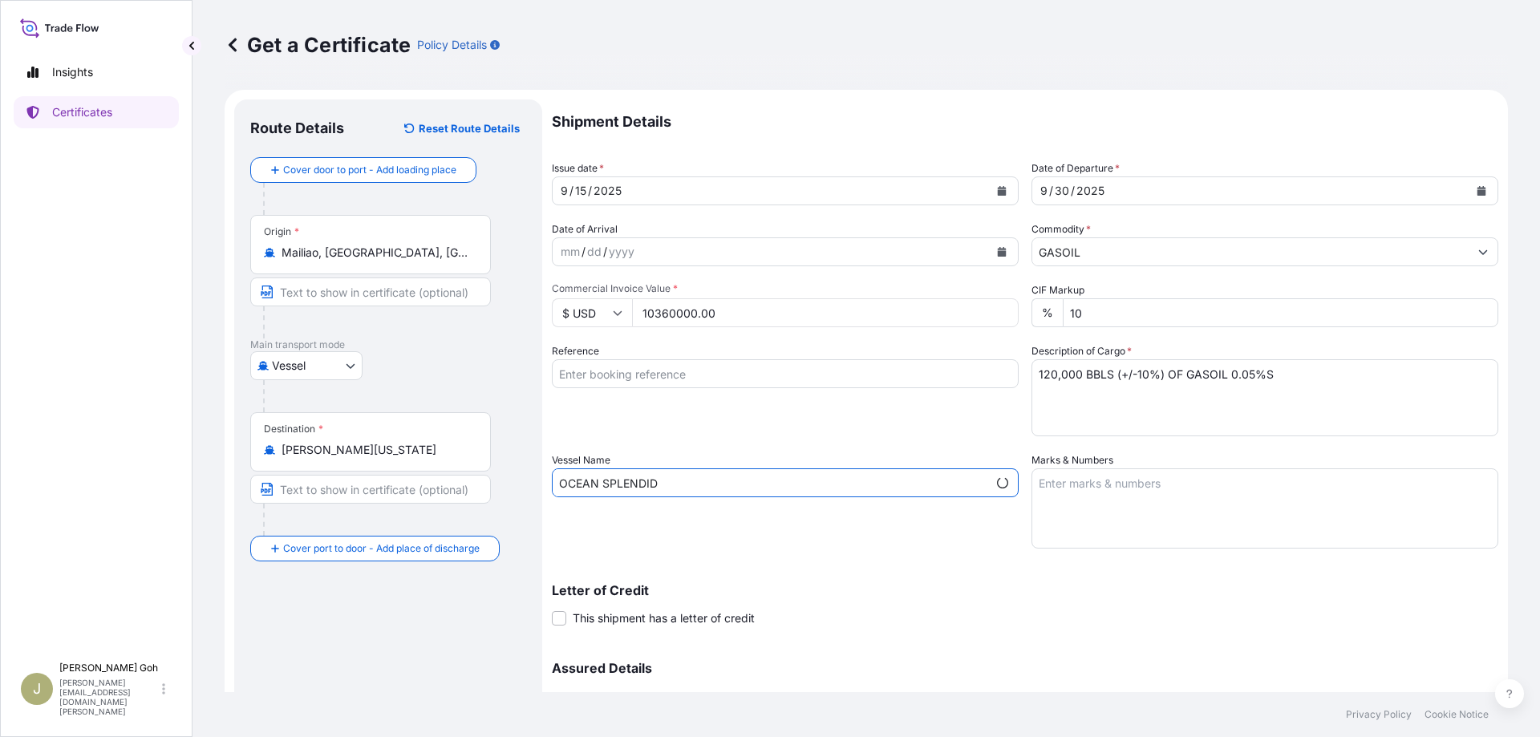
click at [748, 533] on div "Vessel Name OCEAN SPLENDID" at bounding box center [785, 500] width 467 height 96
click at [723, 478] on input "OCEAN SPLENDID" at bounding box center [769, 482] width 435 height 29
click at [775, 480] on input "OCEAN SPLENDID" at bounding box center [770, 482] width 436 height 29
paste input "9221683"
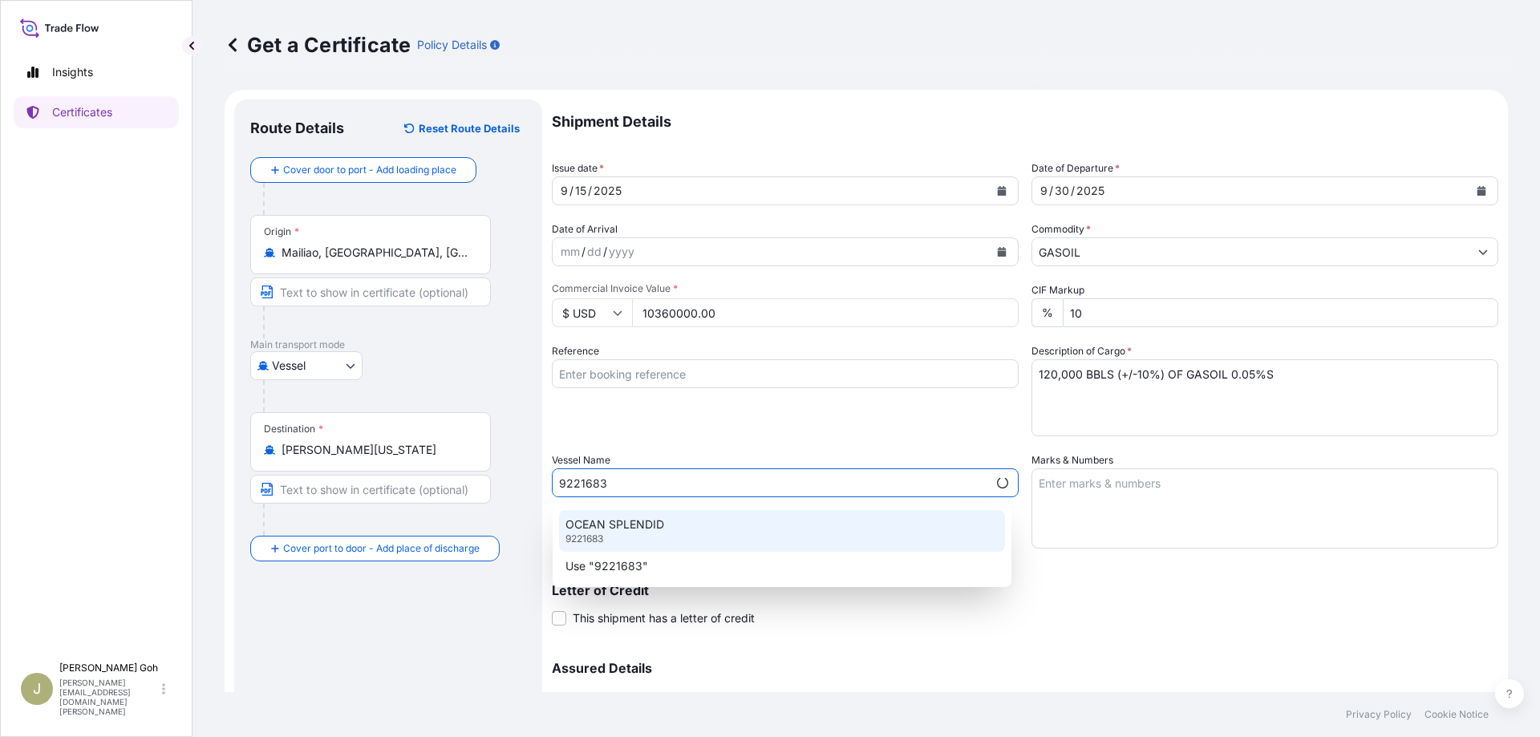
click at [727, 520] on div "OCEAN SPLENDID 9221683" at bounding box center [782, 531] width 446 height 42
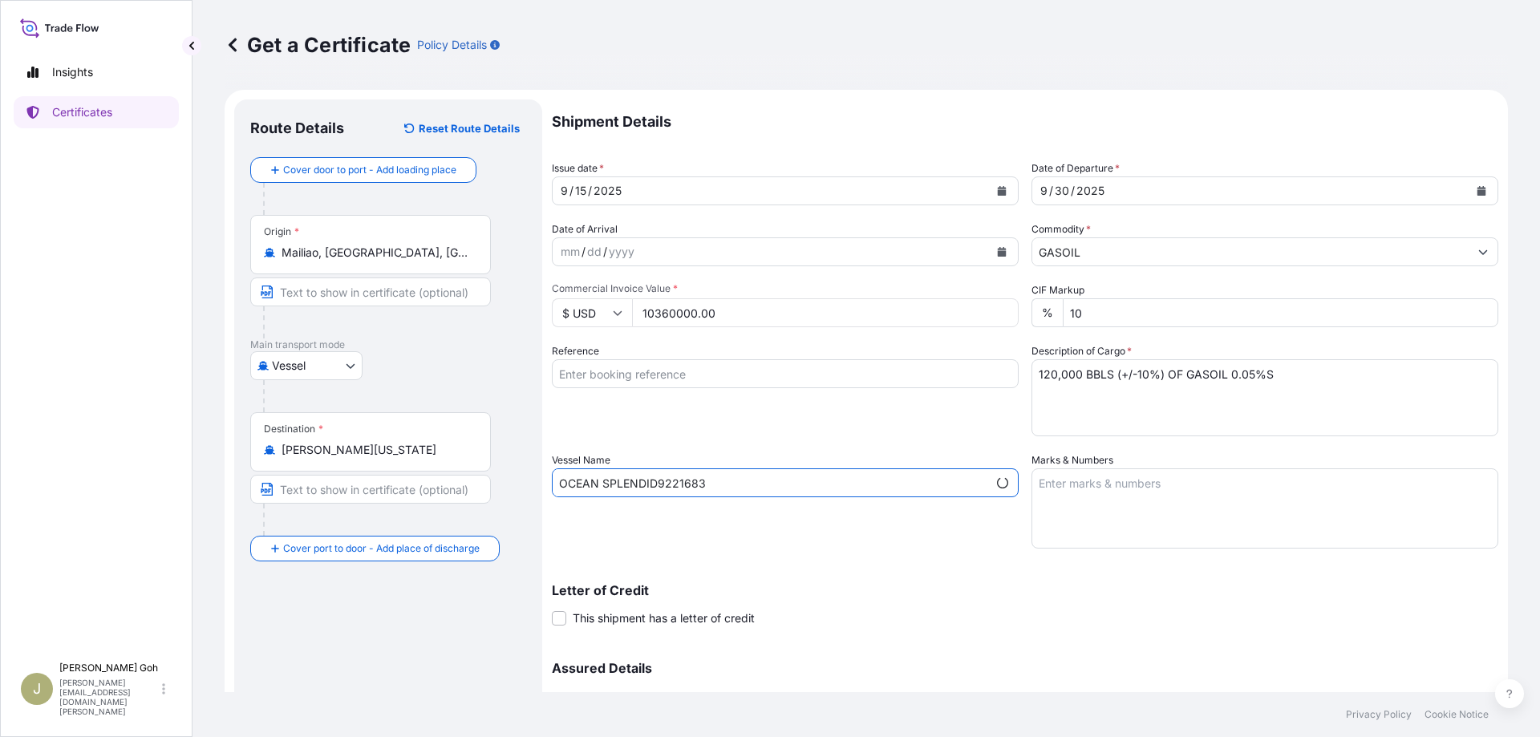
type input "OCEAN SPLENDID"
click at [914, 563] on div "Shipment Details Issue date * [DATE] Date of Departure * [DATE] Date of Arrival…" at bounding box center [1025, 450] width 946 height 703
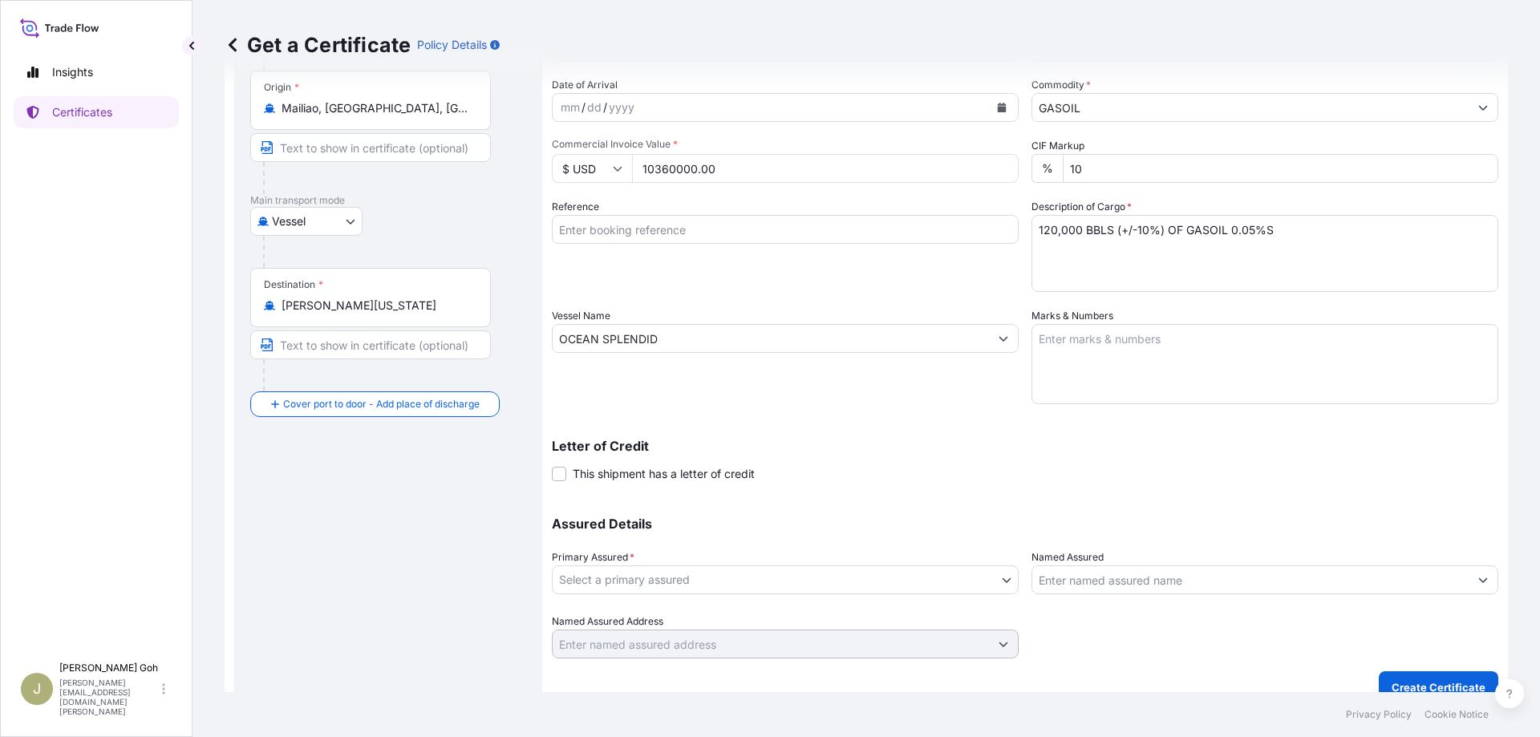
scroll to position [156, 0]
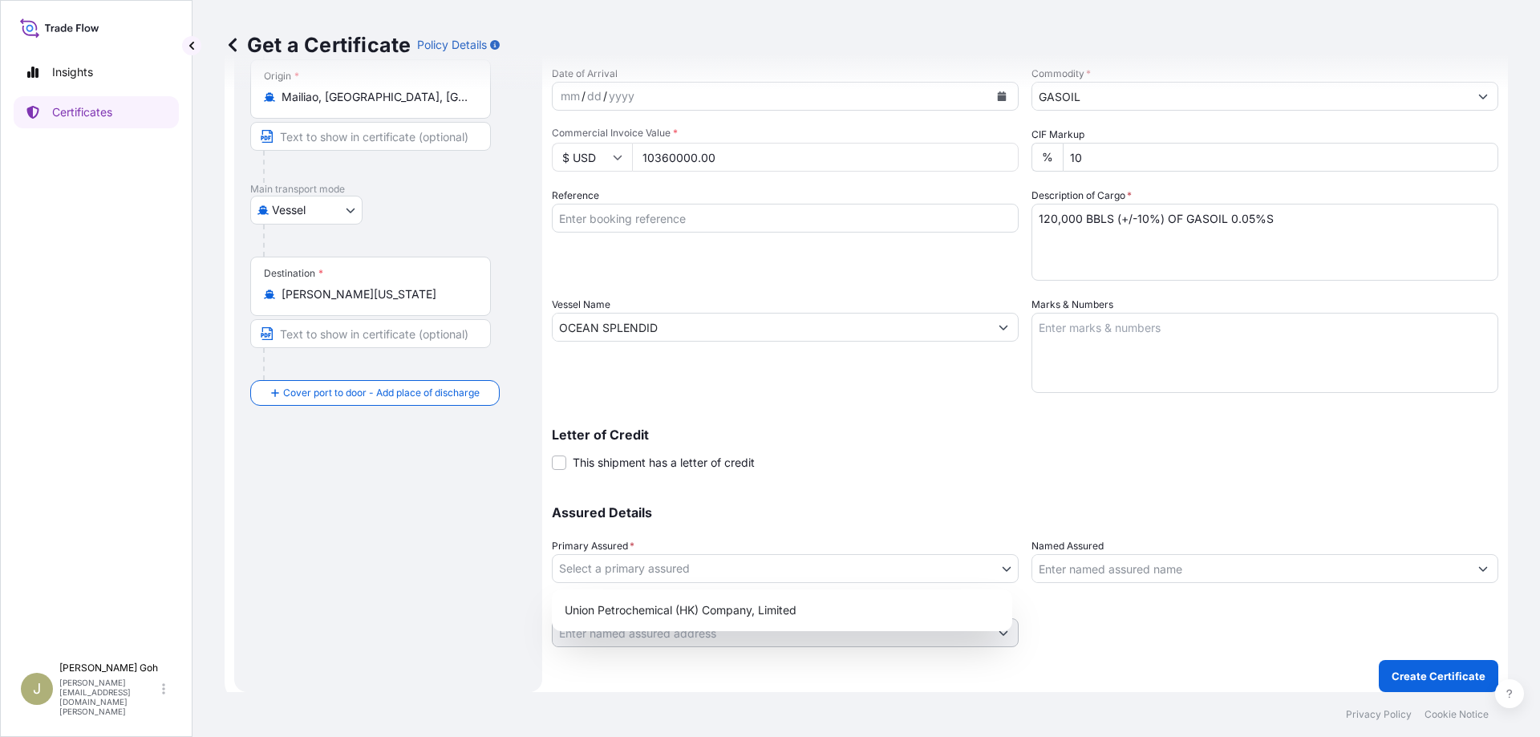
click at [722, 564] on body "1 option available. 2 options available. Insights Certificates J [PERSON_NAME] …" at bounding box center [770, 368] width 1540 height 737
click at [712, 607] on div "Union Petrochemical (HK) Company, Limited" at bounding box center [781, 610] width 447 height 29
select select "31571"
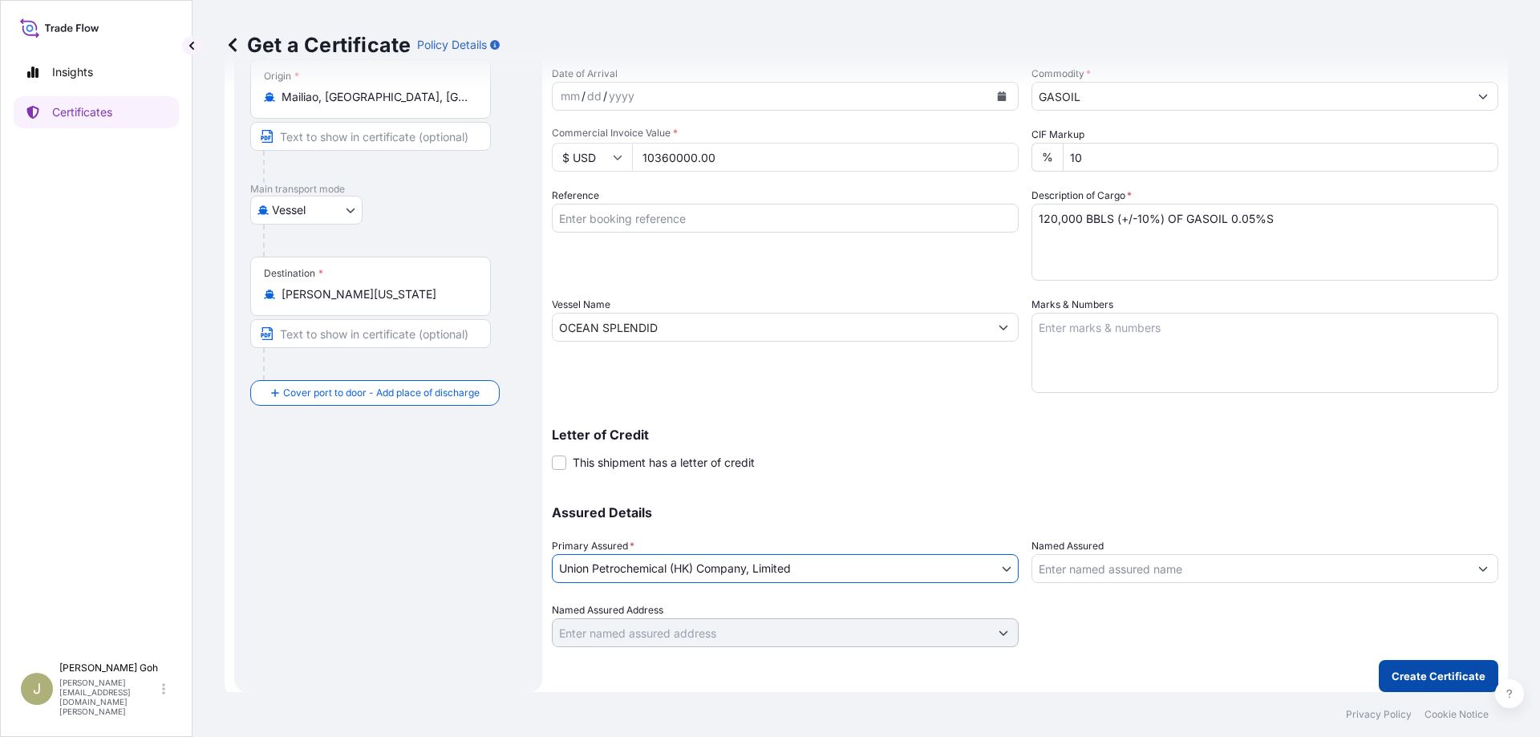
click at [1417, 673] on p "Create Certificate" at bounding box center [1438, 676] width 94 height 16
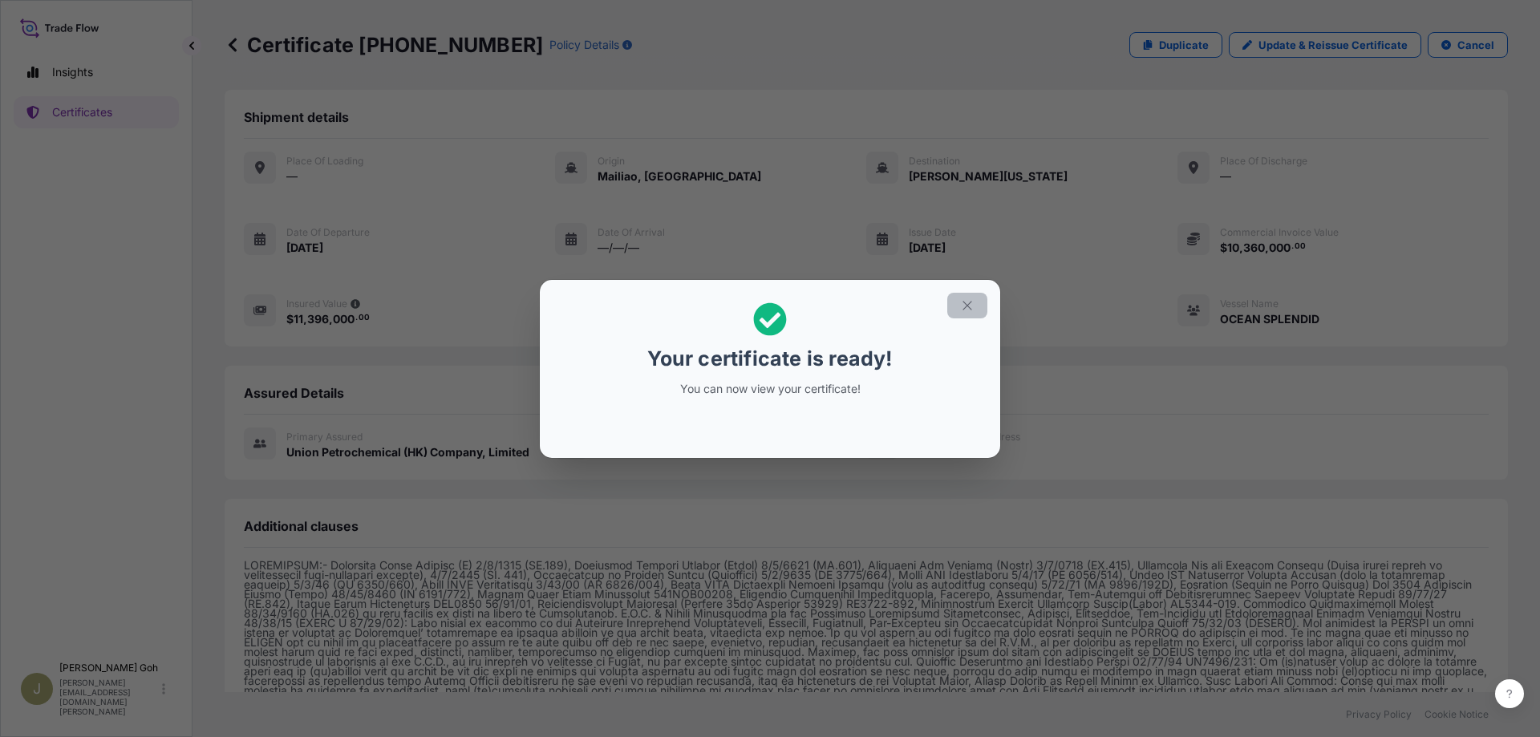
click at [965, 308] on icon "button" at bounding box center [967, 305] width 14 height 14
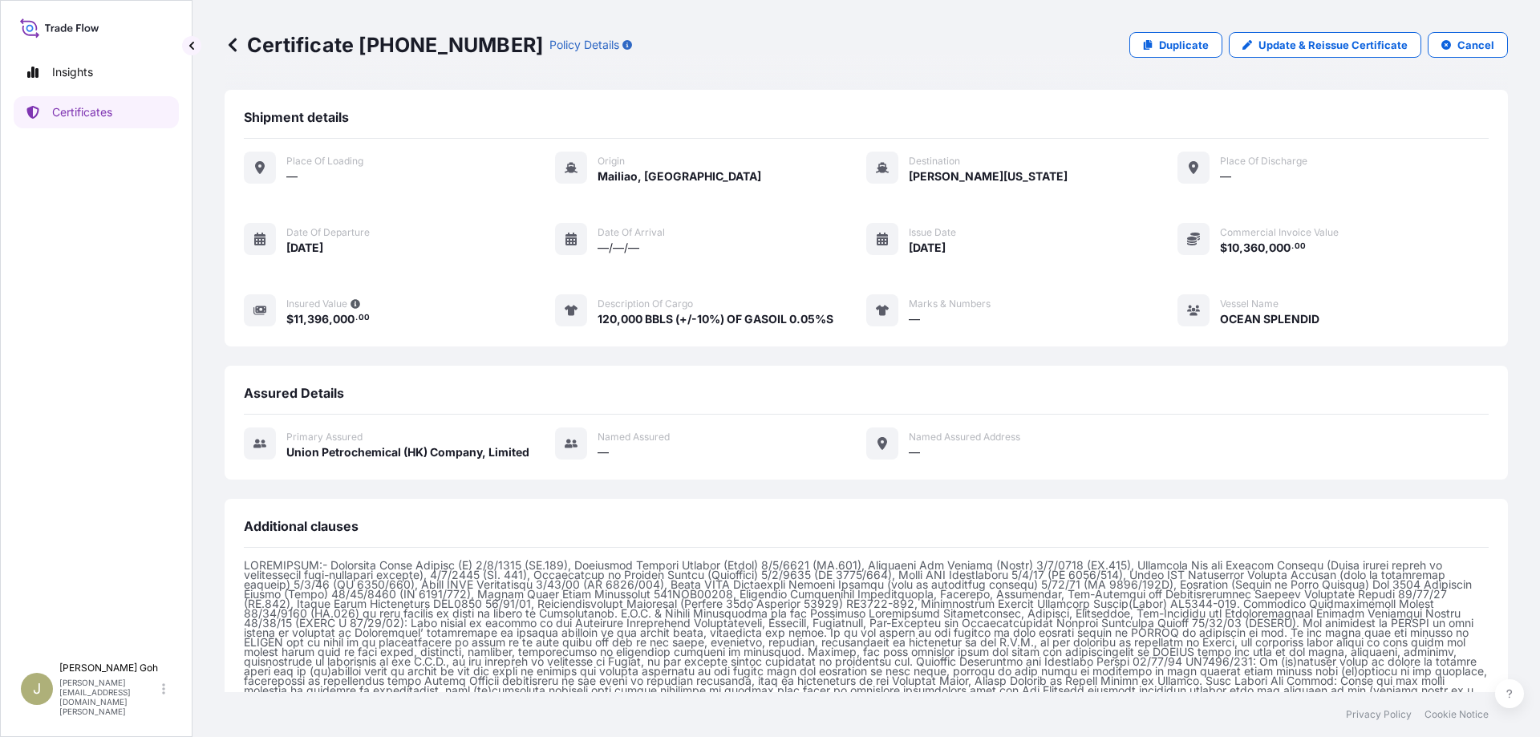
scroll to position [201, 0]
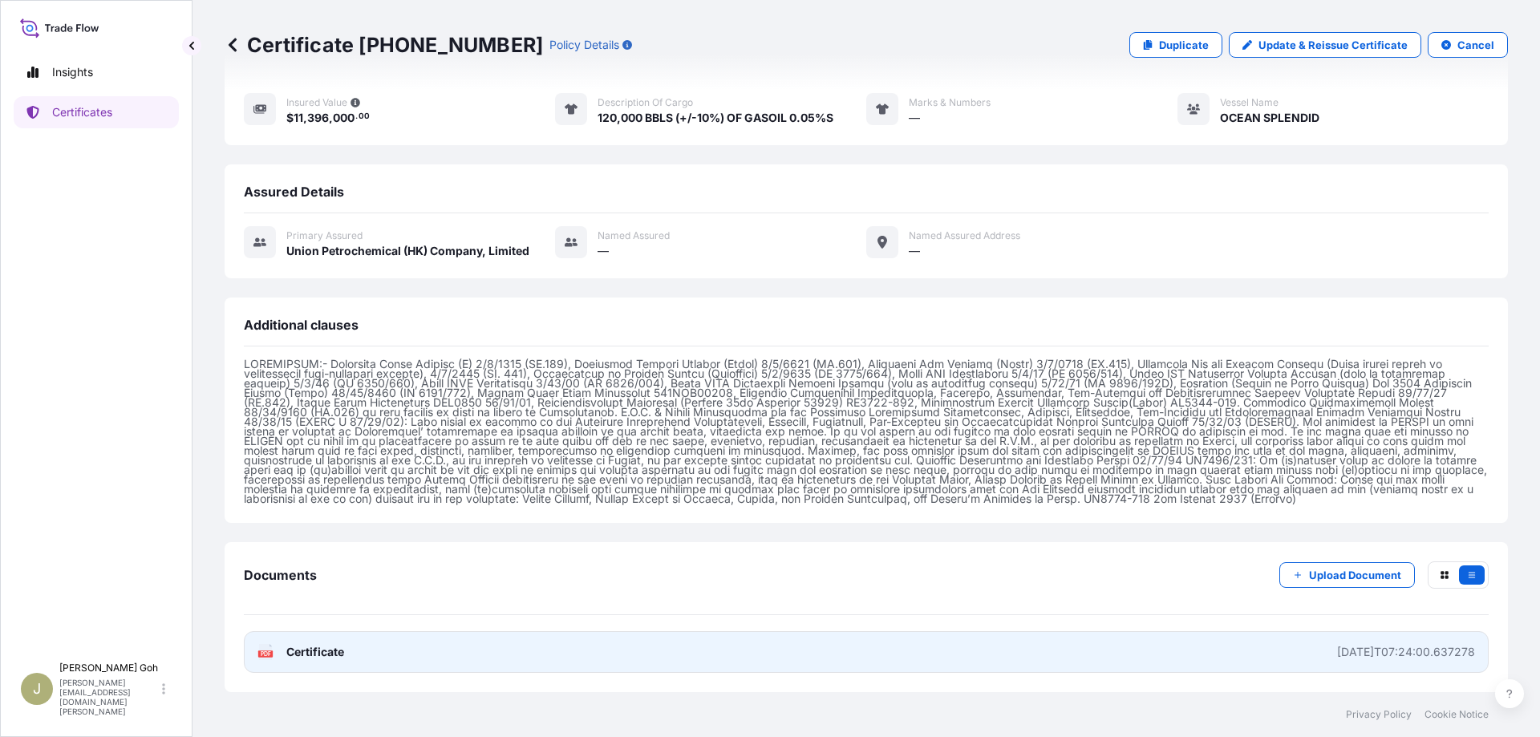
click at [557, 648] on link "PDF Certificate [DATE]T07:24:00.637278" at bounding box center [866, 652] width 1245 height 42
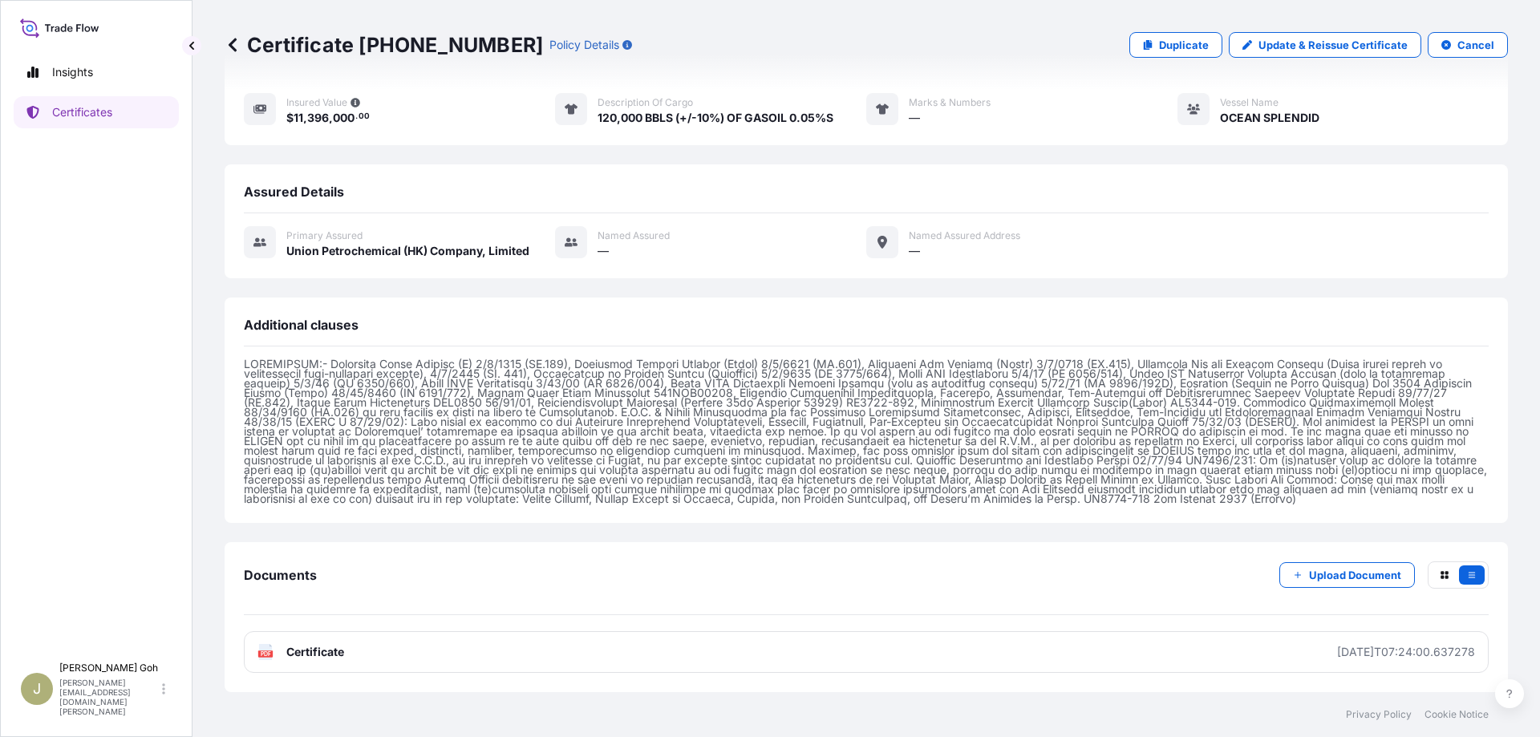
click at [552, 554] on div "Documents Upload Document PDF Certificate [DATE]T07:24:00.637278" at bounding box center [866, 617] width 1283 height 150
click at [470, 544] on div "Documents Upload Document PDF Certificate [DATE]T07:24:00.637278" at bounding box center [866, 617] width 1283 height 150
